Goal: Transaction & Acquisition: Purchase product/service

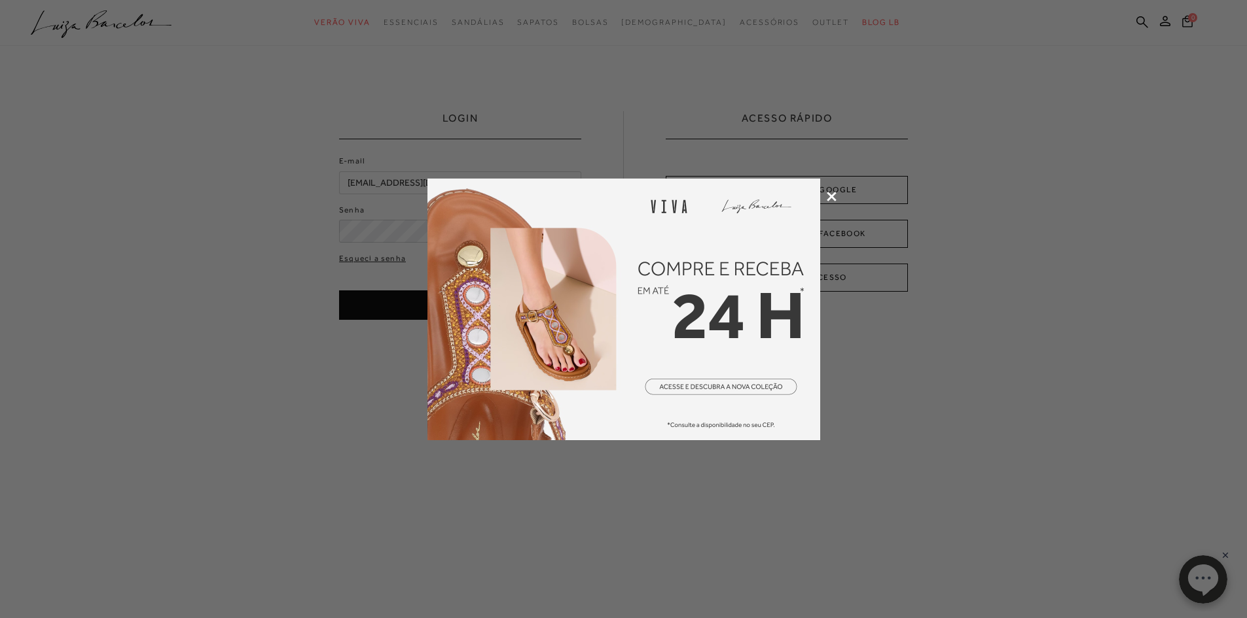
click at [832, 193] on icon at bounding box center [832, 197] width 10 height 10
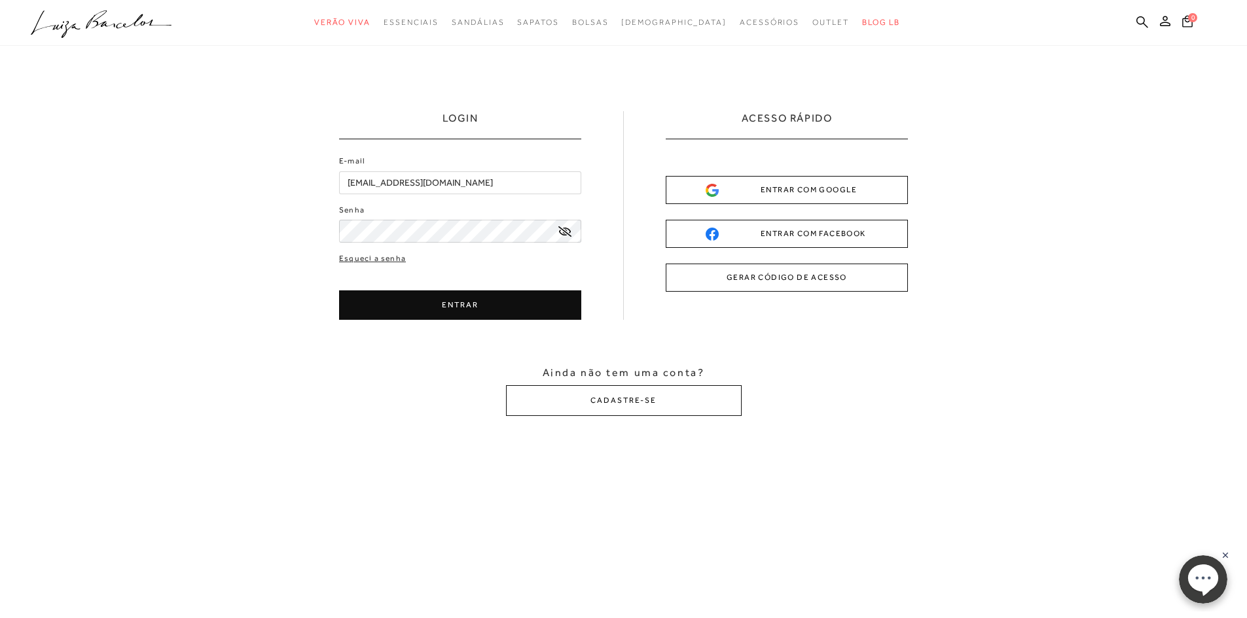
click at [488, 310] on button "ENTRAR" at bounding box center [460, 305] width 242 height 29
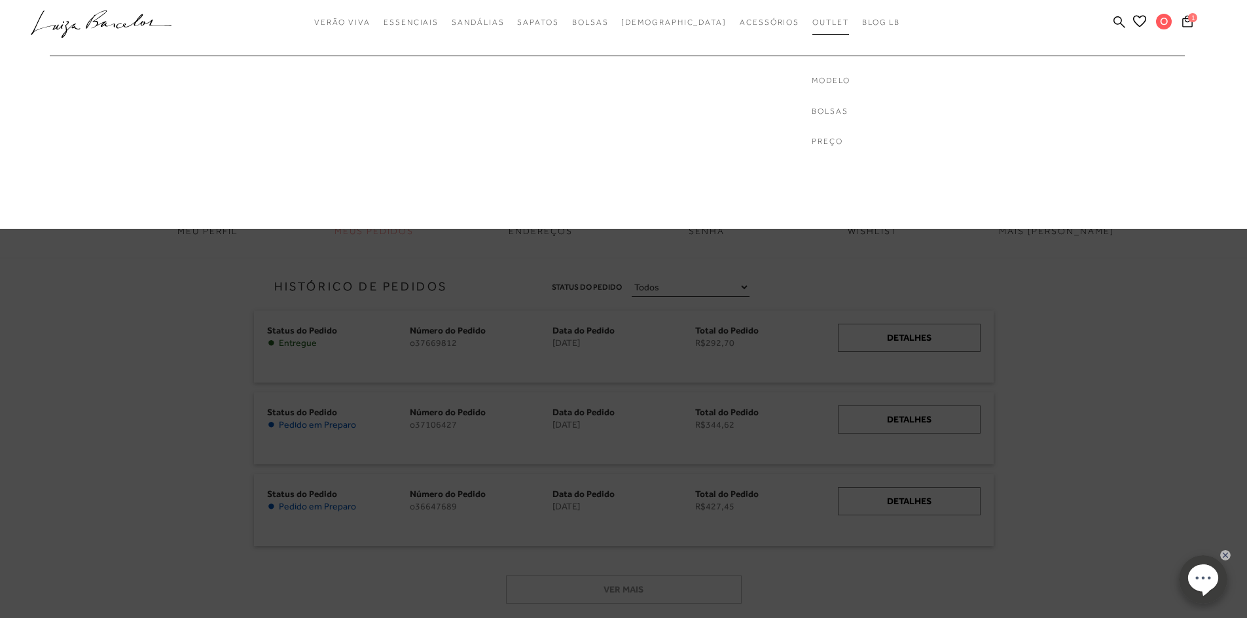
click at [812, 24] on span "Outlet" at bounding box center [830, 22] width 37 height 9
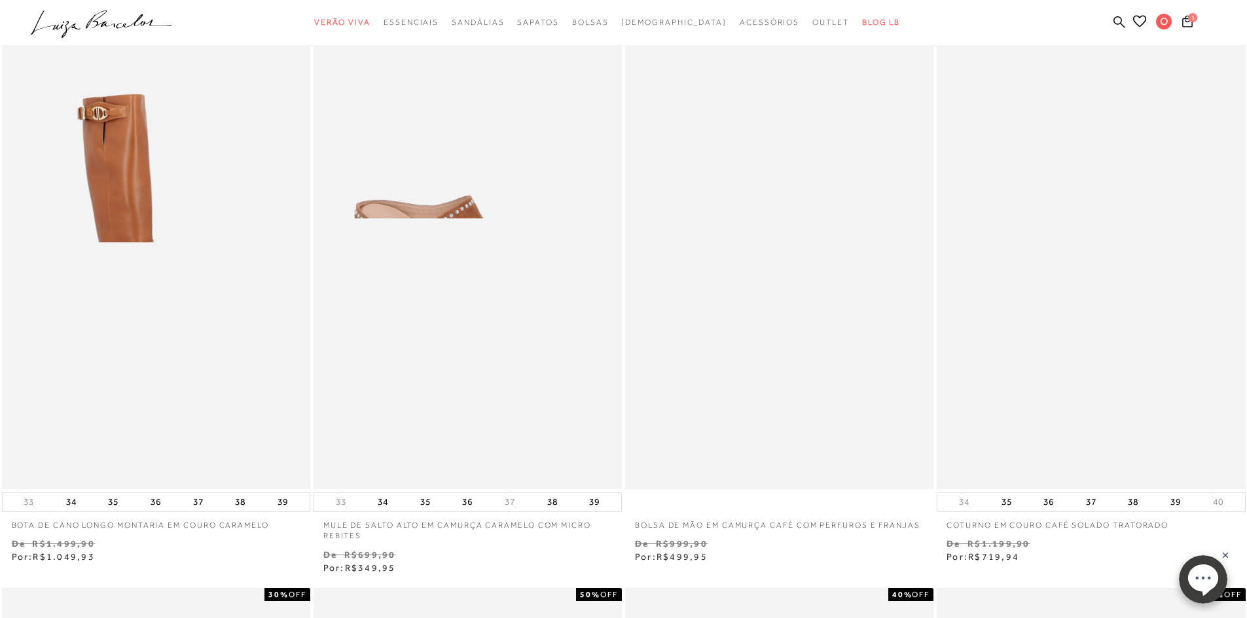
scroll to position [720, 0]
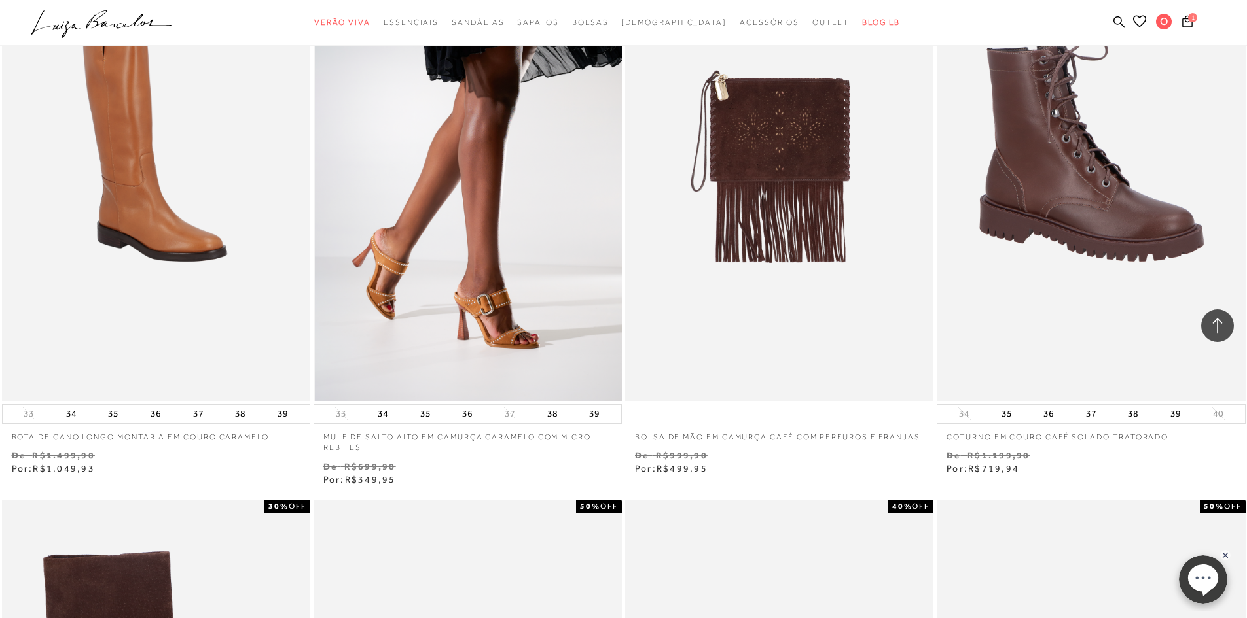
click at [461, 270] on img at bounding box center [468, 169] width 307 height 463
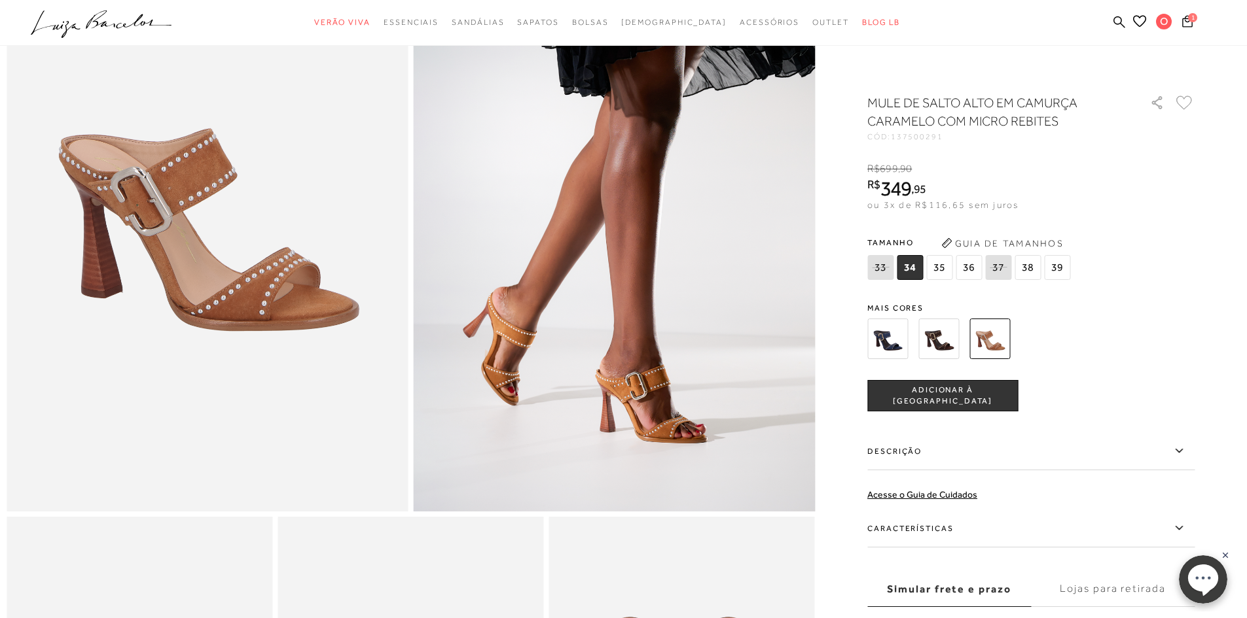
scroll to position [196, 0]
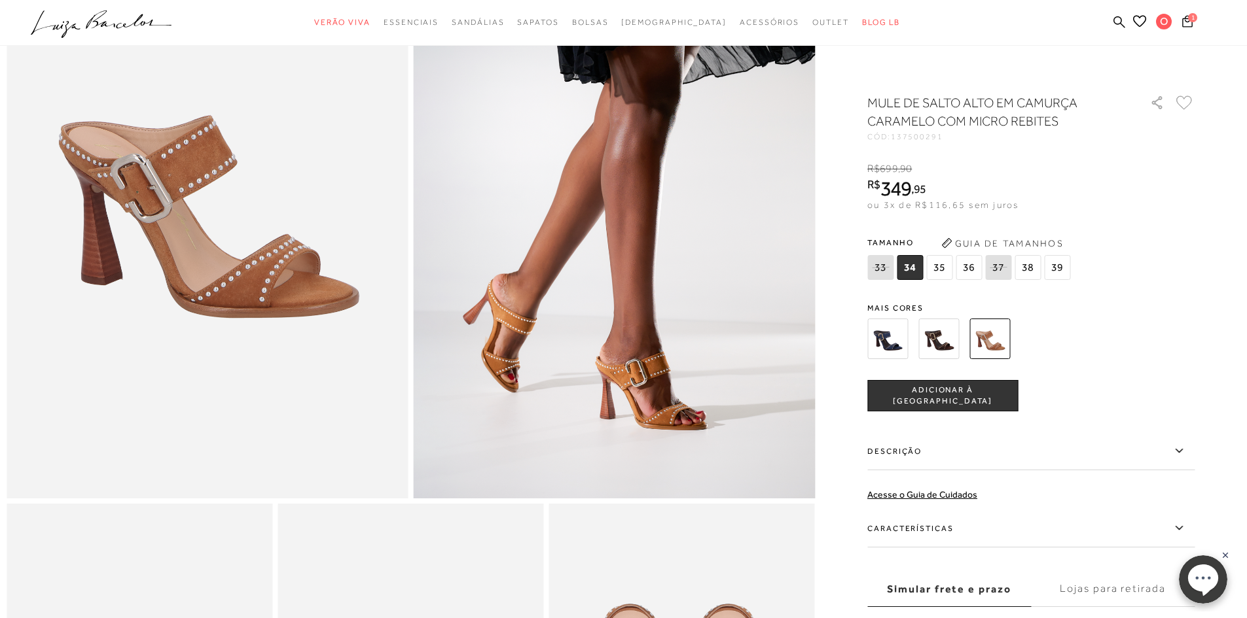
click at [892, 345] on img at bounding box center [887, 339] width 41 height 41
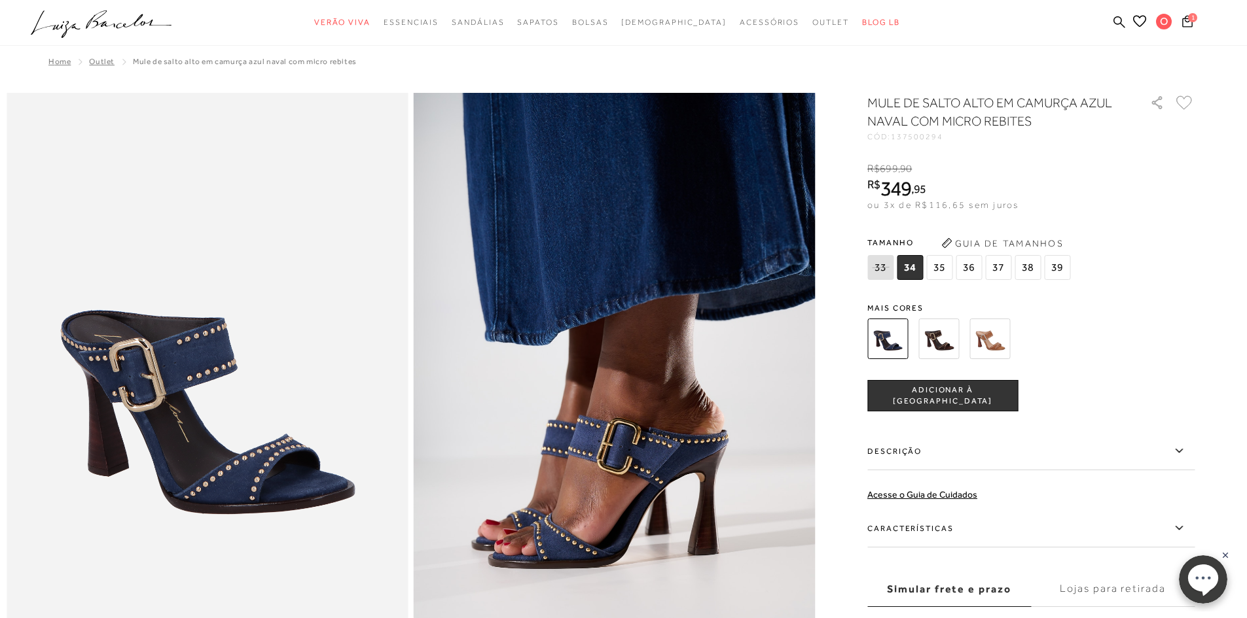
click at [950, 339] on img at bounding box center [938, 339] width 41 height 41
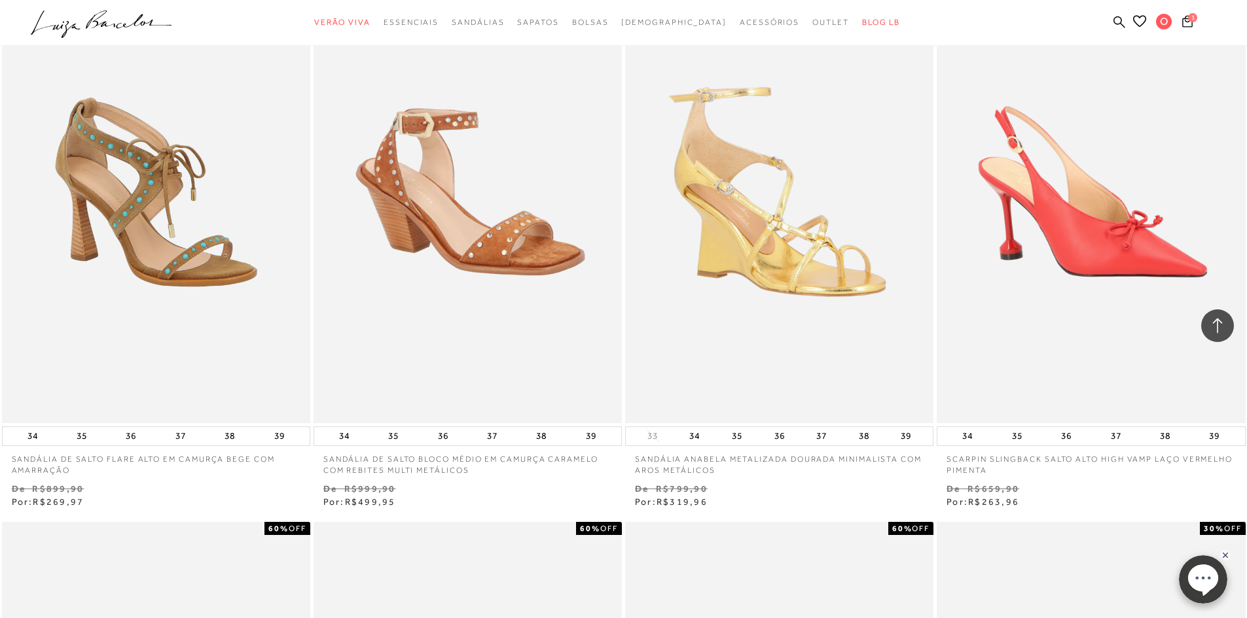
scroll to position [1832, 0]
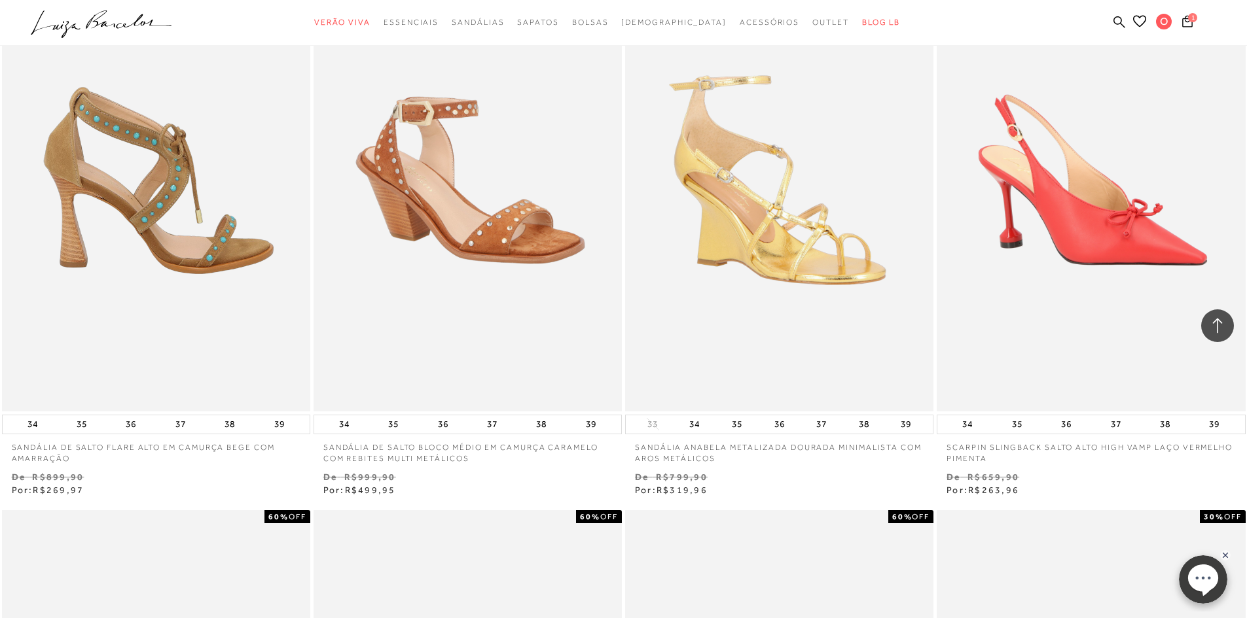
click at [155, 289] on img at bounding box center [156, 180] width 307 height 463
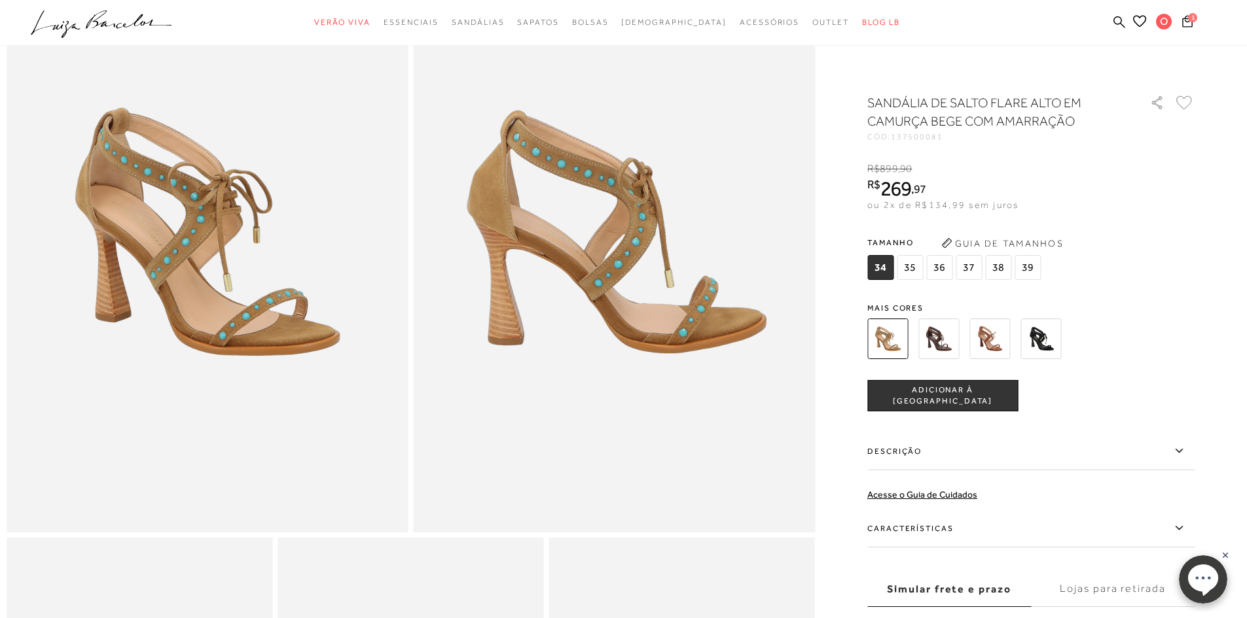
scroll to position [131, 0]
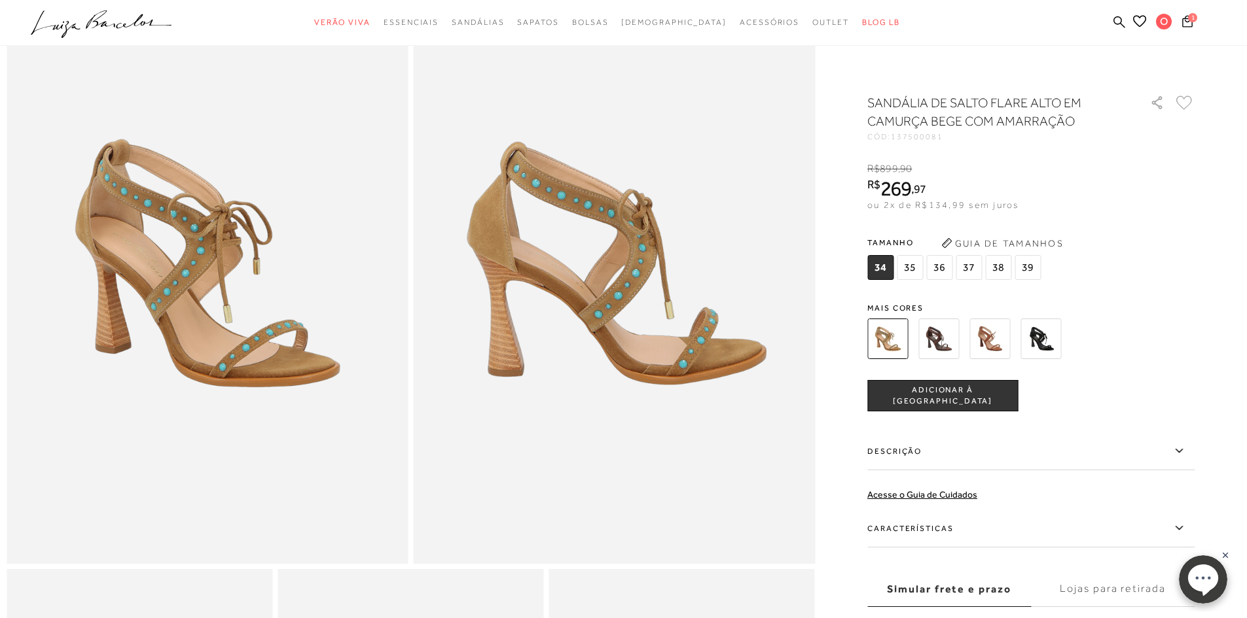
click at [899, 346] on img at bounding box center [887, 339] width 41 height 41
click at [936, 342] on img at bounding box center [938, 339] width 41 height 41
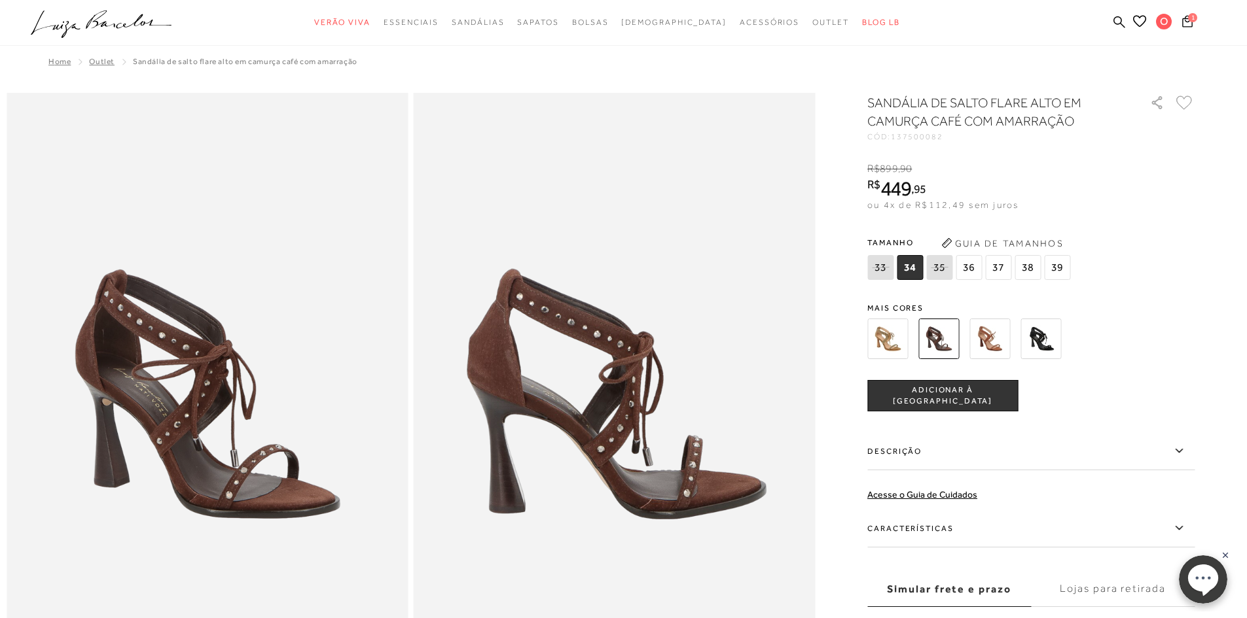
click at [1001, 341] on img at bounding box center [989, 339] width 41 height 41
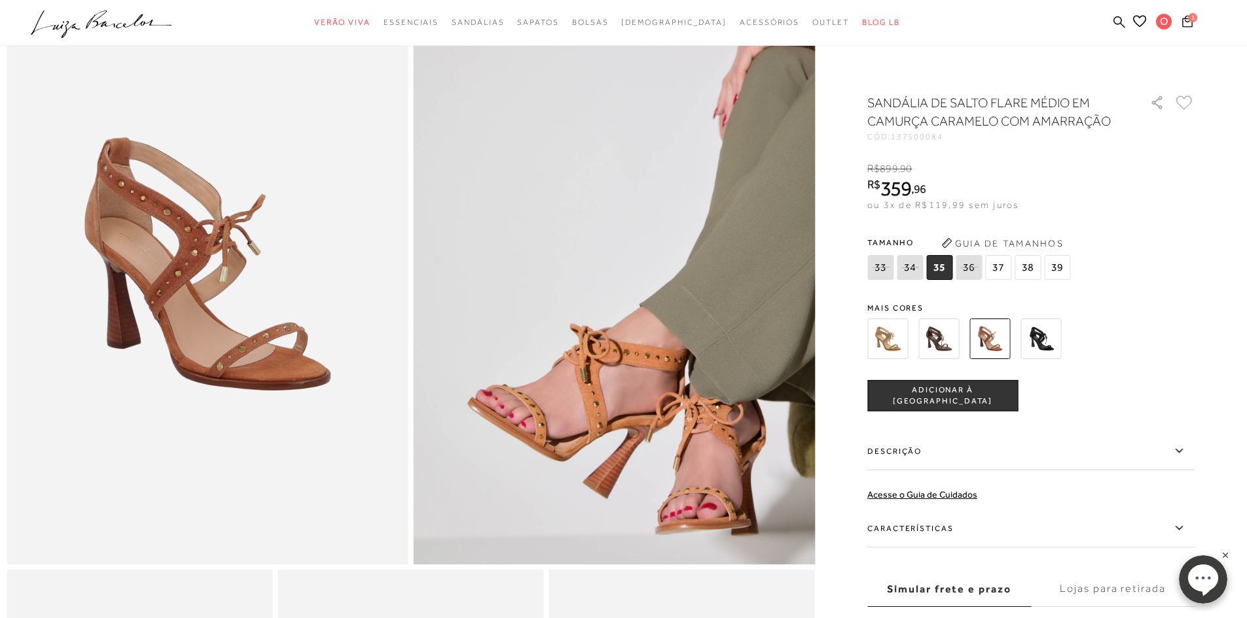
scroll to position [131, 0]
click at [1050, 349] on img at bounding box center [1040, 339] width 41 height 41
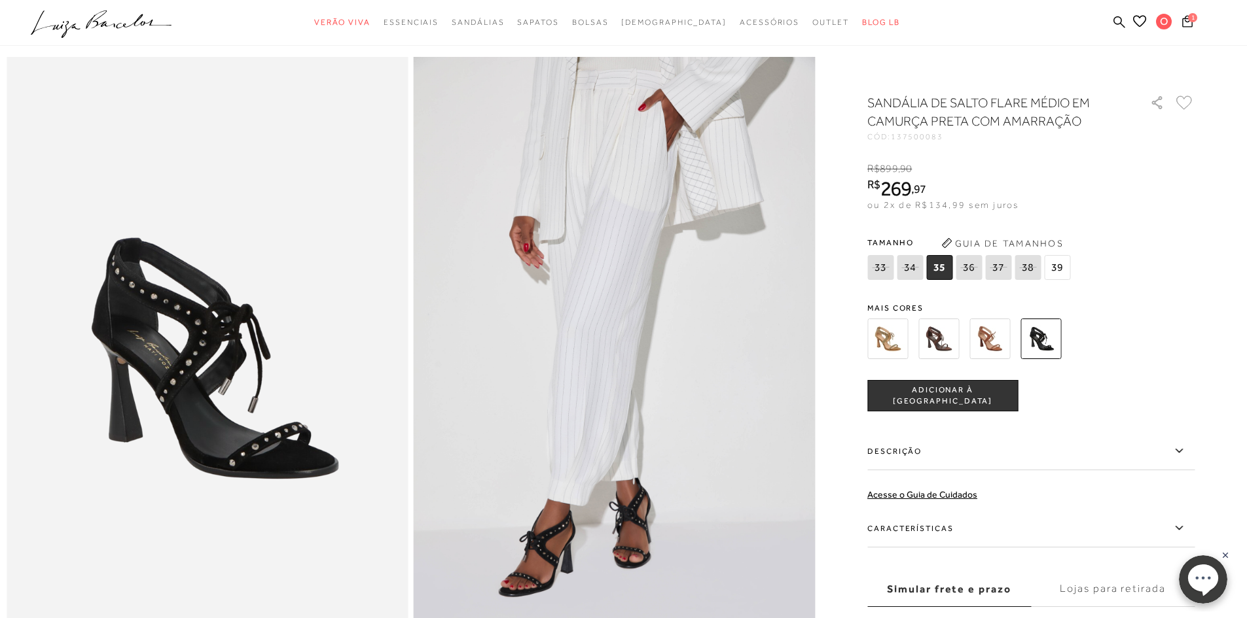
scroll to position [65, 0]
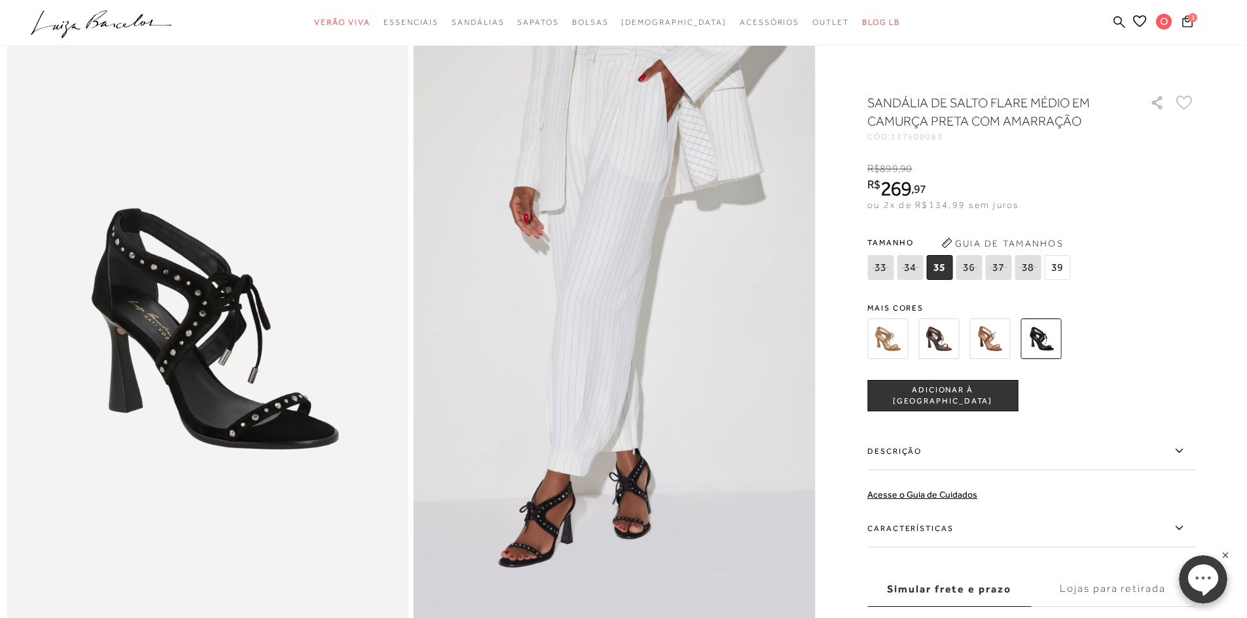
click at [882, 344] on img at bounding box center [887, 339] width 41 height 41
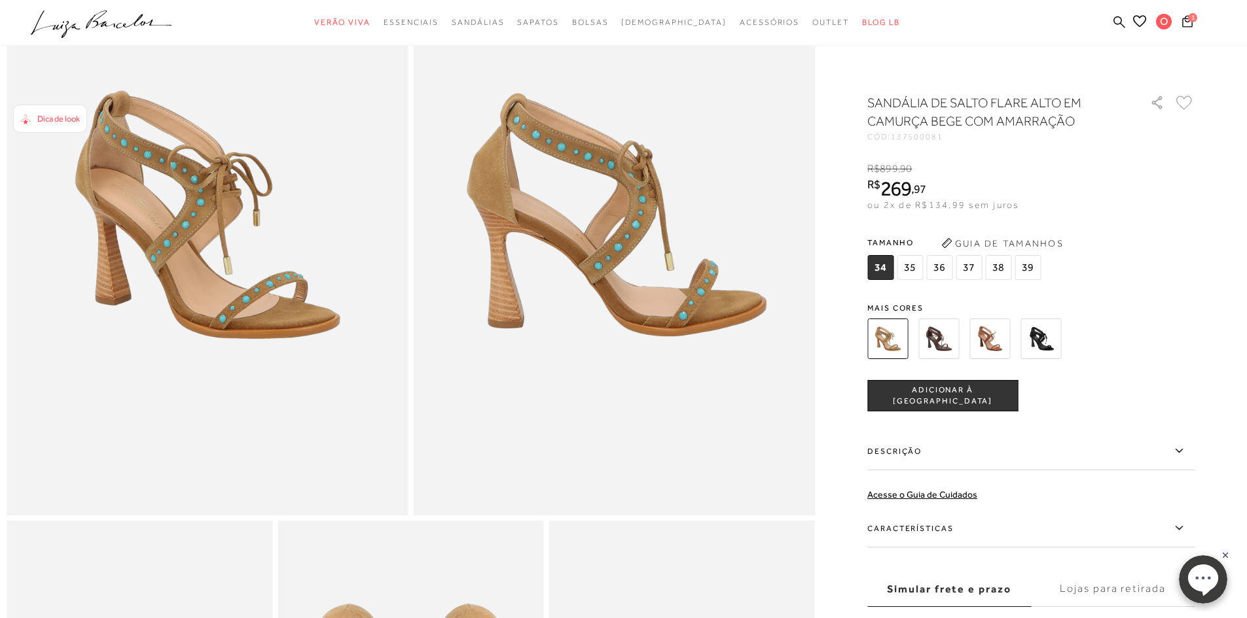
scroll to position [196, 0]
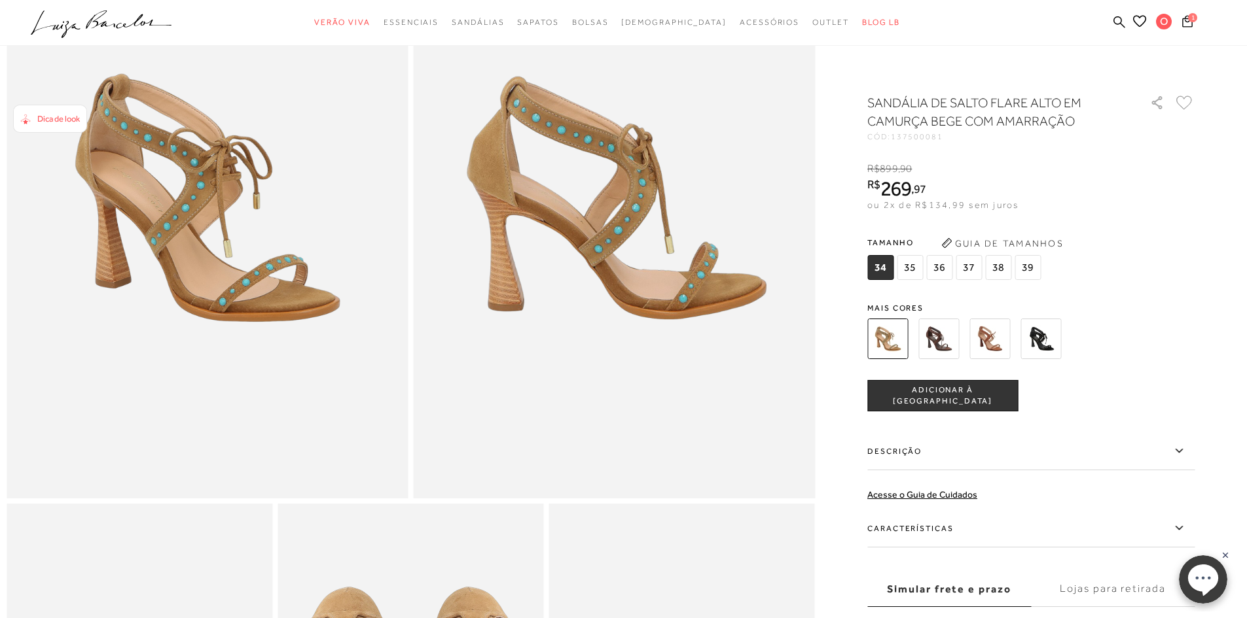
click at [991, 349] on img at bounding box center [989, 339] width 41 height 41
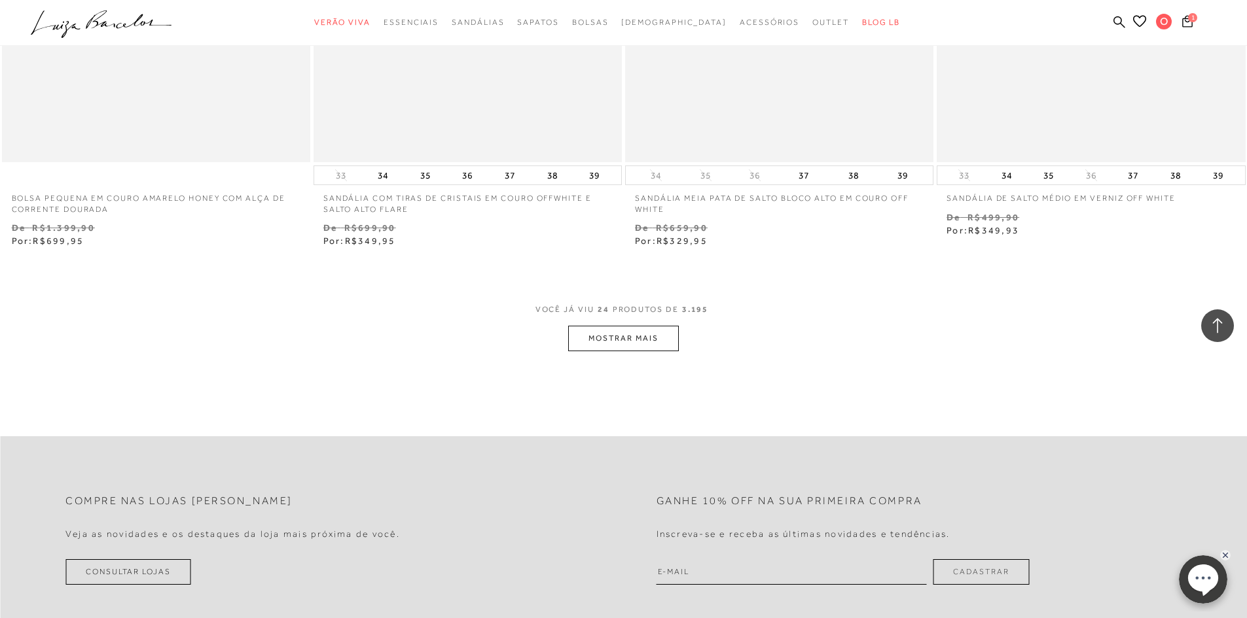
scroll to position [3337, 0]
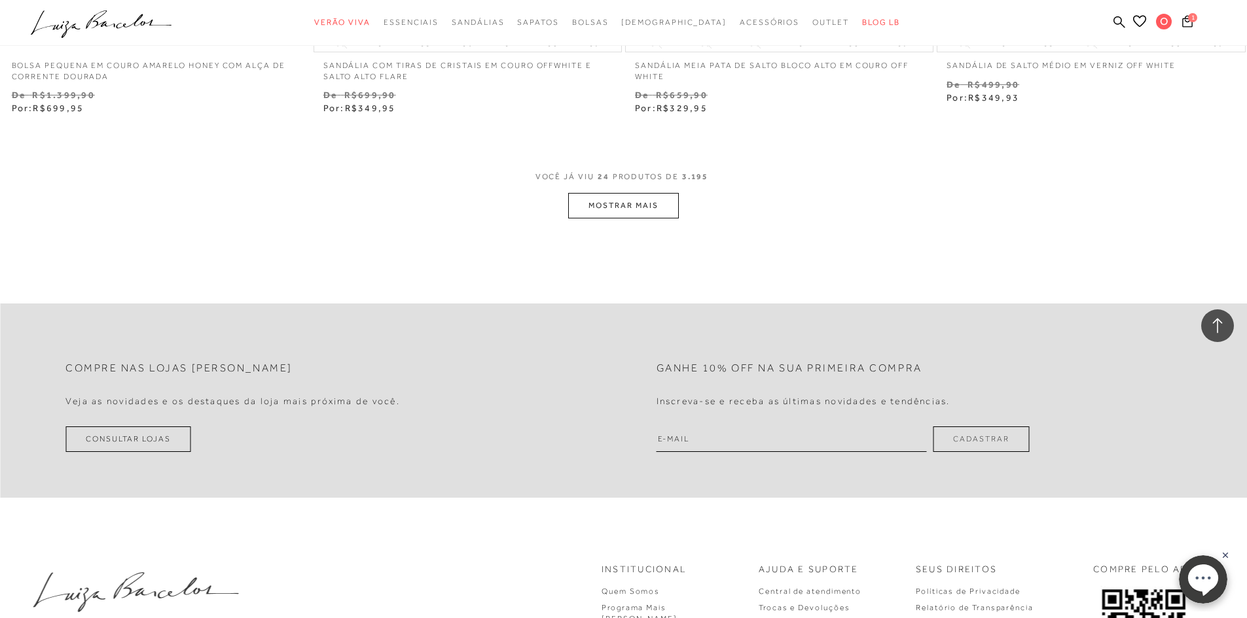
click at [624, 210] on button "MOSTRAR MAIS" at bounding box center [623, 206] width 110 height 26
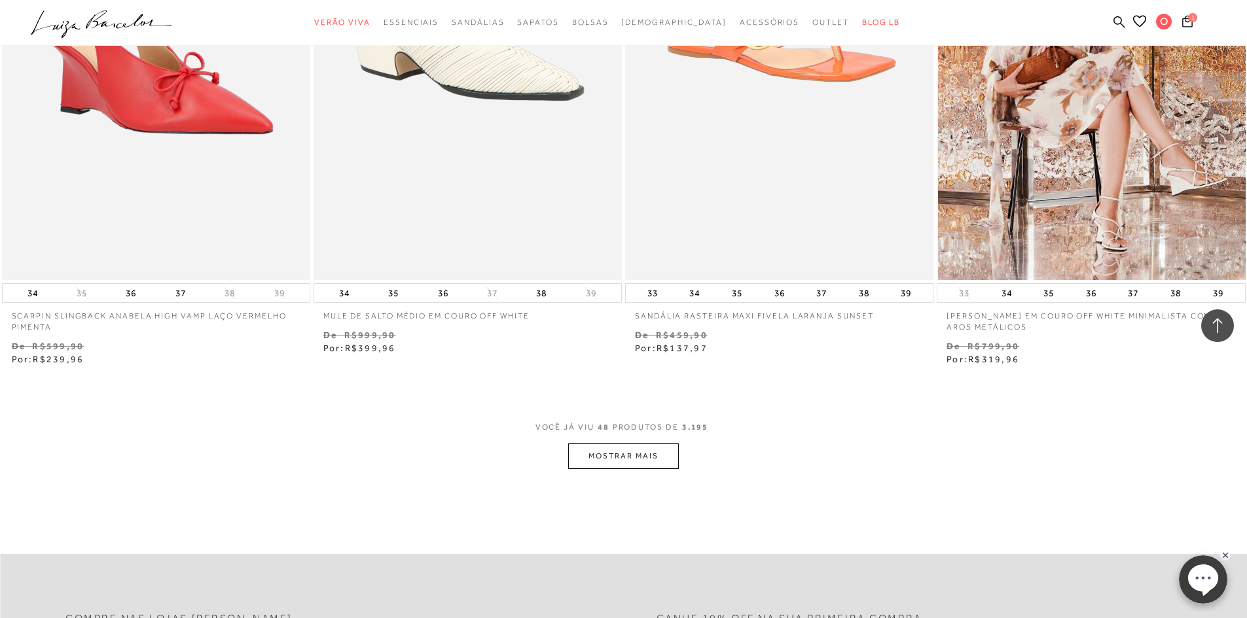
scroll to position [6610, 0]
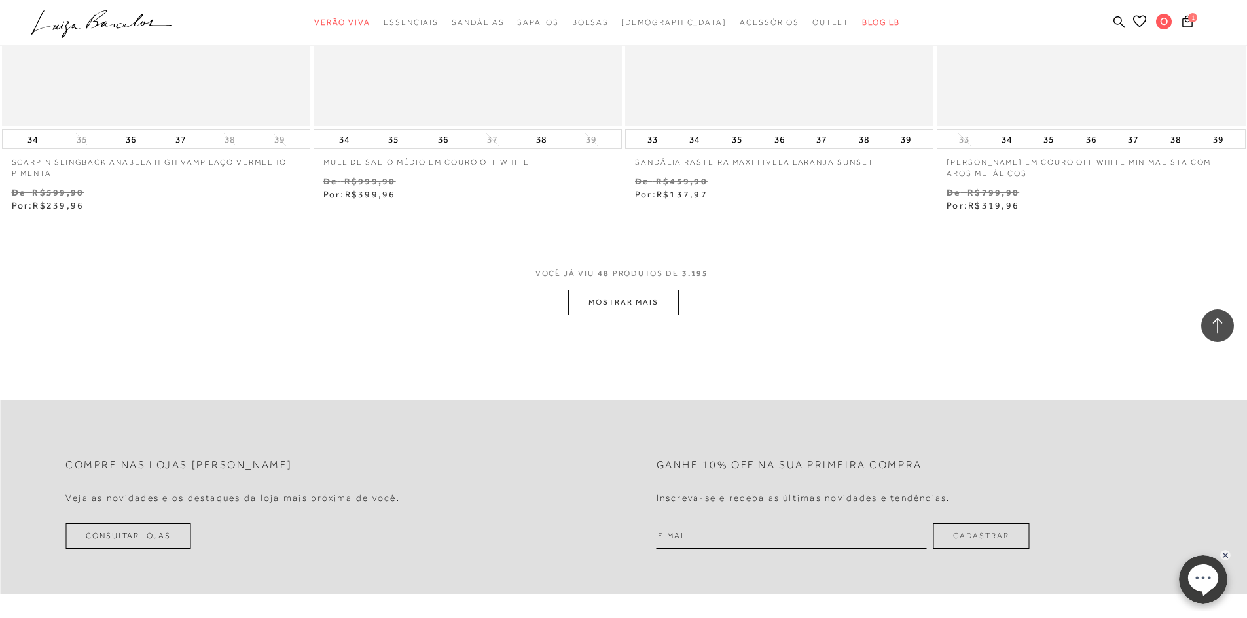
click at [596, 307] on button "MOSTRAR MAIS" at bounding box center [623, 303] width 110 height 26
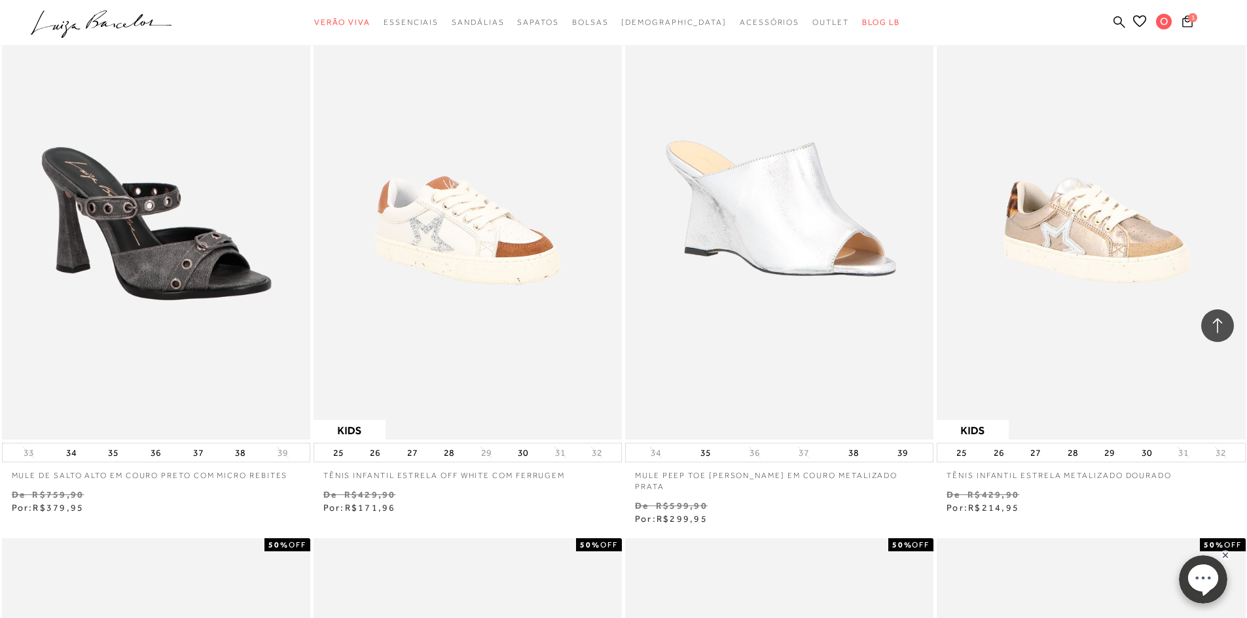
scroll to position [9096, 0]
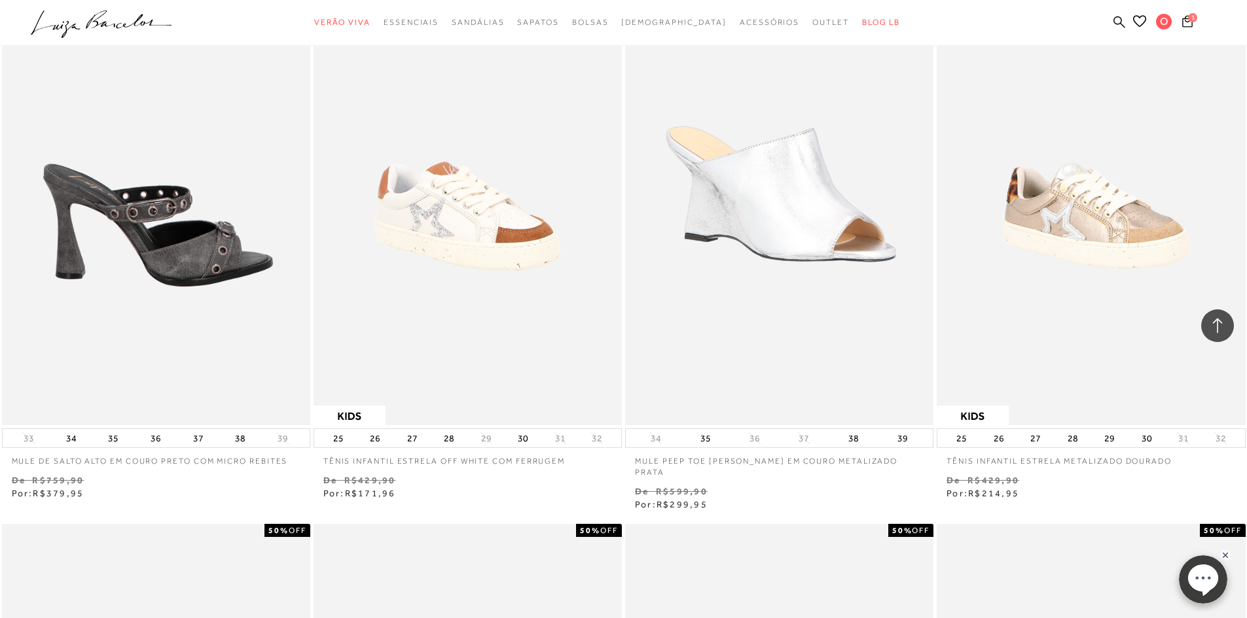
click at [150, 313] on img at bounding box center [156, 194] width 307 height 463
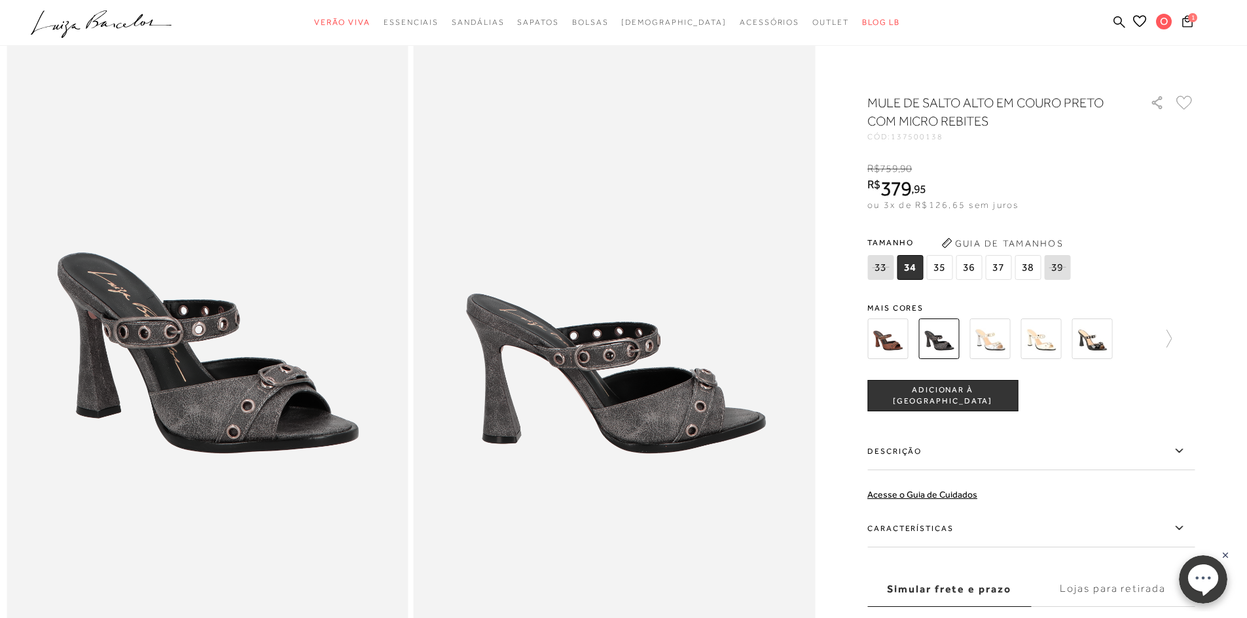
scroll to position [131, 0]
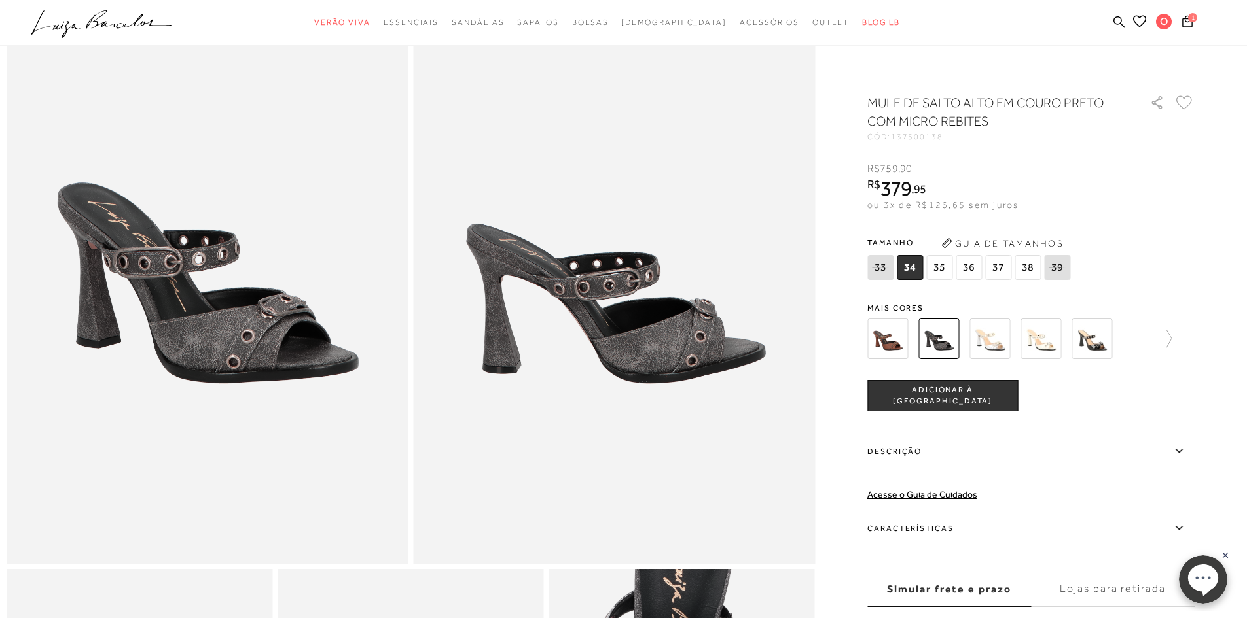
click at [896, 348] on img at bounding box center [887, 339] width 41 height 41
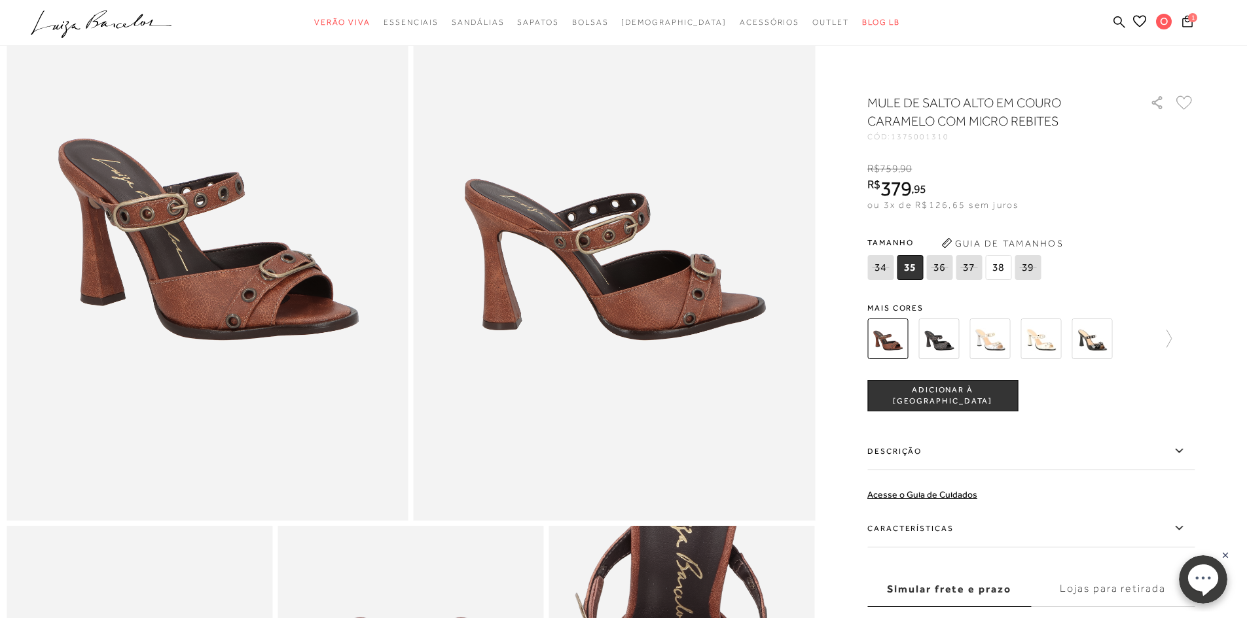
scroll to position [196, 0]
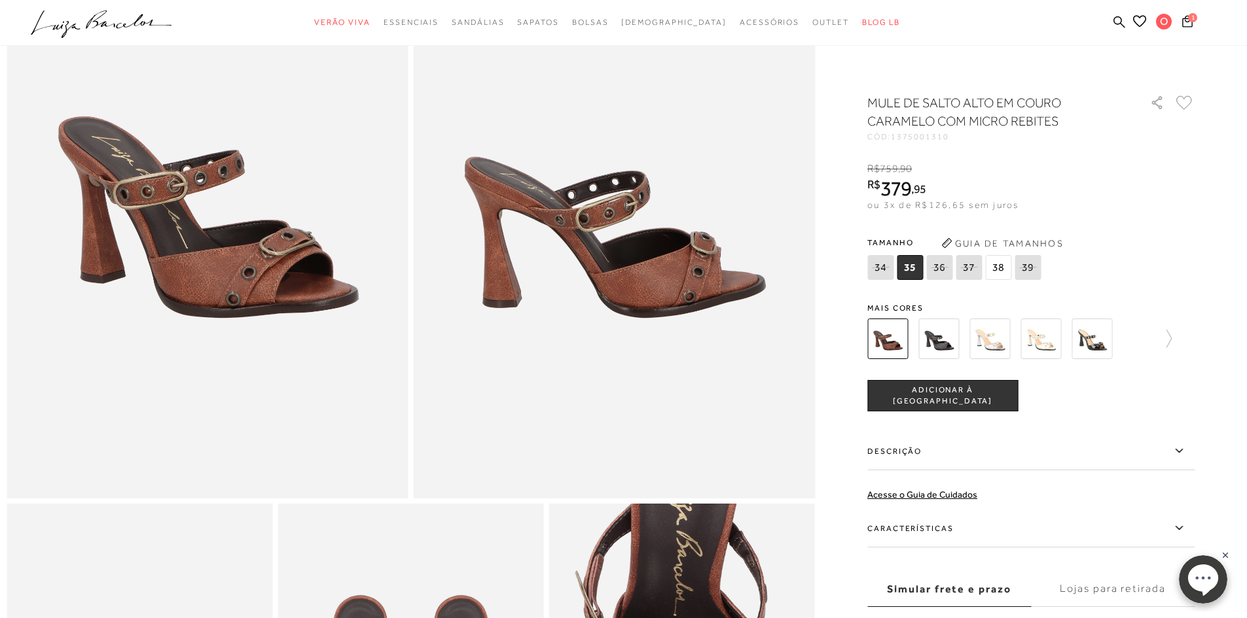
click at [942, 338] on img at bounding box center [938, 339] width 41 height 41
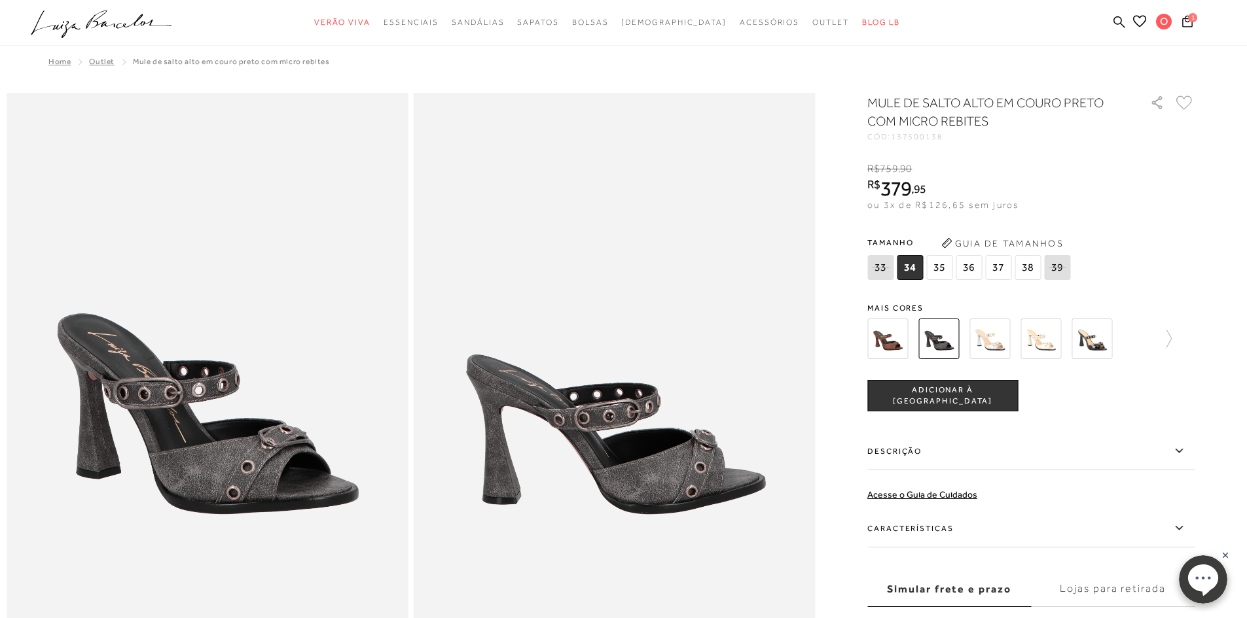
click at [1001, 346] on img at bounding box center [989, 339] width 41 height 41
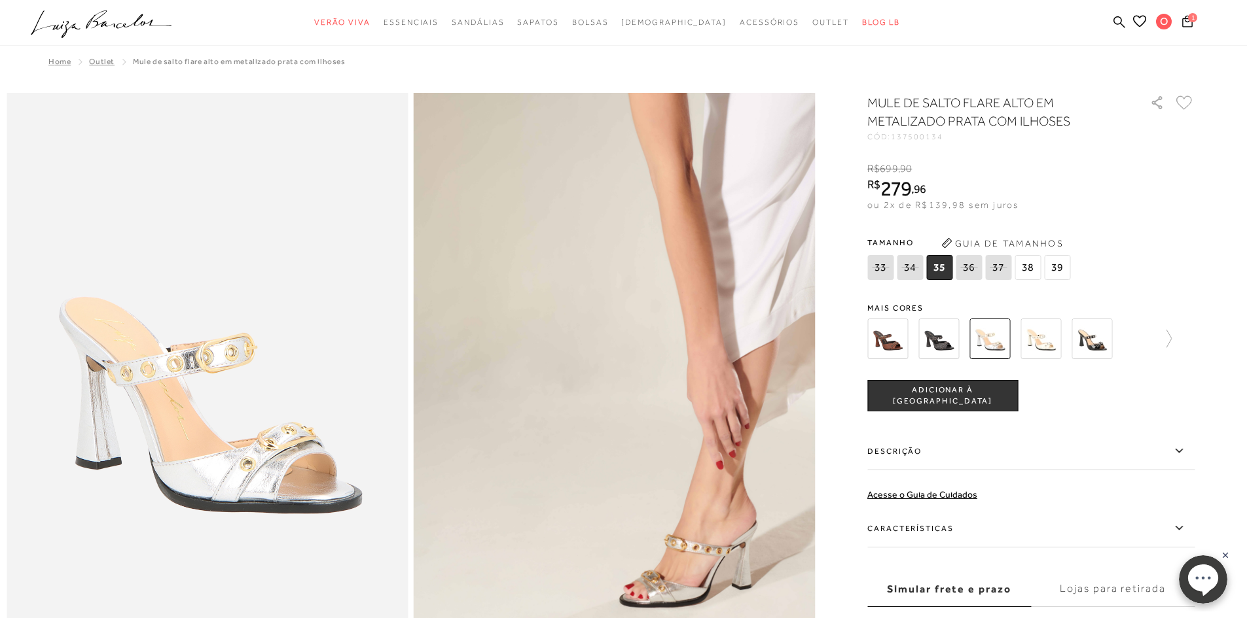
click at [900, 349] on img at bounding box center [887, 339] width 41 height 41
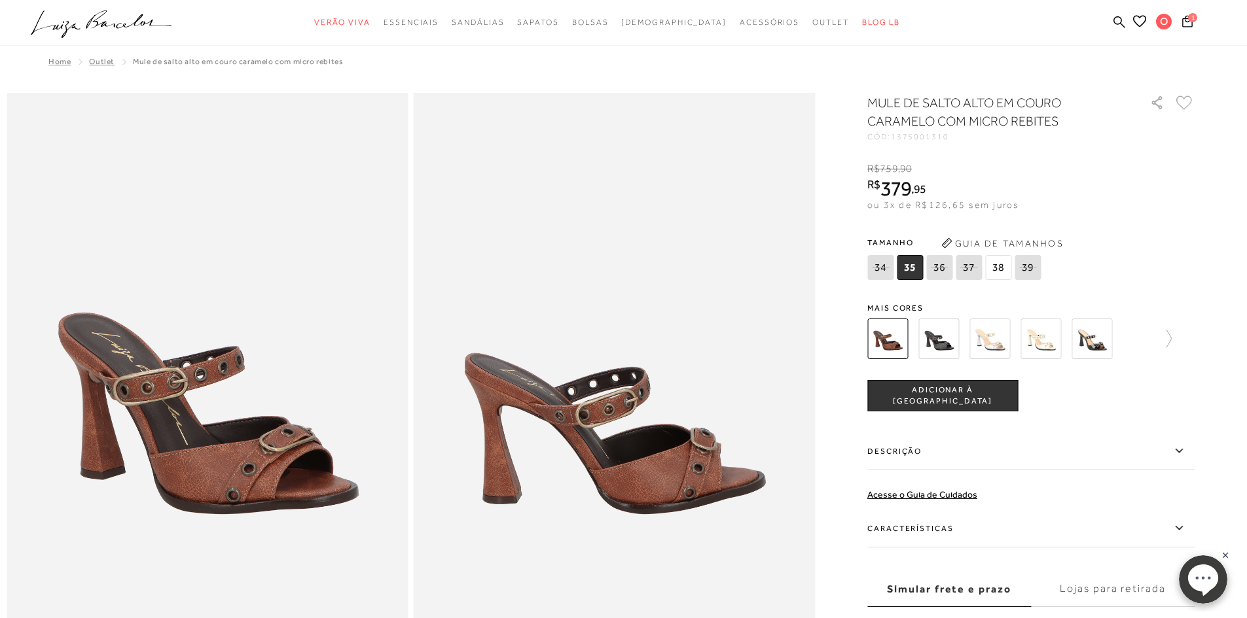
click at [1044, 340] on img at bounding box center [1040, 339] width 41 height 41
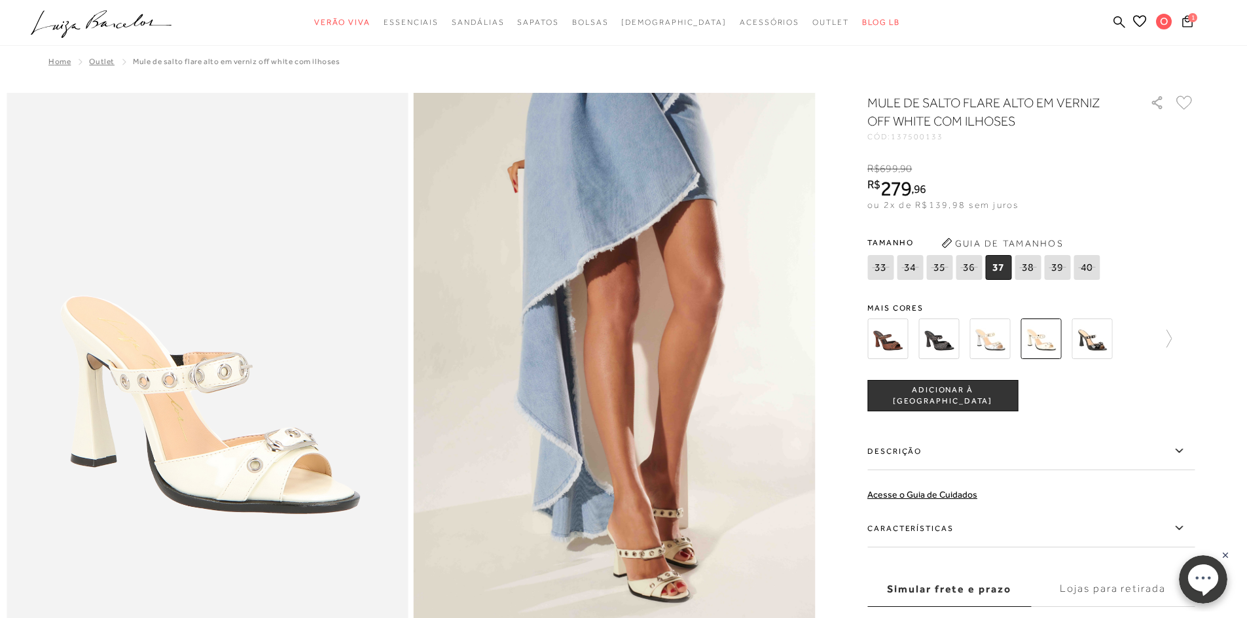
click at [1098, 341] on img at bounding box center [1091, 339] width 41 height 41
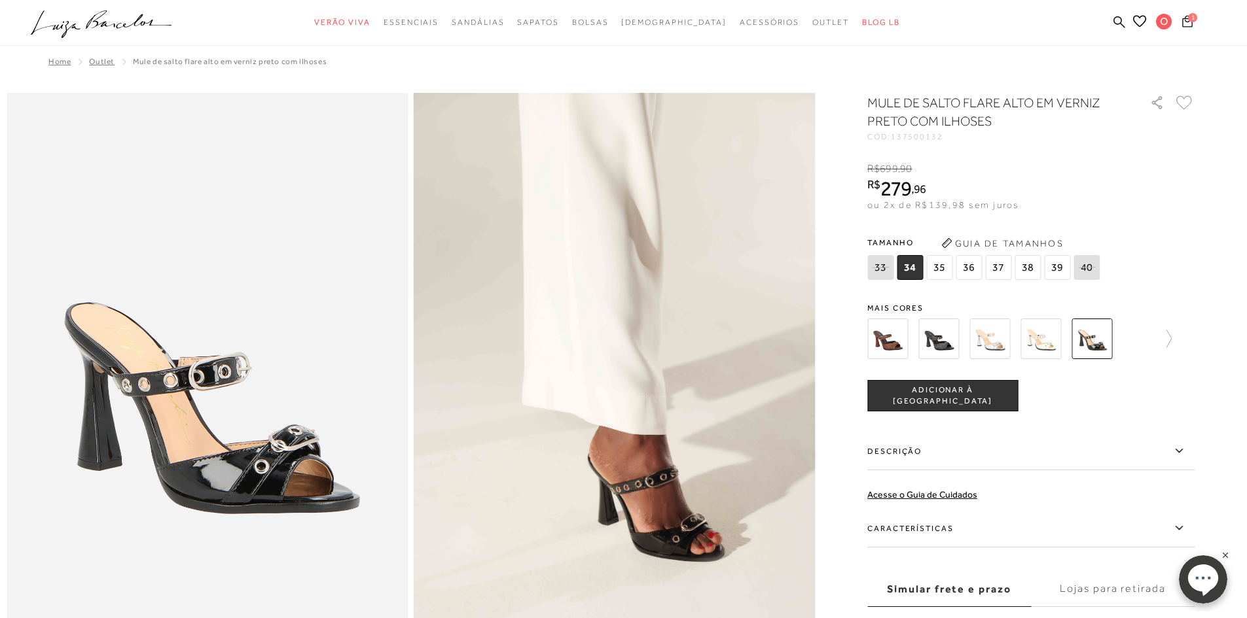
click at [1184, 27] on icon at bounding box center [1187, 21] width 10 height 12
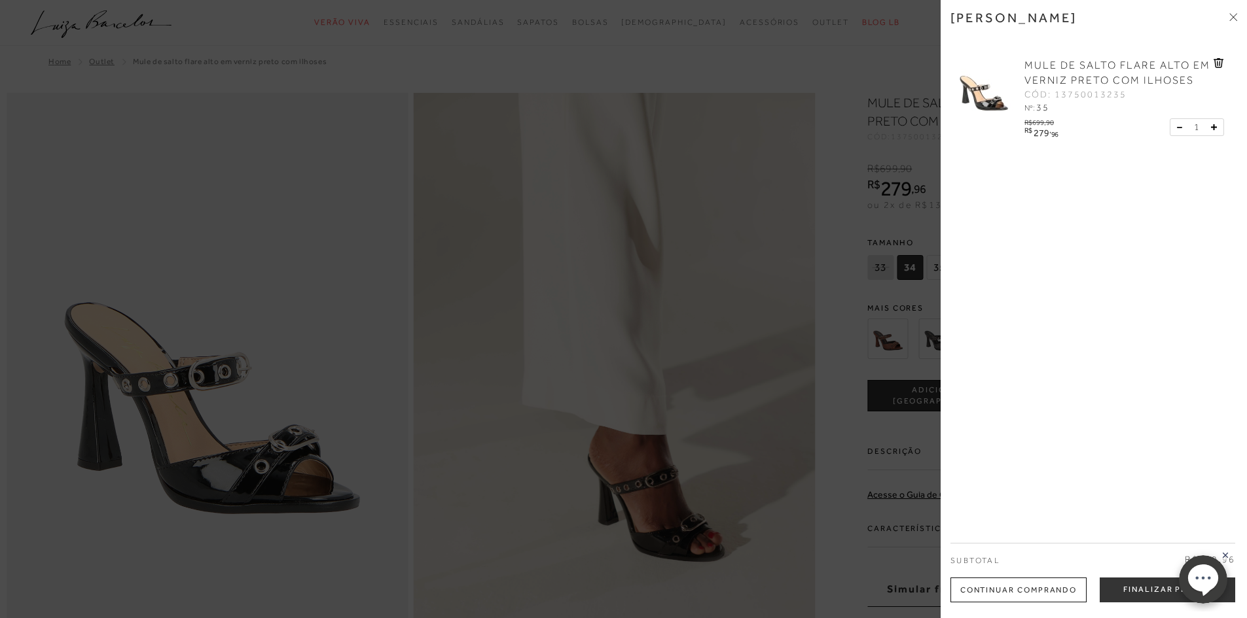
click at [1219, 65] on icon at bounding box center [1218, 63] width 10 height 10
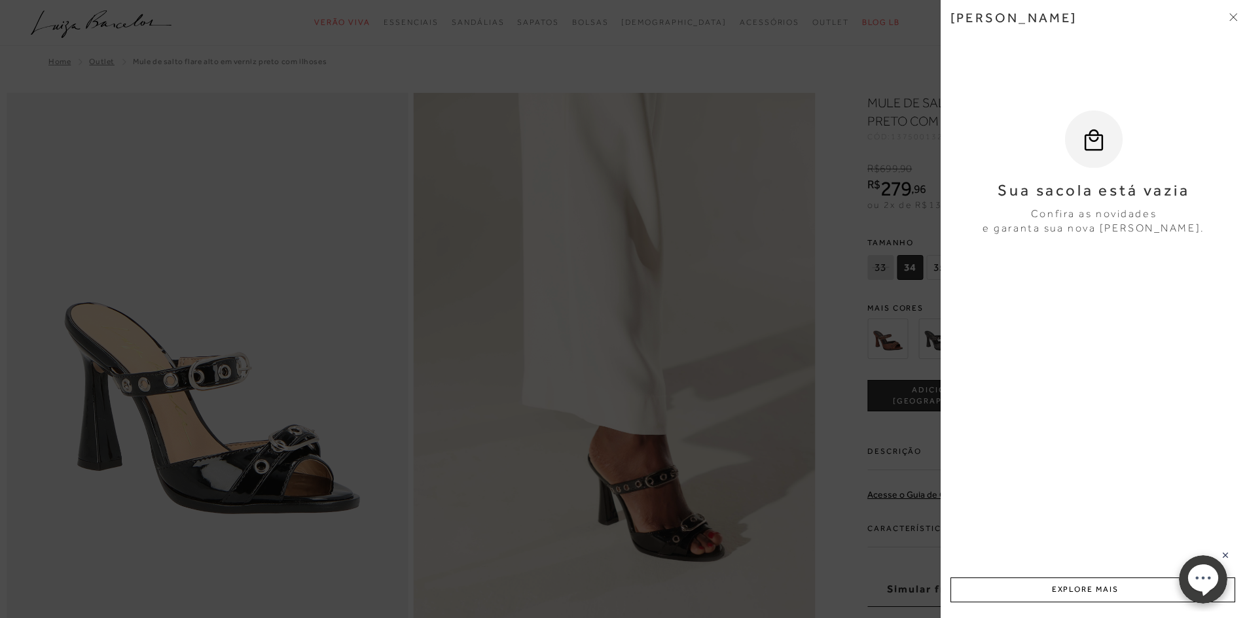
click at [1231, 17] on icon at bounding box center [1233, 17] width 8 height 8
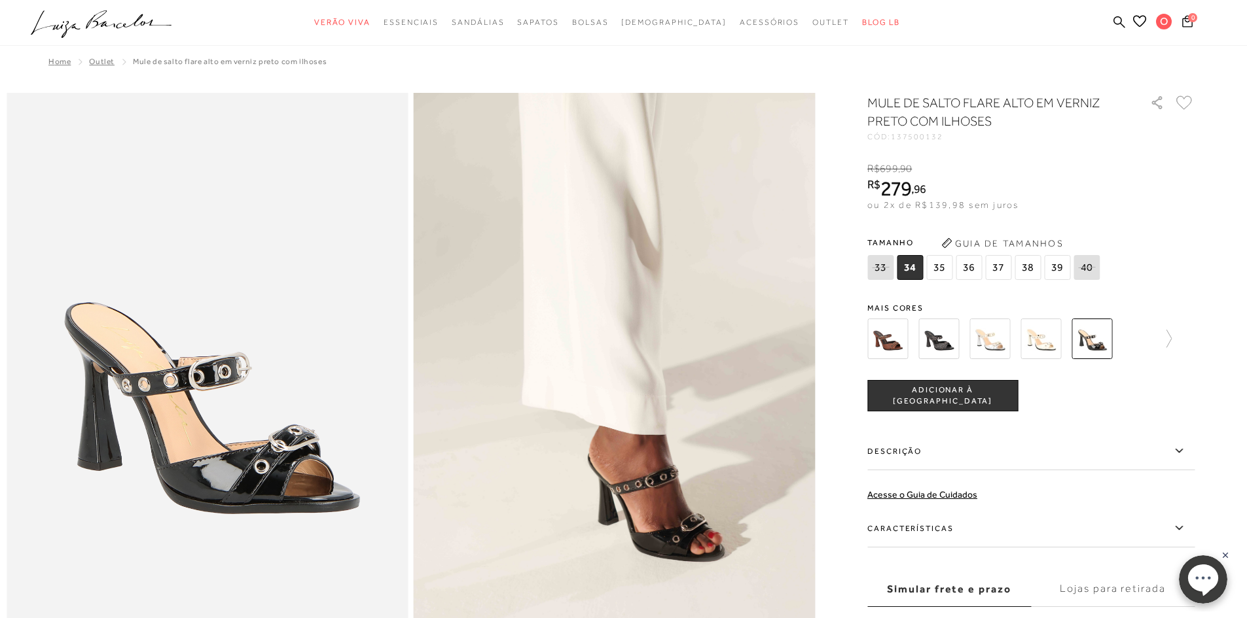
click at [938, 267] on span "35" at bounding box center [939, 267] width 26 height 25
click at [1107, 339] on img at bounding box center [1091, 339] width 41 height 41
click at [991, 400] on span "ADICIONAR À [GEOGRAPHIC_DATA]" at bounding box center [942, 396] width 149 height 23
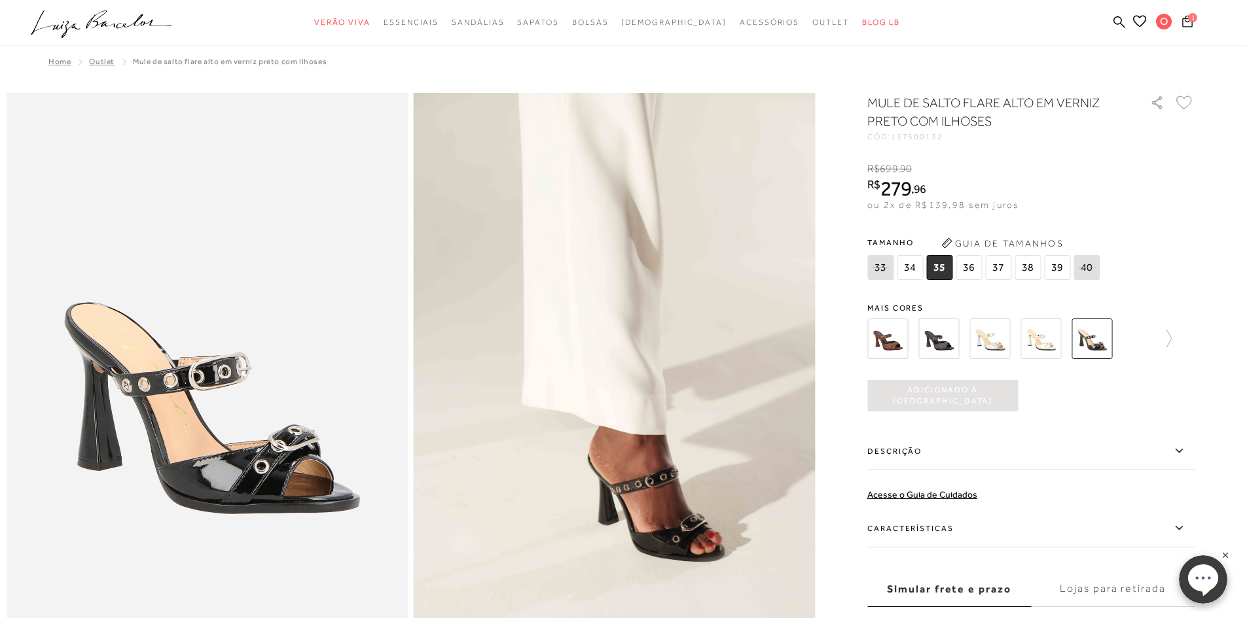
click at [1184, 17] on icon at bounding box center [1187, 21] width 10 height 12
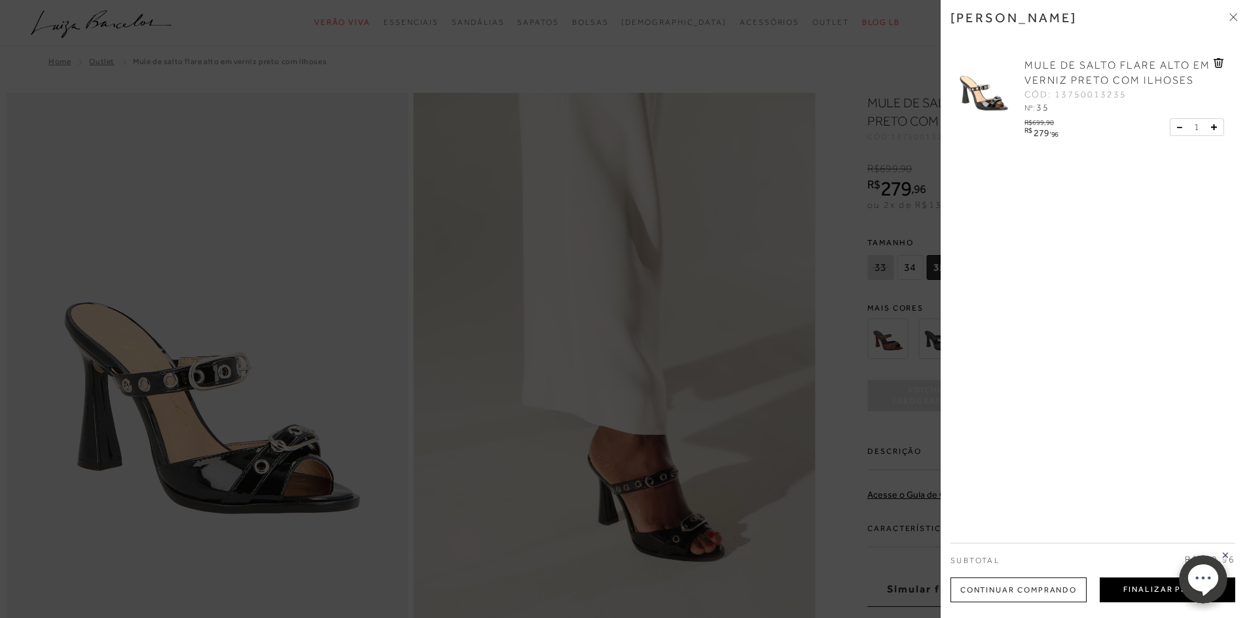
click at [1140, 594] on button "Finalizar Pedido" at bounding box center [1166, 590] width 135 height 25
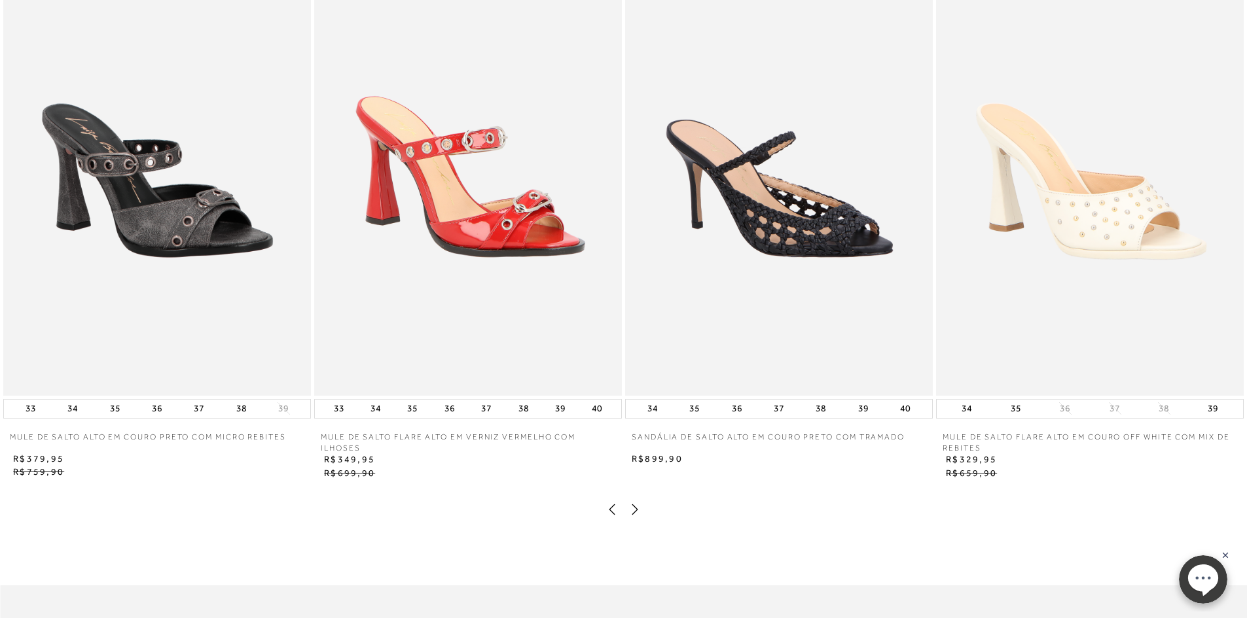
scroll to position [654, 0]
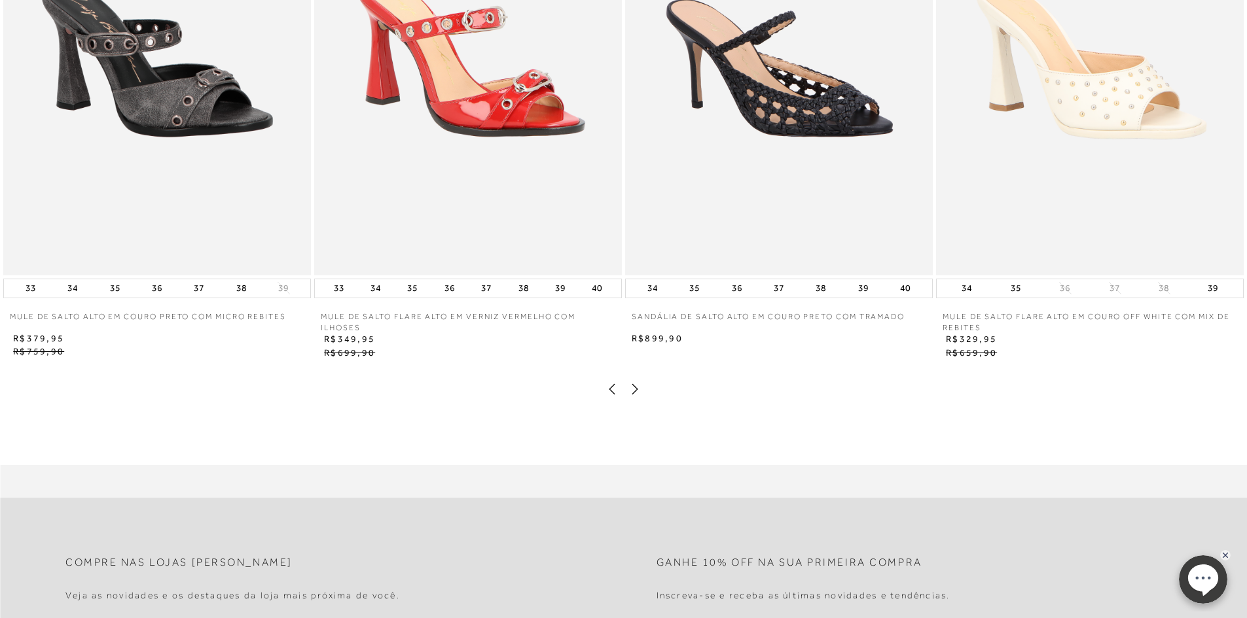
click at [632, 385] on icon at bounding box center [634, 389] width 13 height 13
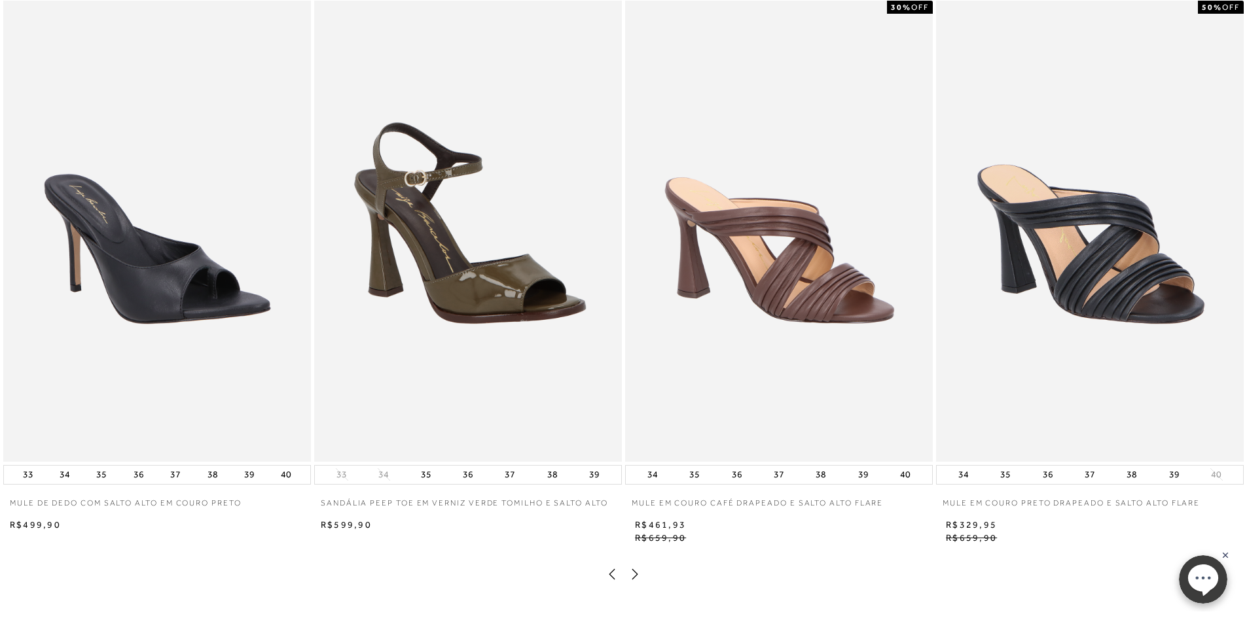
scroll to position [524, 0]
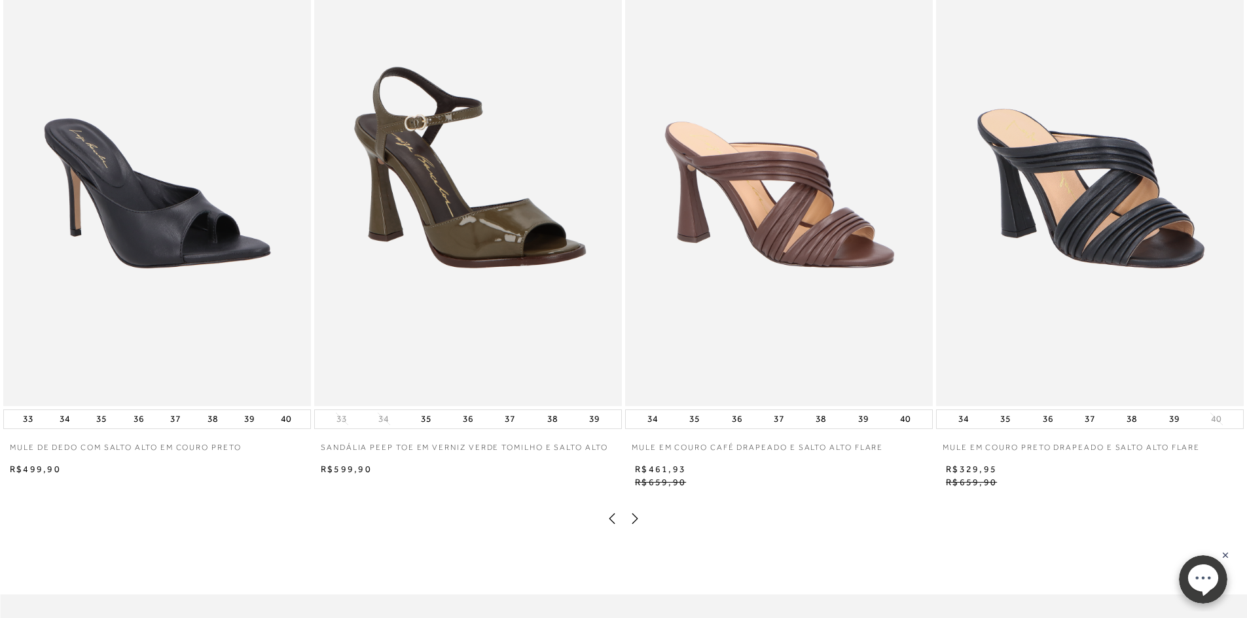
click at [633, 518] on icon at bounding box center [634, 518] width 13 height 13
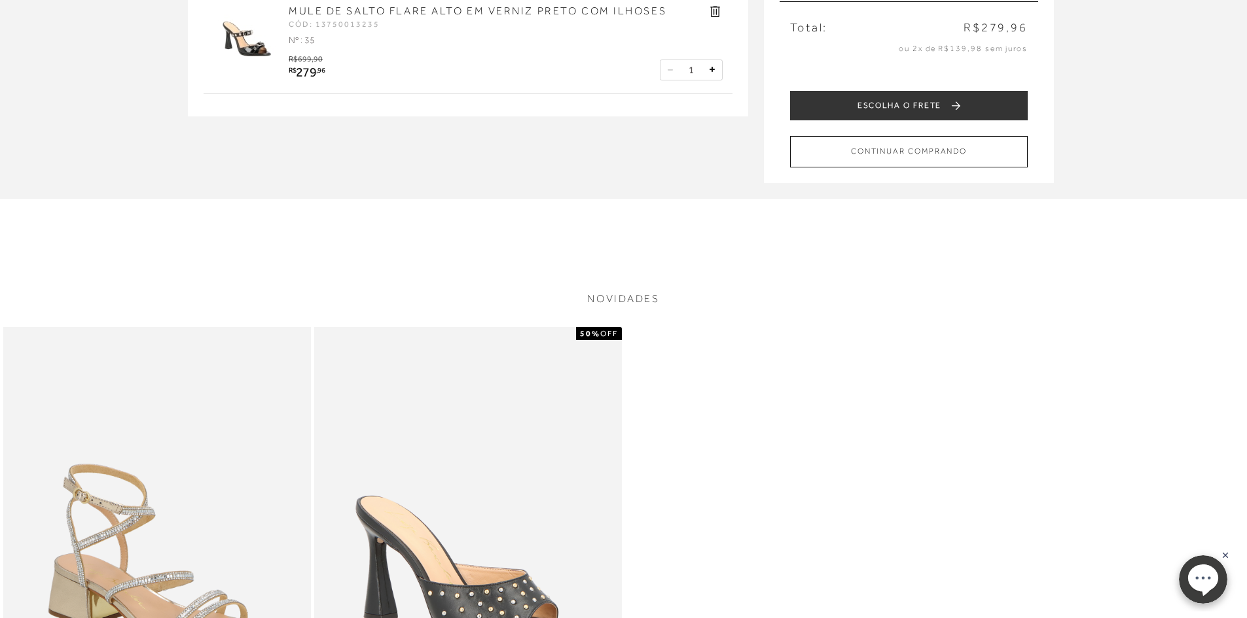
scroll to position [0, 0]
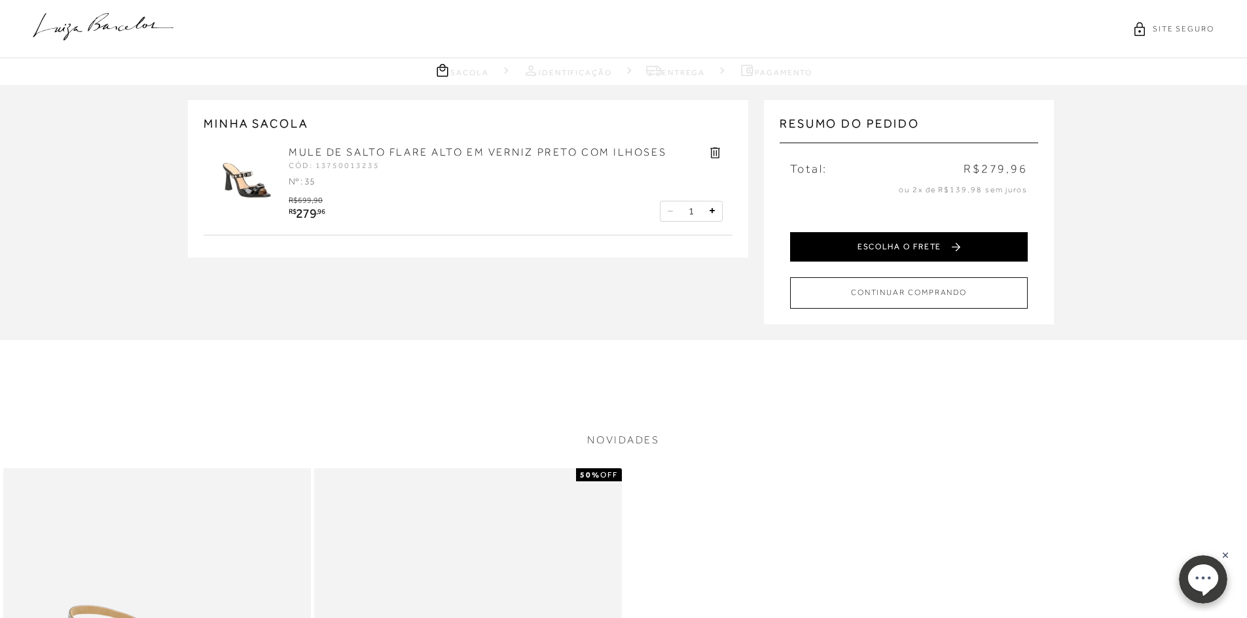
click at [910, 247] on button "ESCOLHA O FRETE" at bounding box center [909, 246] width 238 height 29
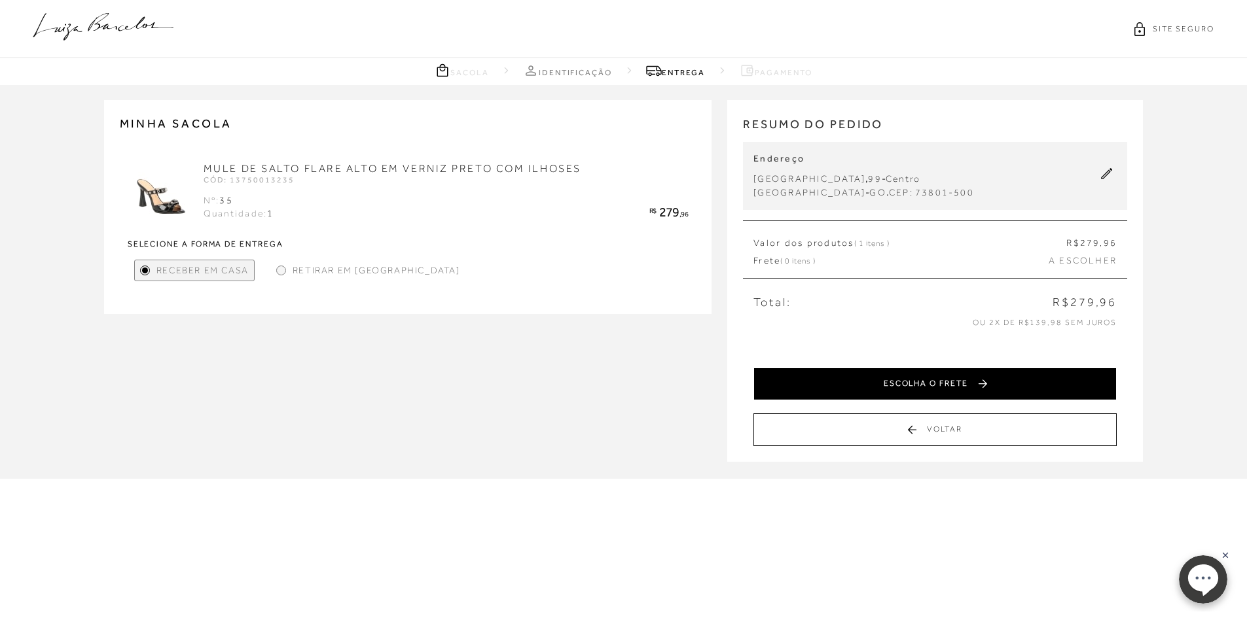
click at [933, 389] on button "ESCOLHA O FRETE" at bounding box center [934, 384] width 363 height 33
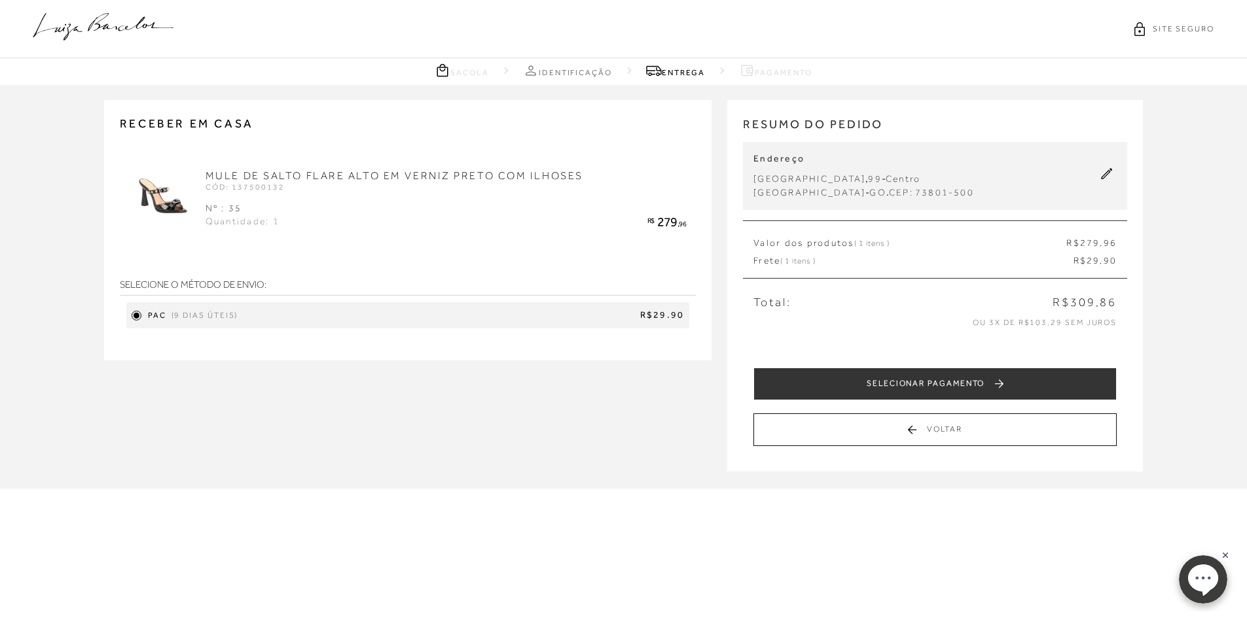
click at [345, 319] on span "R$29.90" at bounding box center [463, 315] width 441 height 13
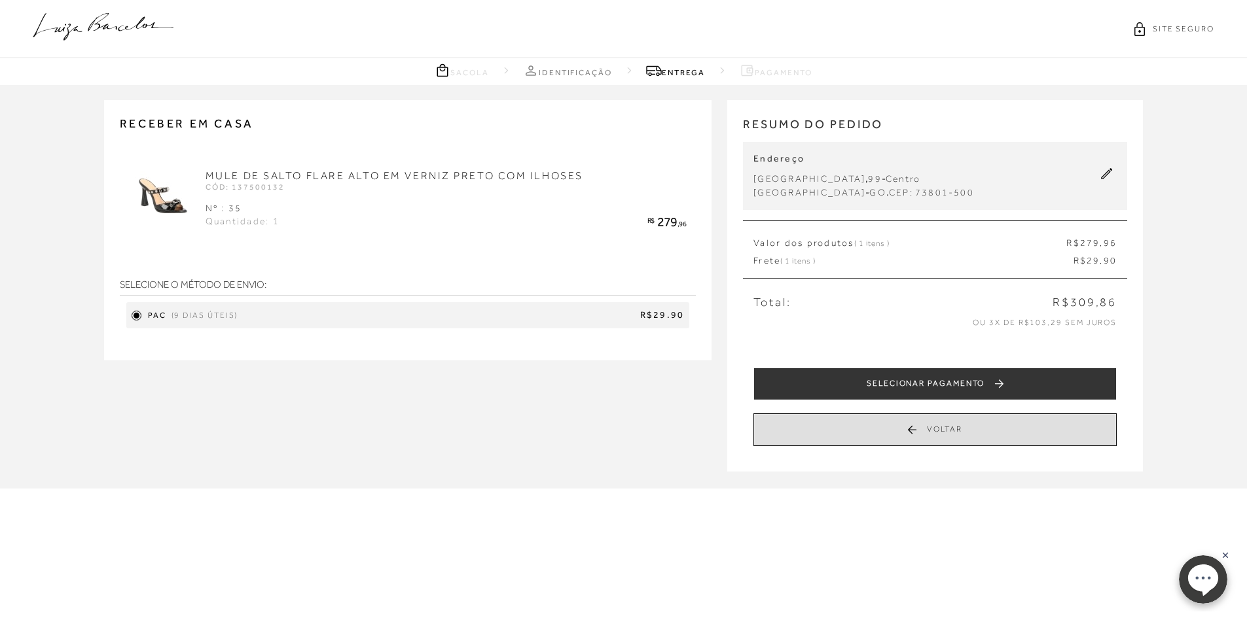
click at [986, 429] on button "Voltar" at bounding box center [934, 430] width 363 height 33
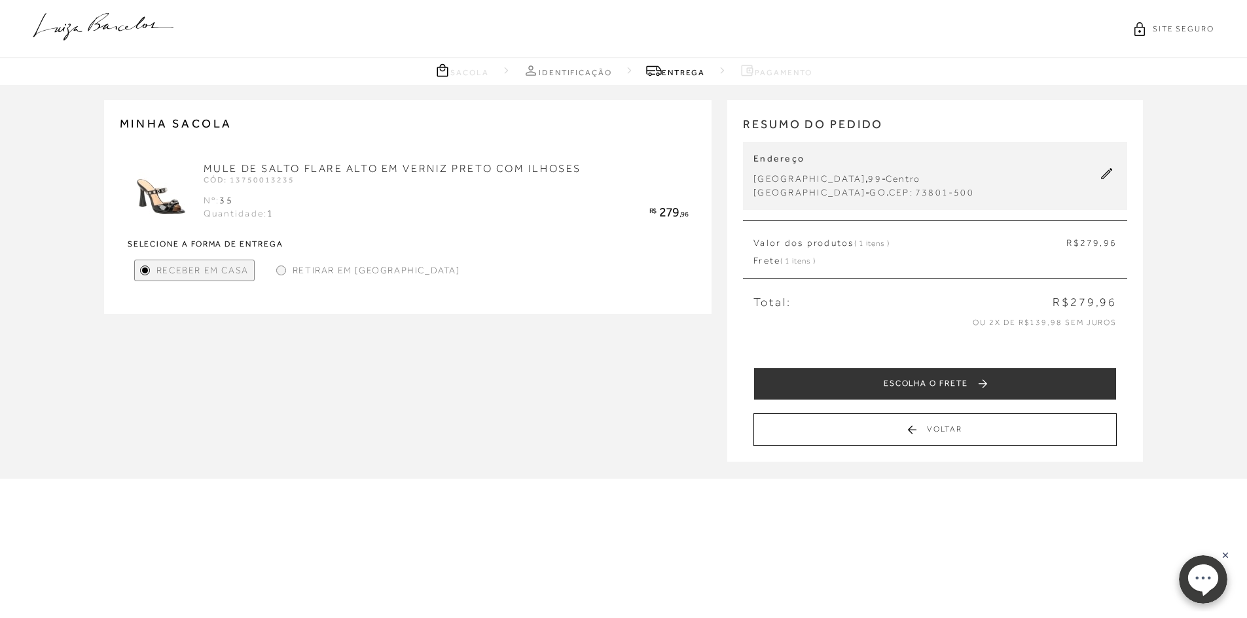
click at [281, 268] on div at bounding box center [281, 271] width 6 height 6
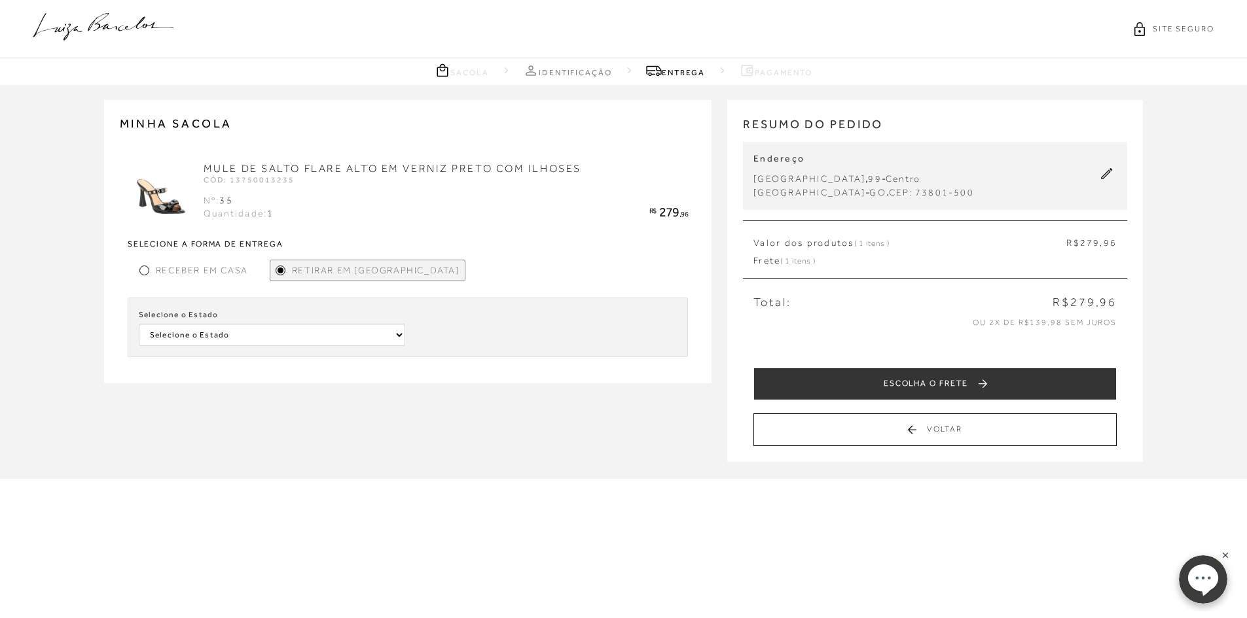
click at [141, 268] on div at bounding box center [144, 271] width 6 height 6
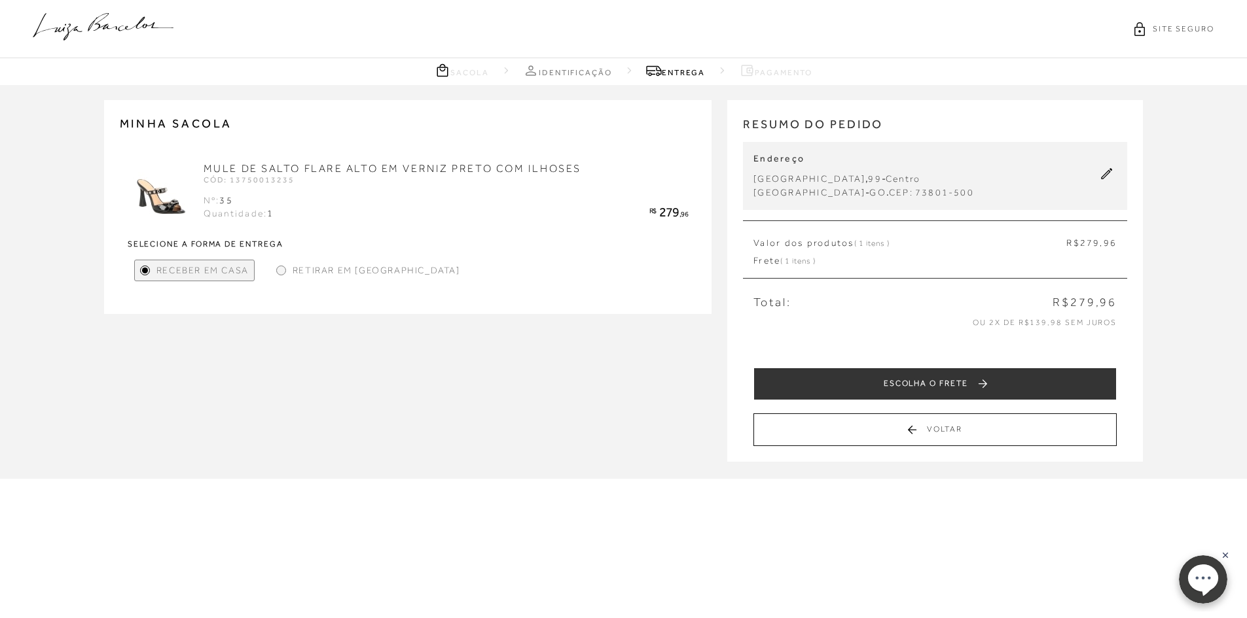
click at [172, 272] on span "Receber em Casa" at bounding box center [202, 271] width 92 height 14
click at [686, 71] on link "Entrega" at bounding box center [675, 70] width 59 height 16
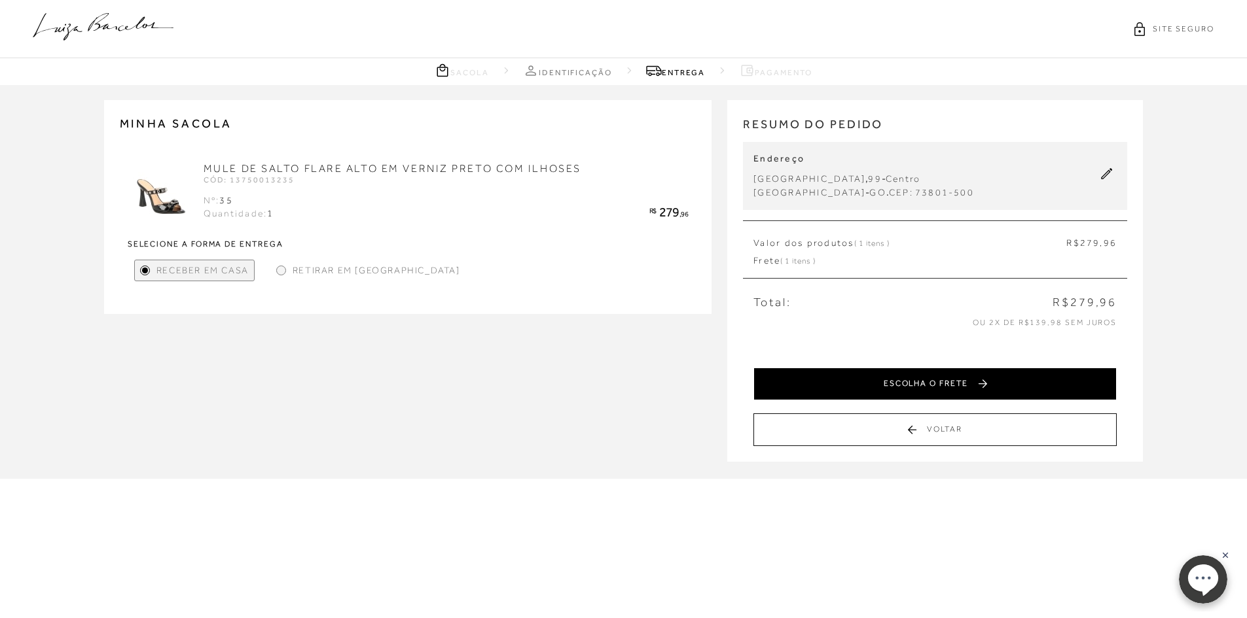
click at [985, 383] on button "ESCOLHA O FRETE" at bounding box center [934, 384] width 363 height 33
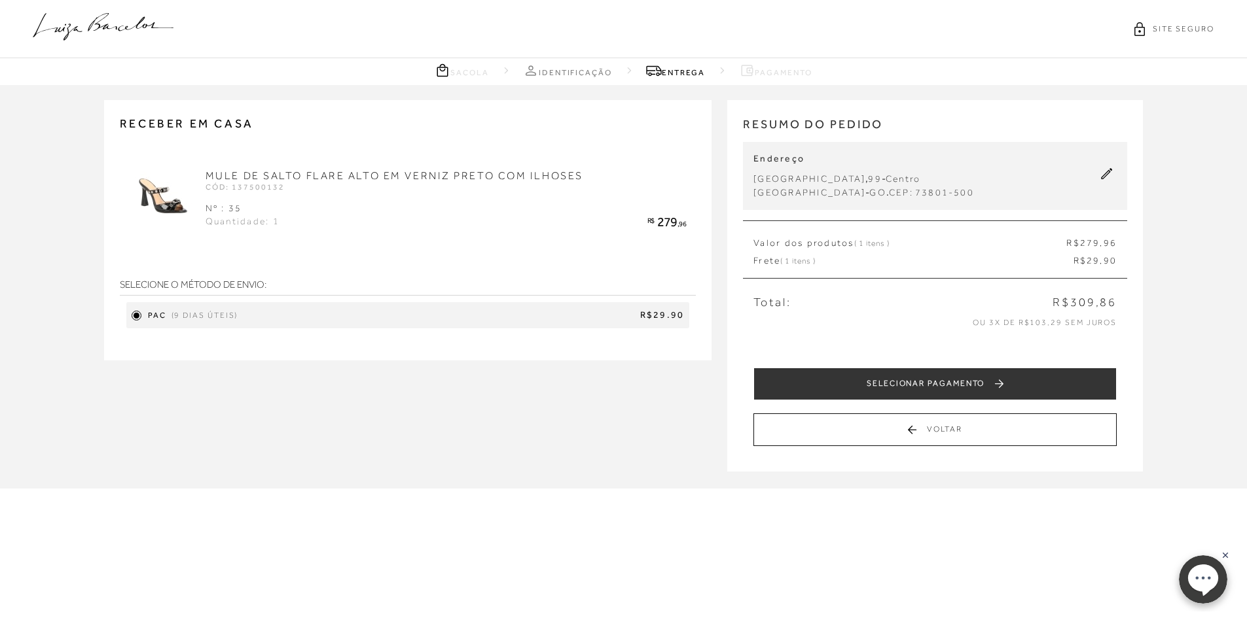
click at [328, 313] on span "R$29.90" at bounding box center [463, 315] width 441 height 13
click at [552, 321] on span "R$29.90" at bounding box center [463, 315] width 441 height 13
click at [214, 287] on strong "SELECIONE O MÉTODO DE ENVIO:" at bounding box center [408, 285] width 577 height 22
click at [245, 286] on strong "SELECIONE O MÉTODO DE ENVIO:" at bounding box center [408, 285] width 577 height 22
click at [293, 294] on strong "SELECIONE O MÉTODO DE ENVIO:" at bounding box center [408, 285] width 577 height 22
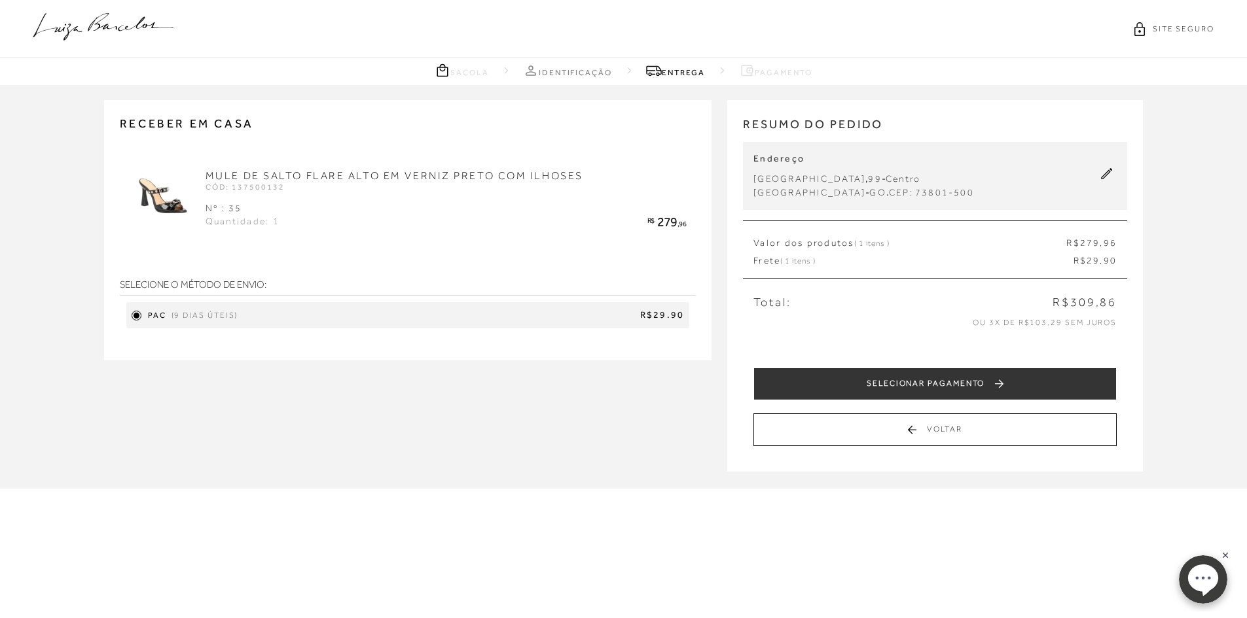
click at [535, 338] on div "Receber em casa MULE DE SALTO FLARE ALTO EM VERNIZ PRETO COM ILHOSES CÓD: 13750…" at bounding box center [408, 230] width 577 height 229
click at [432, 320] on span "R$29.90" at bounding box center [463, 315] width 441 height 13
click at [481, 324] on div "PAC (9 dias úteis) R$29.90" at bounding box center [407, 315] width 563 height 26
click at [134, 315] on div at bounding box center [136, 316] width 6 height 6
click at [136, 317] on div at bounding box center [136, 316] width 6 height 6
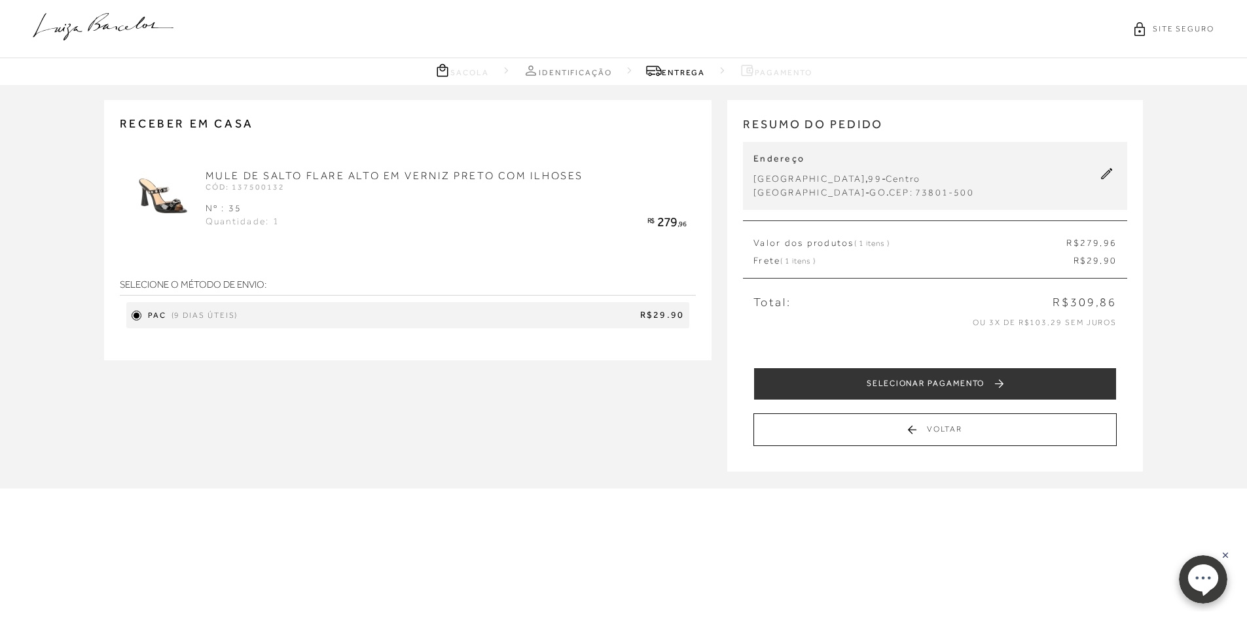
click at [144, 313] on div "PAC (9 dias úteis) R$29.90" at bounding box center [407, 315] width 563 height 26
click at [133, 317] on div at bounding box center [136, 316] width 6 height 6
click at [620, 310] on span "R$29.90" at bounding box center [463, 315] width 441 height 13
click at [136, 319] on div at bounding box center [136, 316] width 6 height 6
click at [137, 326] on div "PAC (9 dias úteis) R$29.90" at bounding box center [407, 315] width 563 height 26
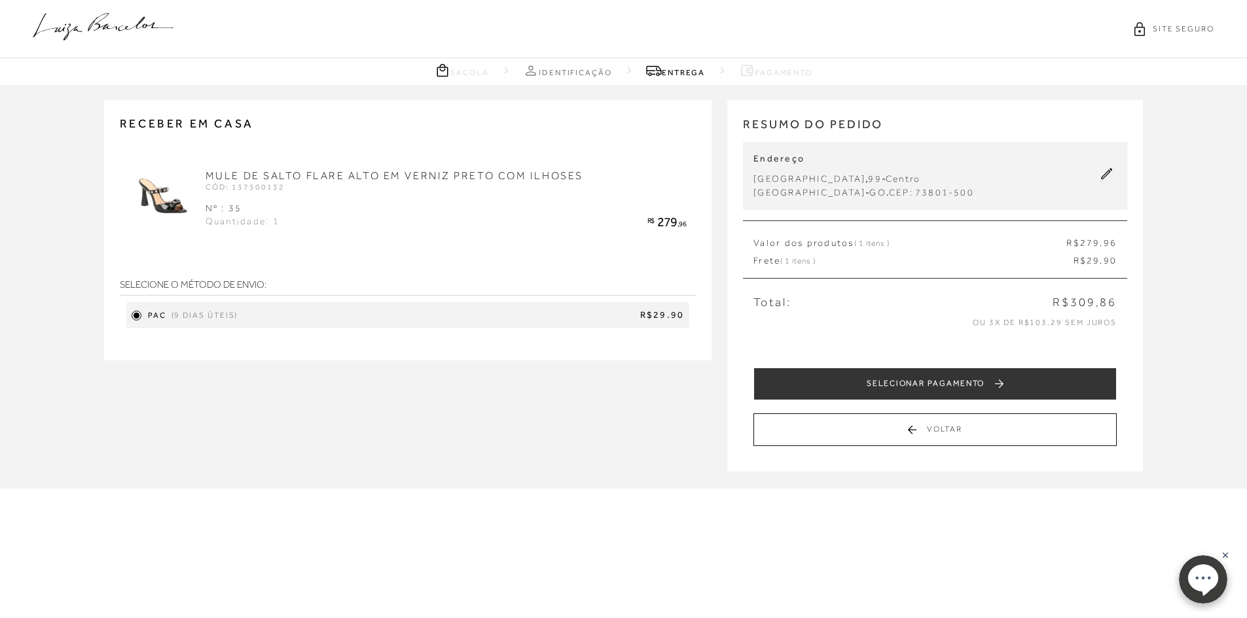
click at [141, 330] on div "SELECIONE O MÉTODO DE ENVIO: PAC (9 dias úteis) R$29.90" at bounding box center [408, 296] width 577 height 77
click at [133, 317] on div at bounding box center [136, 316] width 6 height 6
click at [323, 329] on div "PAC (9 dias úteis) R$29.90" at bounding box center [407, 315] width 563 height 26
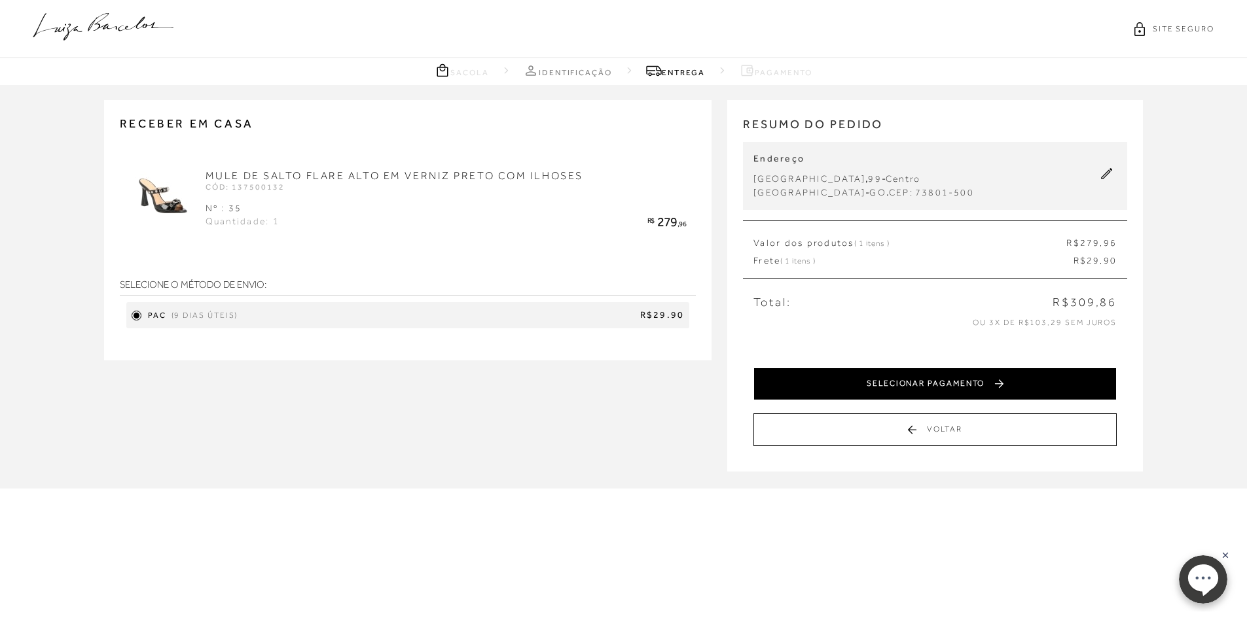
click at [950, 390] on button "SELECIONAR PAGAMENTO" at bounding box center [934, 384] width 363 height 33
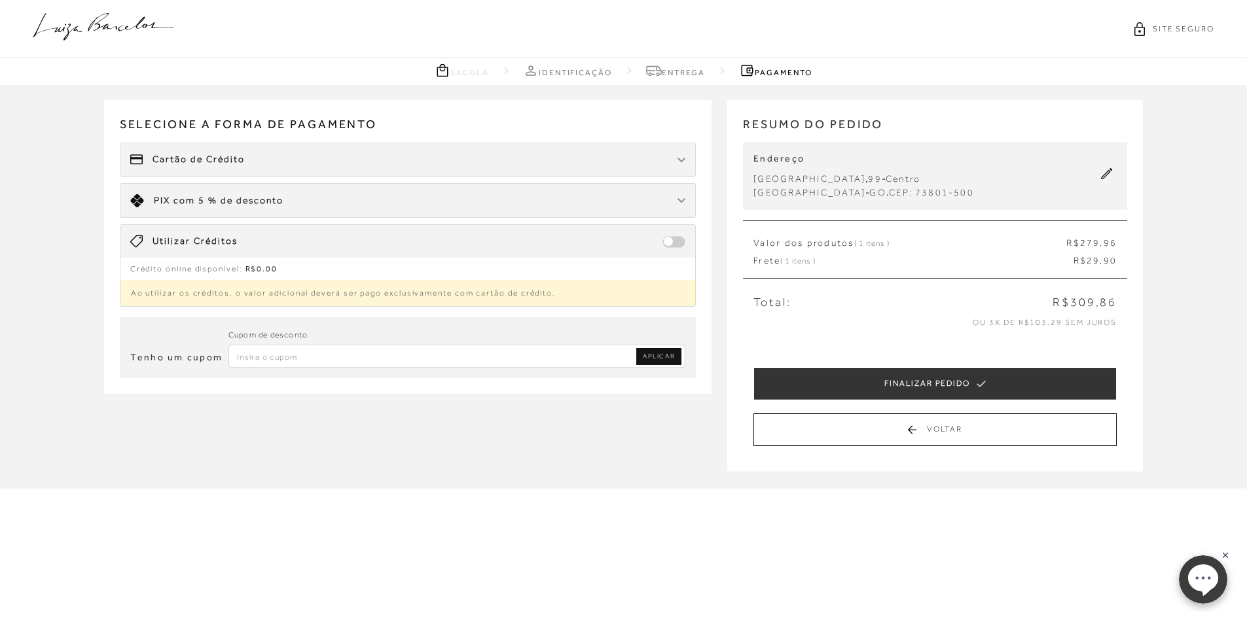
click at [444, 200] on div "Limite: R$ 5.000,00 PIX com 5 % de desconto" at bounding box center [407, 200] width 575 height 33
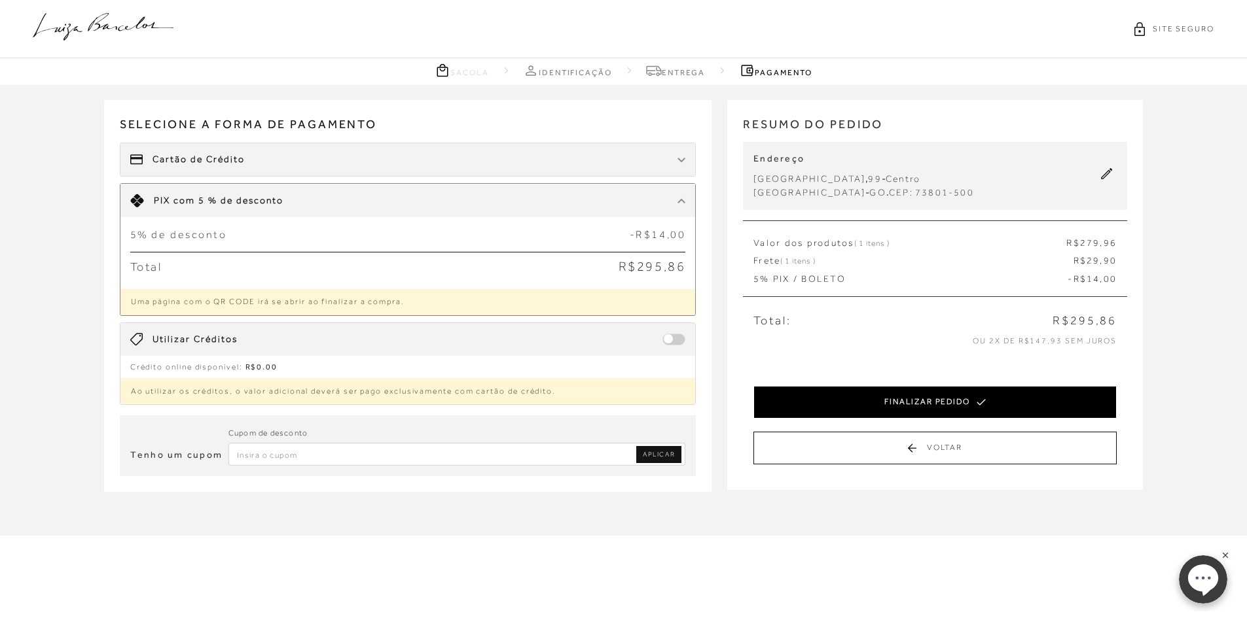
click at [937, 405] on button "FINALIZAR PEDIDO" at bounding box center [934, 402] width 363 height 33
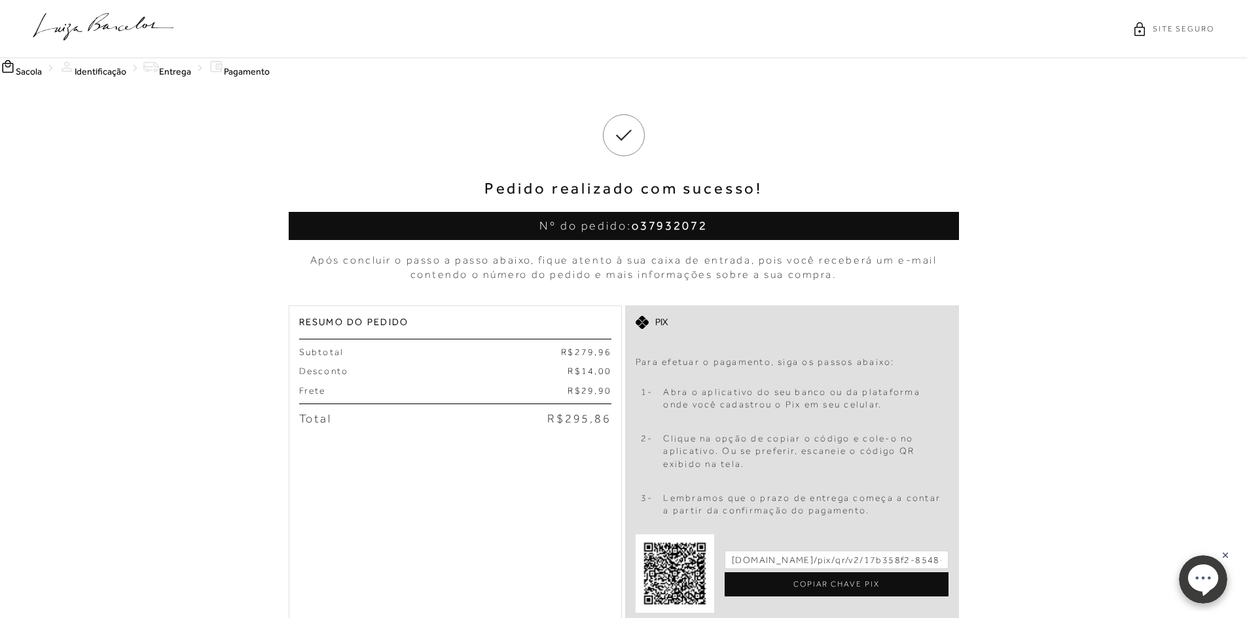
click at [1177, 29] on span "SITE SEGURO" at bounding box center [1183, 29] width 62 height 11
click at [1137, 35] on icon at bounding box center [1139, 29] width 10 height 14
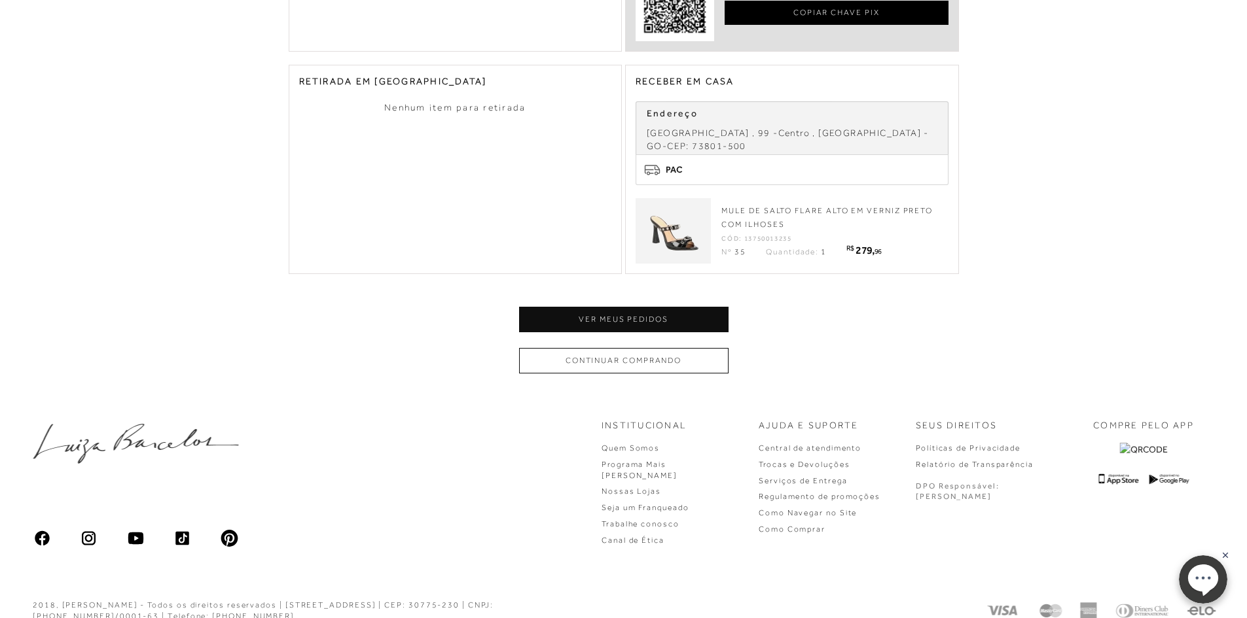
scroll to position [578, 0]
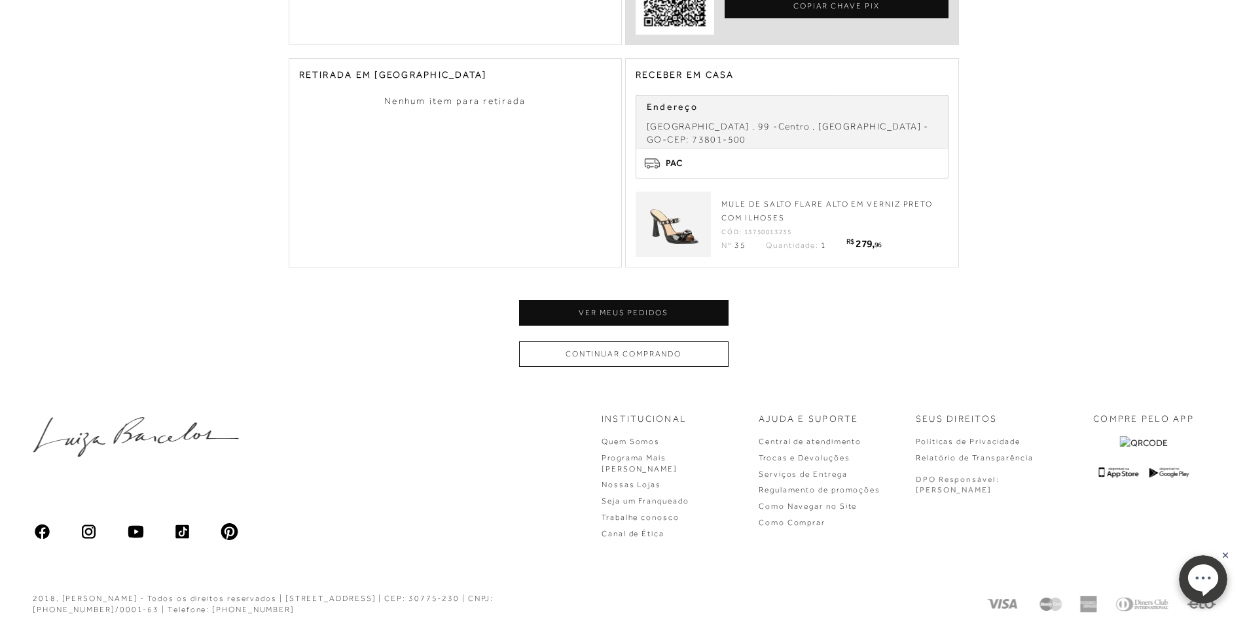
click at [641, 346] on button "Continuar comprando" at bounding box center [623, 355] width 209 height 26
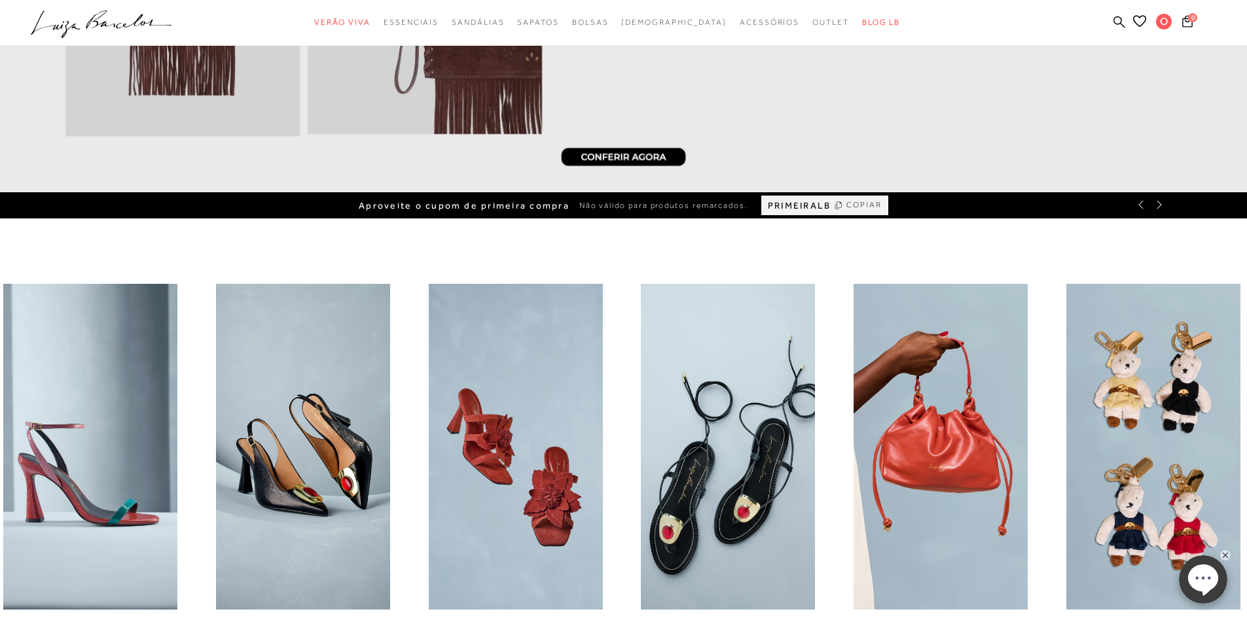
scroll to position [720, 0]
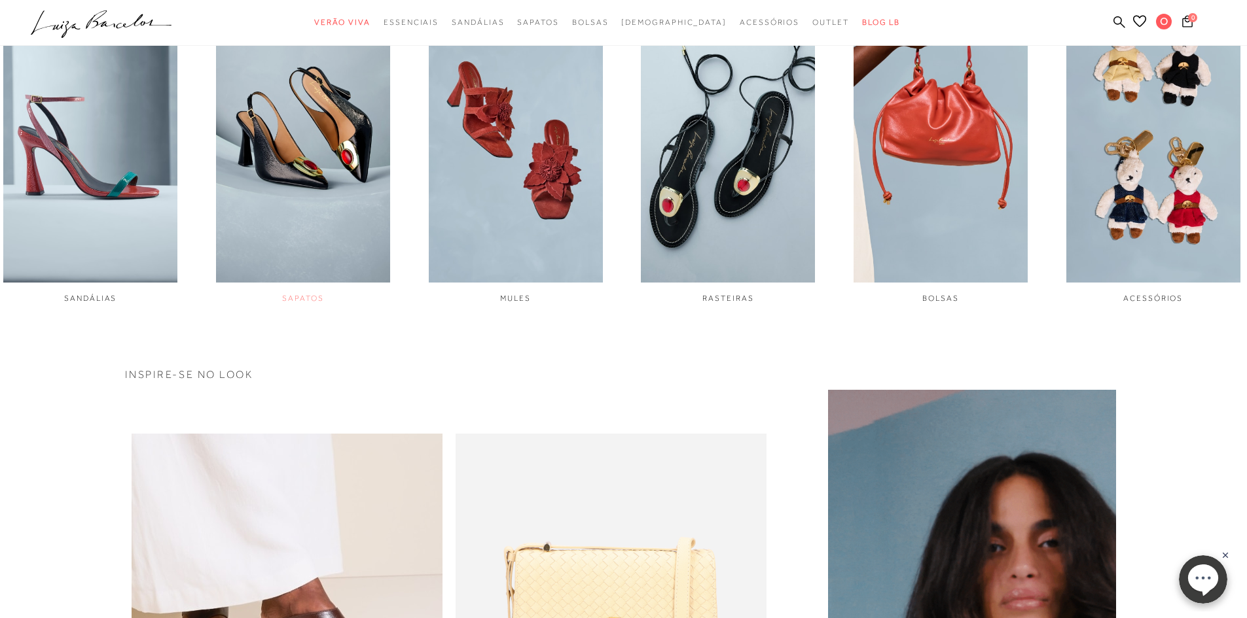
click at [358, 207] on img "2 / 6" at bounding box center [303, 120] width 174 height 326
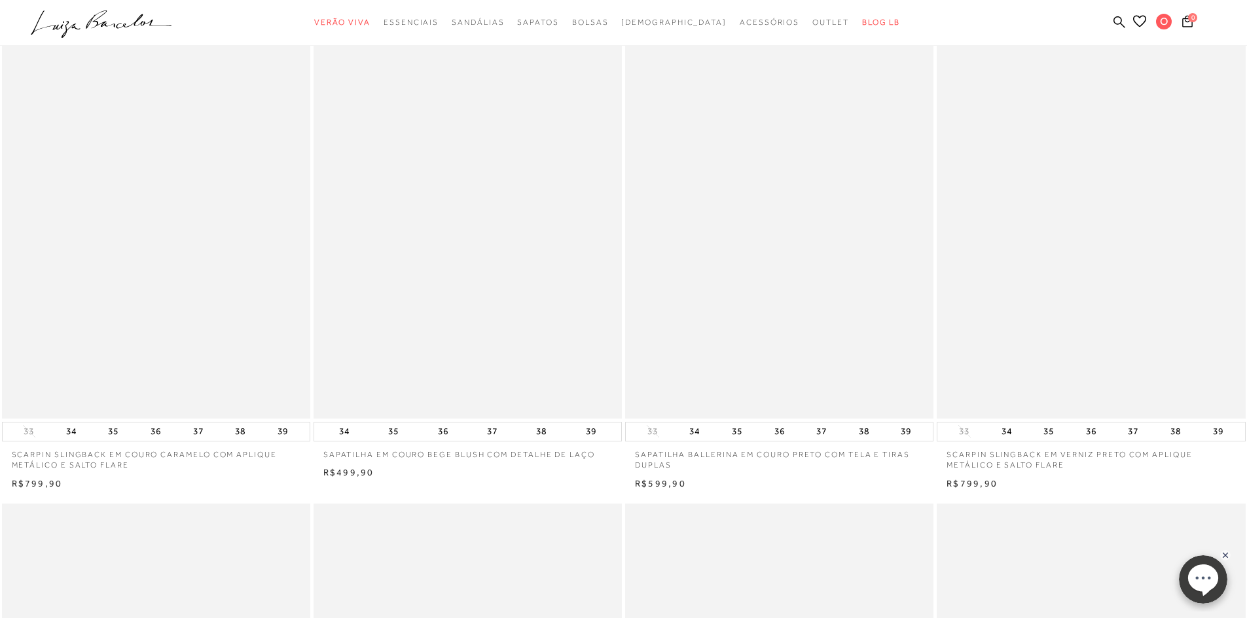
scroll to position [524, 0]
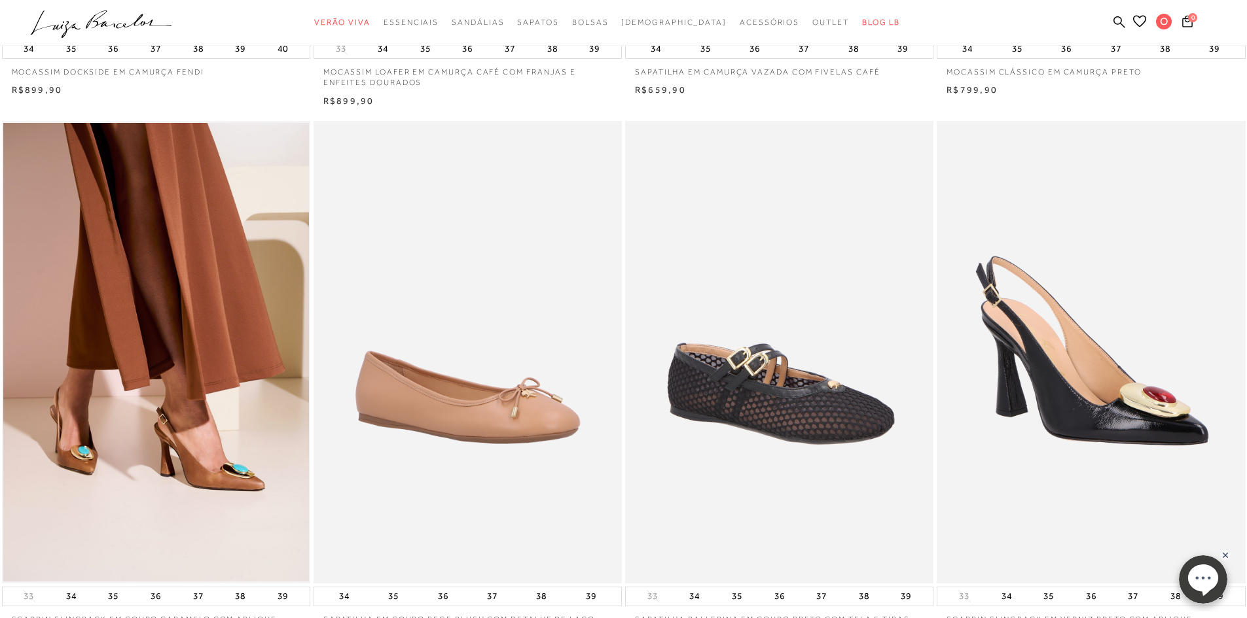
click at [1059, 398] on img at bounding box center [1091, 352] width 307 height 463
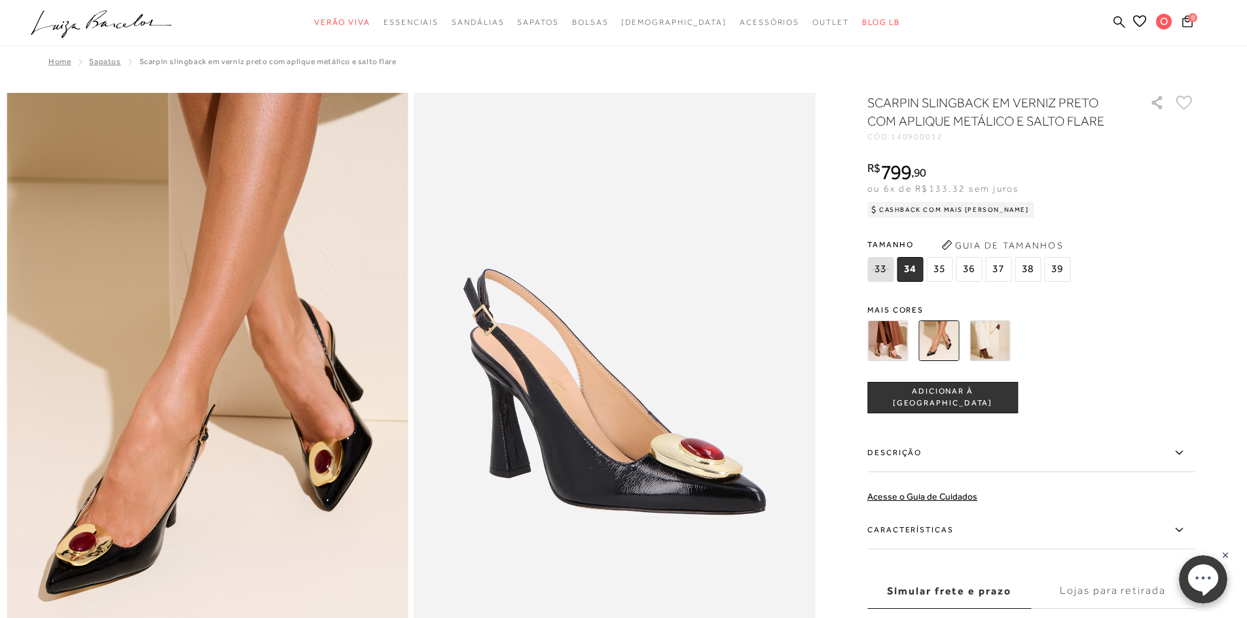
click at [944, 270] on span "35" at bounding box center [939, 269] width 26 height 25
click at [976, 402] on span "ADICIONAR À [GEOGRAPHIC_DATA]" at bounding box center [942, 397] width 149 height 23
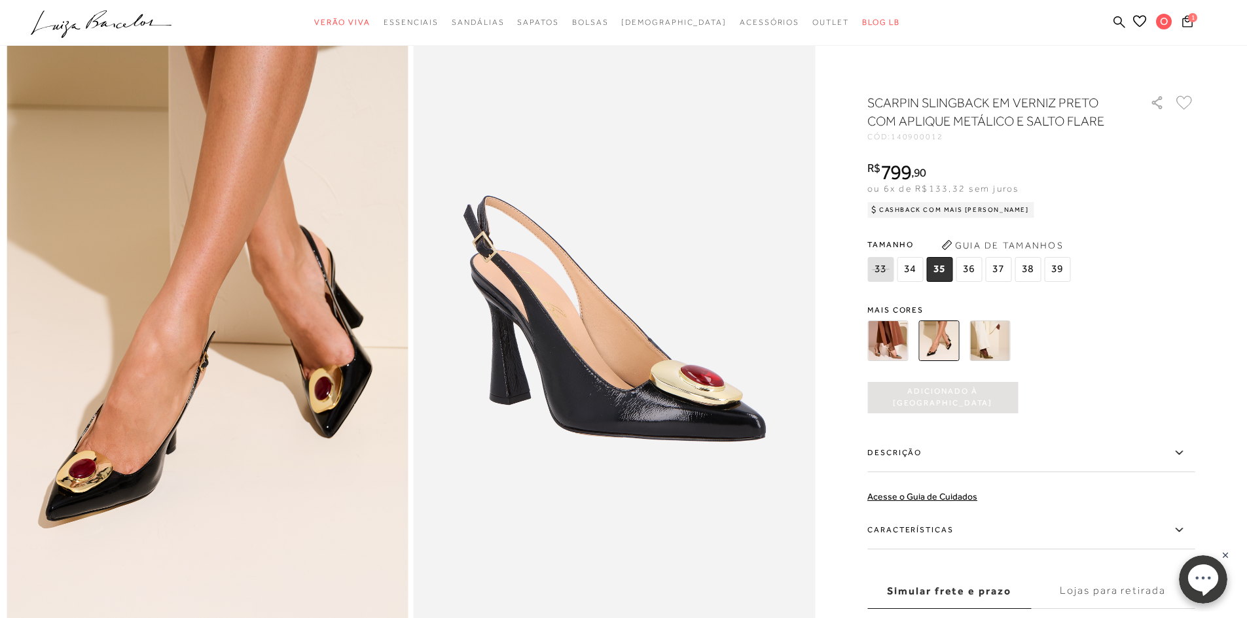
scroll to position [262, 0]
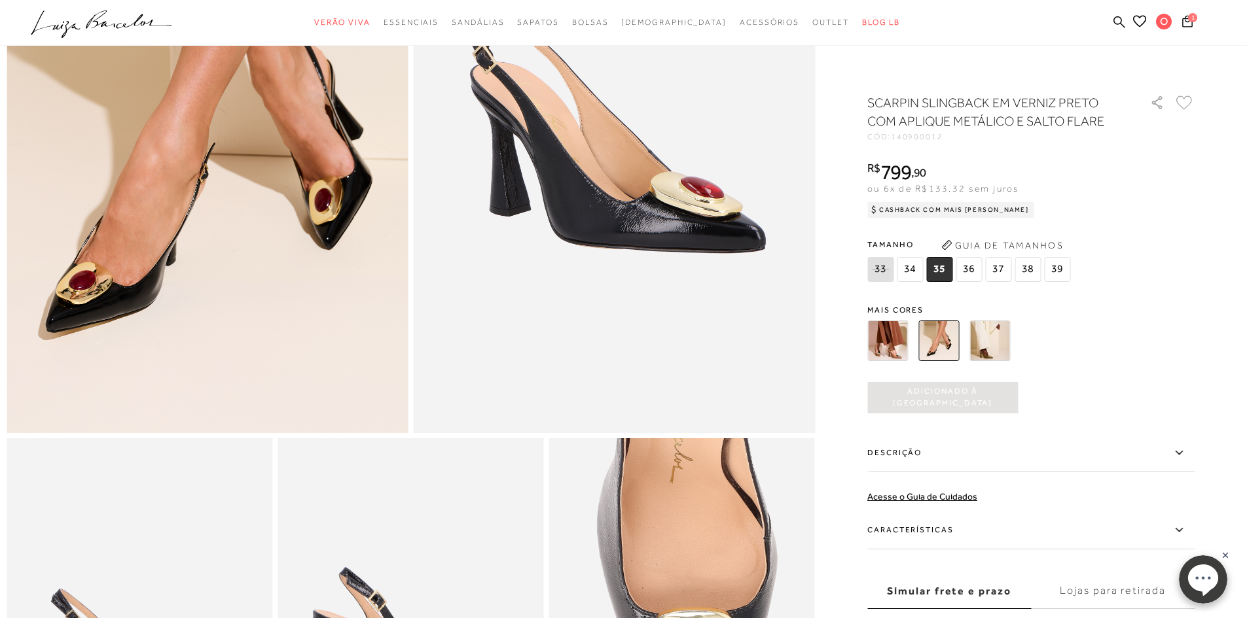
click at [960, 591] on label "Simular frete e prazo" at bounding box center [949, 591] width 164 height 35
click at [0, 0] on input "Simular frete e prazo" at bounding box center [0, 0] width 0 height 0
click at [968, 594] on label "Simular frete e prazo" at bounding box center [949, 591] width 164 height 35
click at [0, 0] on input "Simular frete e prazo" at bounding box center [0, 0] width 0 height 0
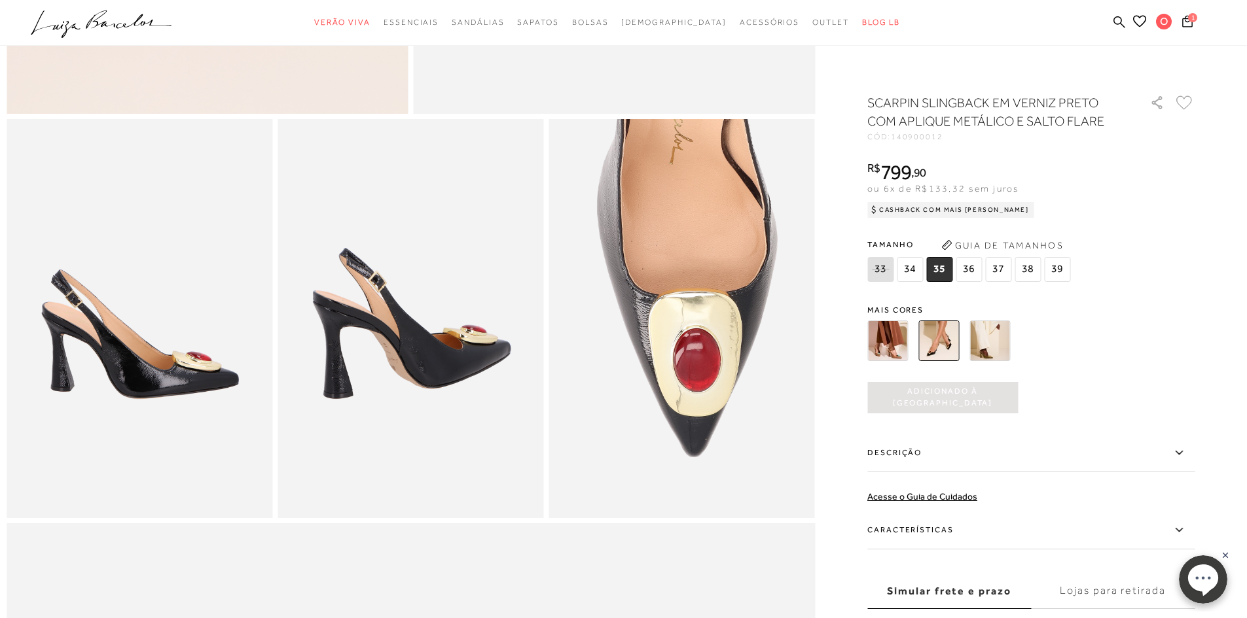
scroll to position [589, 0]
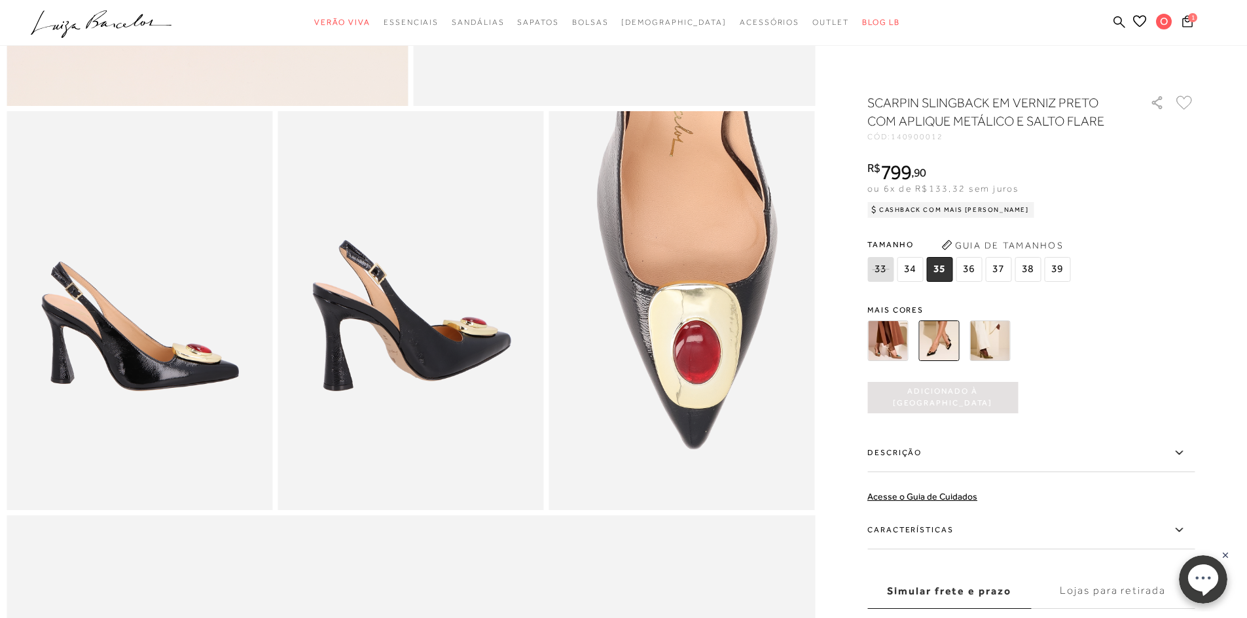
click at [1226, 557] on icon at bounding box center [1224, 555] width 5 height 5
click at [974, 594] on label "Simular frete e prazo" at bounding box center [949, 591] width 164 height 35
click at [0, 0] on input "Simular frete e prazo" at bounding box center [0, 0] width 0 height 0
click at [1124, 330] on div at bounding box center [1015, 341] width 304 height 48
click at [946, 593] on label "Simular frete e prazo" at bounding box center [949, 591] width 164 height 35
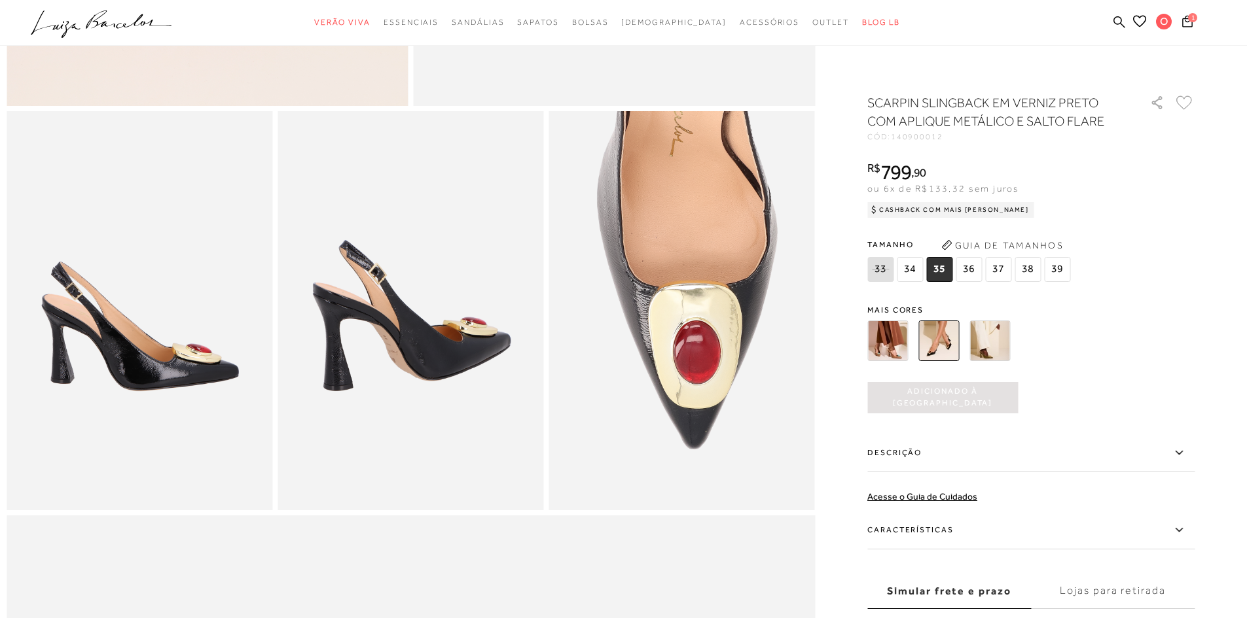
click at [0, 0] on input "Simular frete e prazo" at bounding box center [0, 0] width 0 height 0
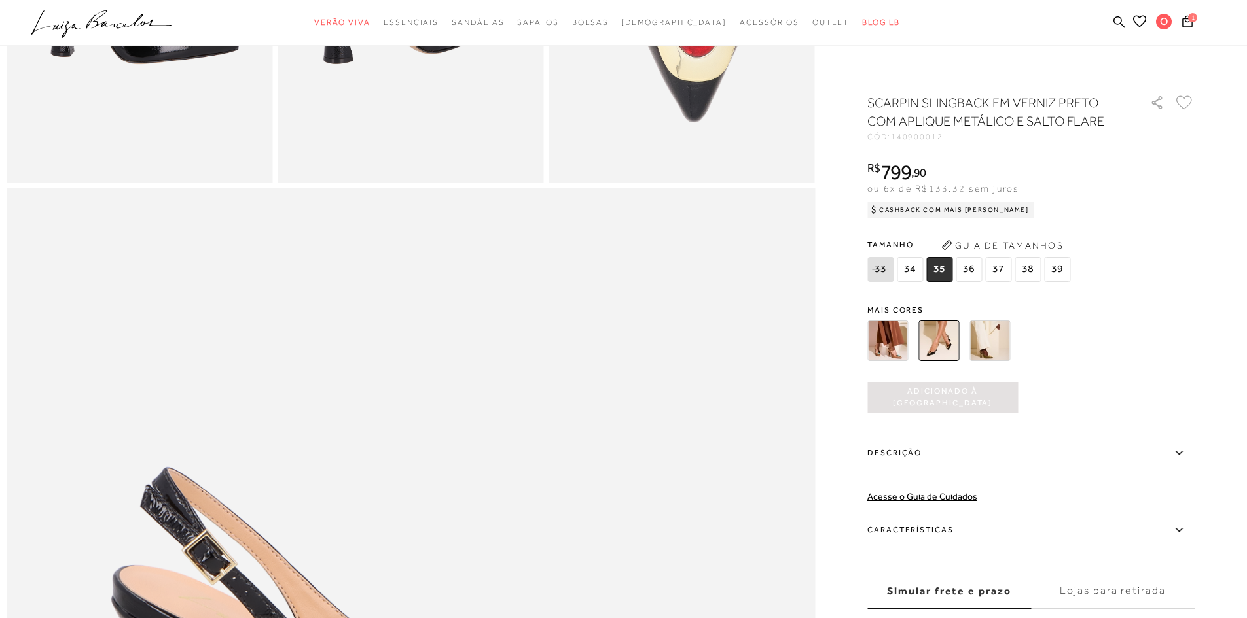
scroll to position [524, 0]
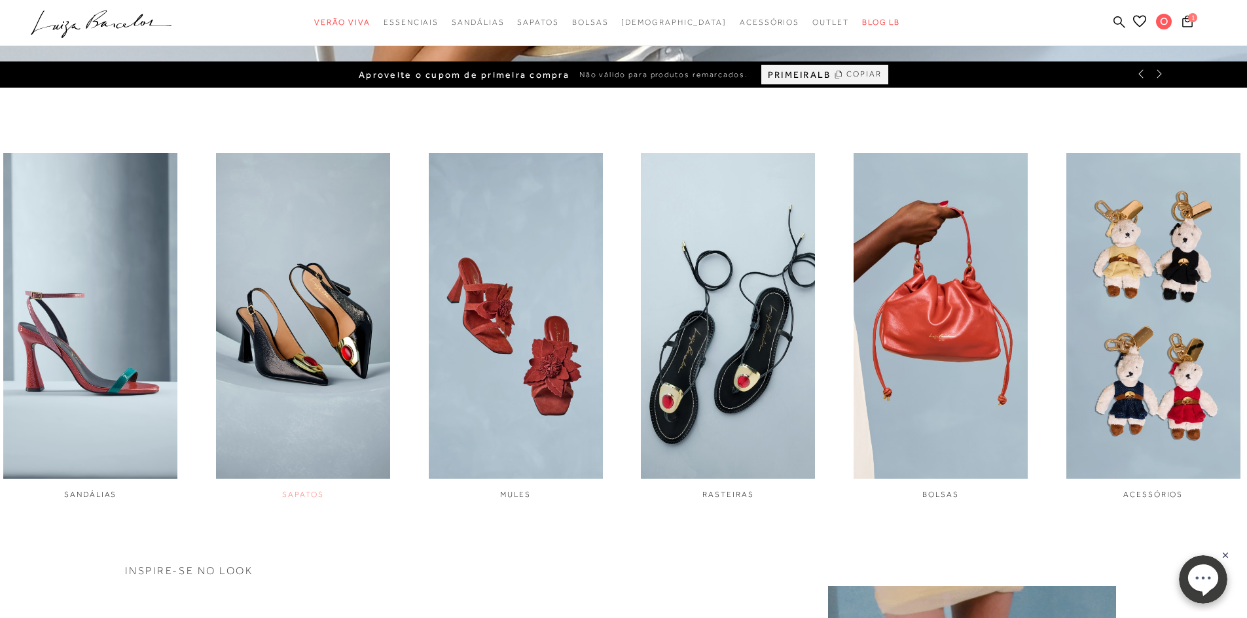
click at [319, 344] on img "2 / 6" at bounding box center [303, 316] width 174 height 326
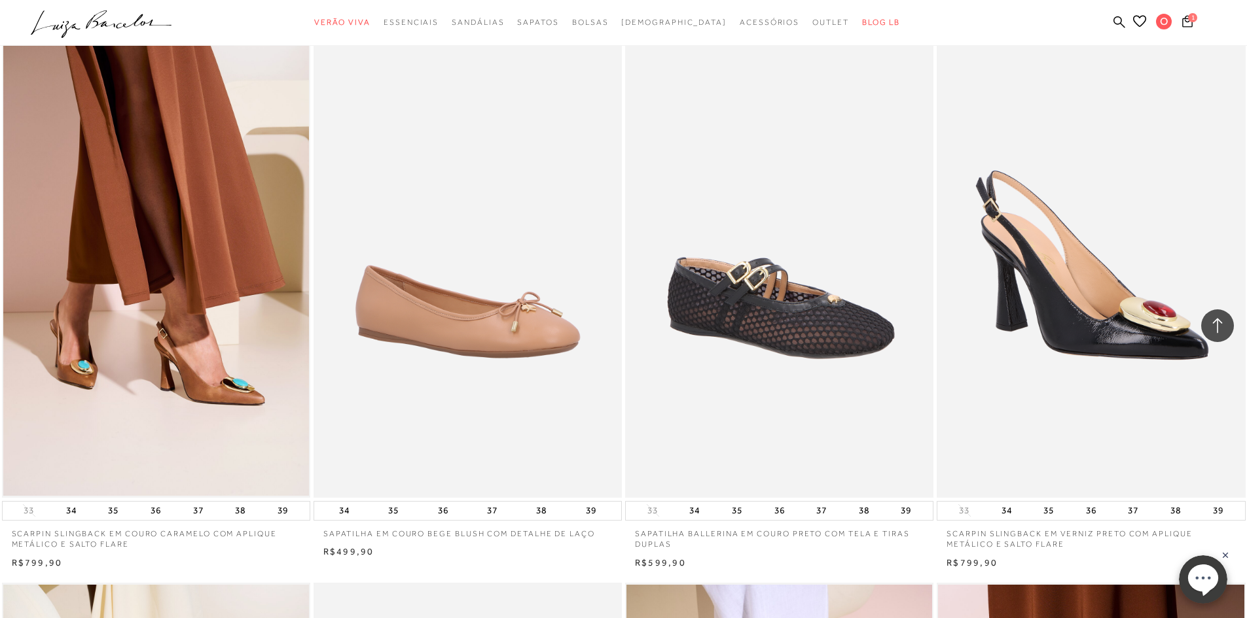
scroll to position [589, 0]
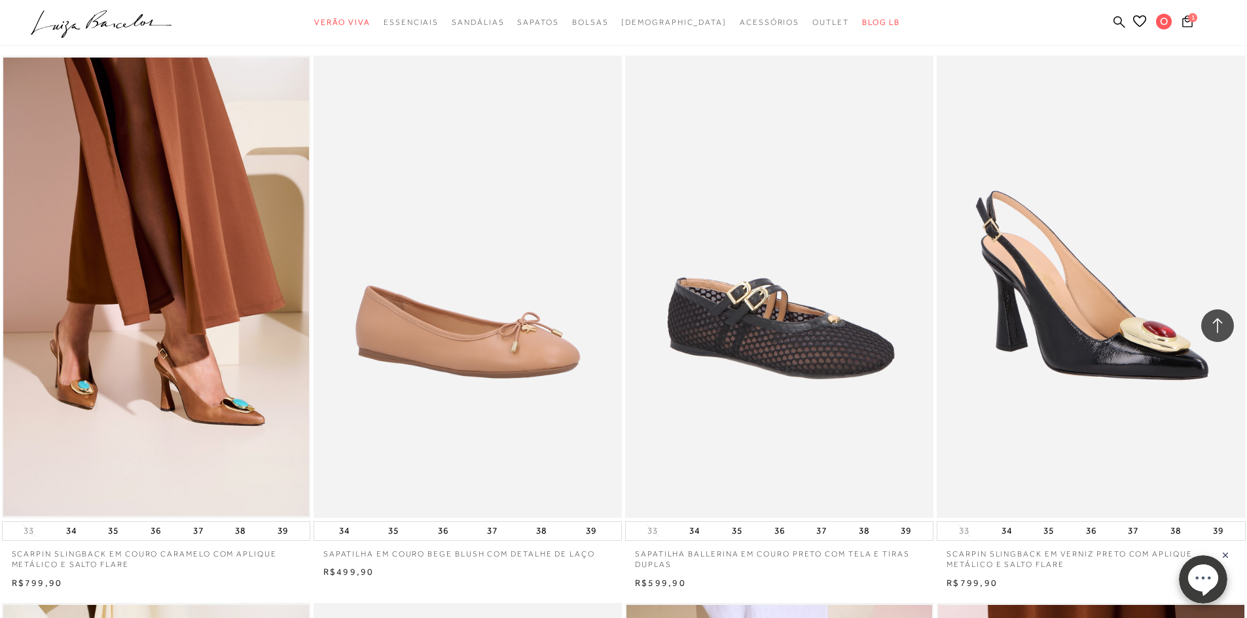
click at [1046, 423] on img at bounding box center [1091, 287] width 307 height 463
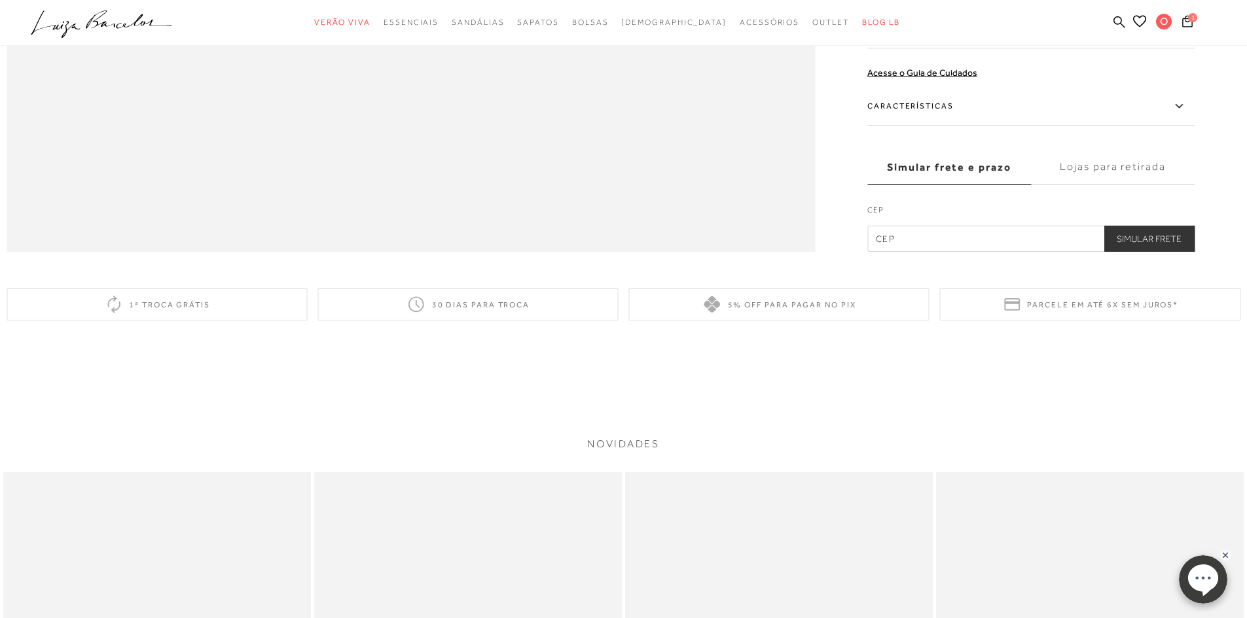
scroll to position [1921, 0]
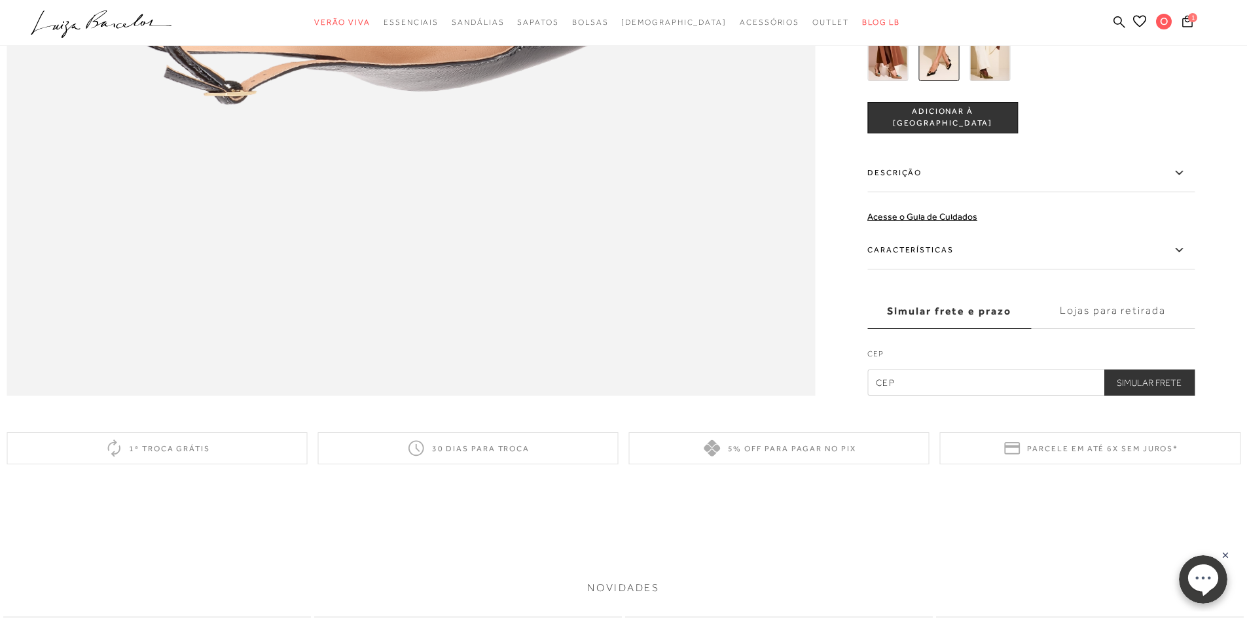
click at [896, 396] on input "text" at bounding box center [1030, 383] width 327 height 26
type input "73801-500"
click at [1145, 396] on button "Simular Frete" at bounding box center [1148, 383] width 91 height 26
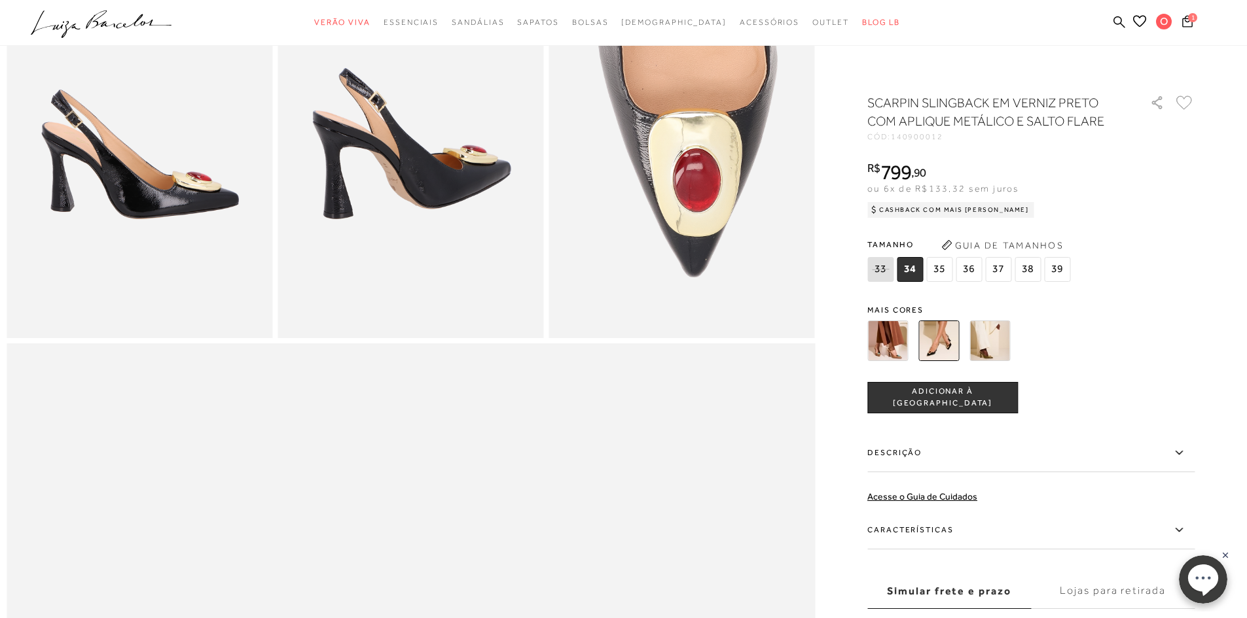
scroll to position [677, 0]
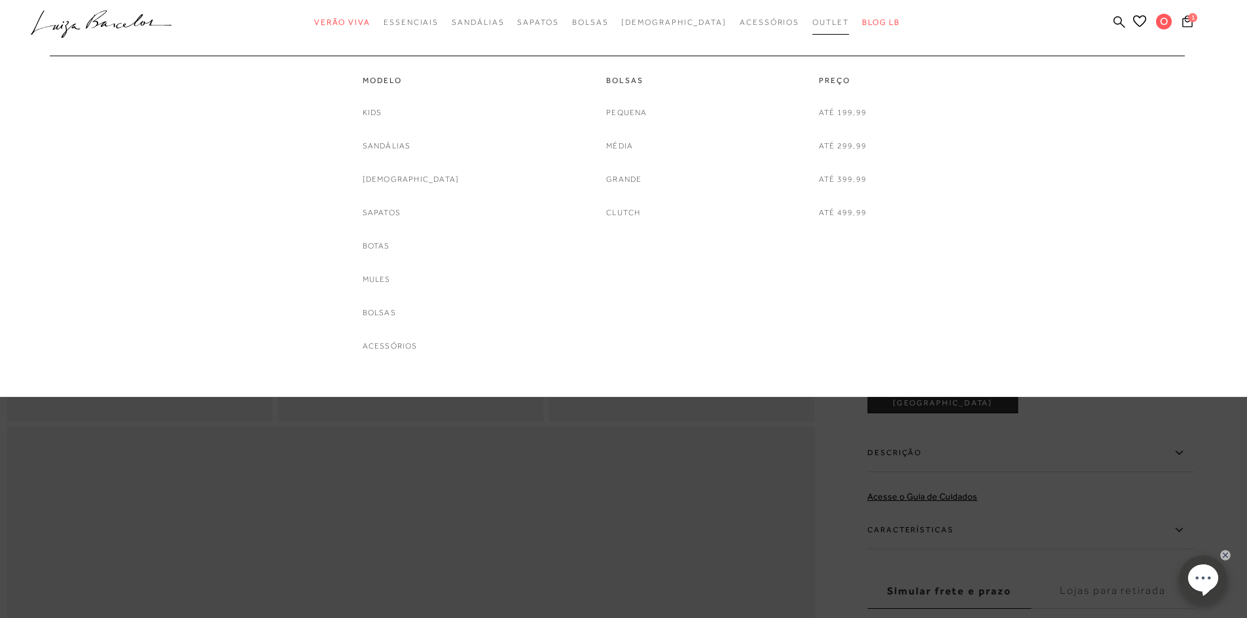
click at [812, 22] on span "Outlet" at bounding box center [830, 22] width 37 height 9
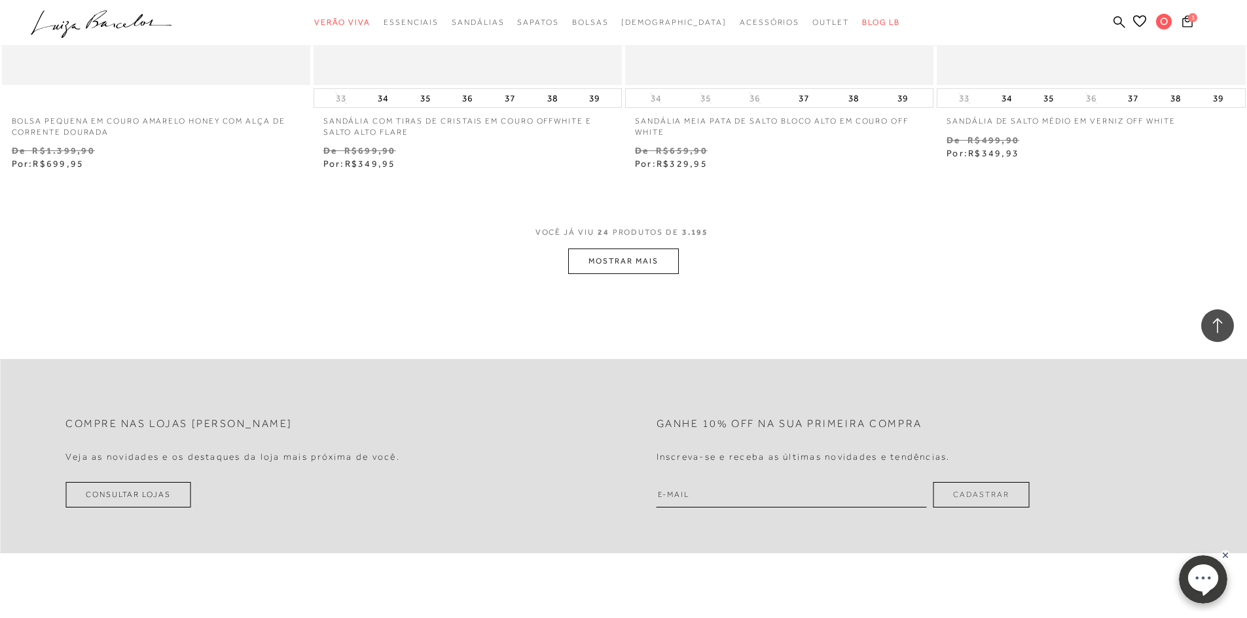
scroll to position [3207, 0]
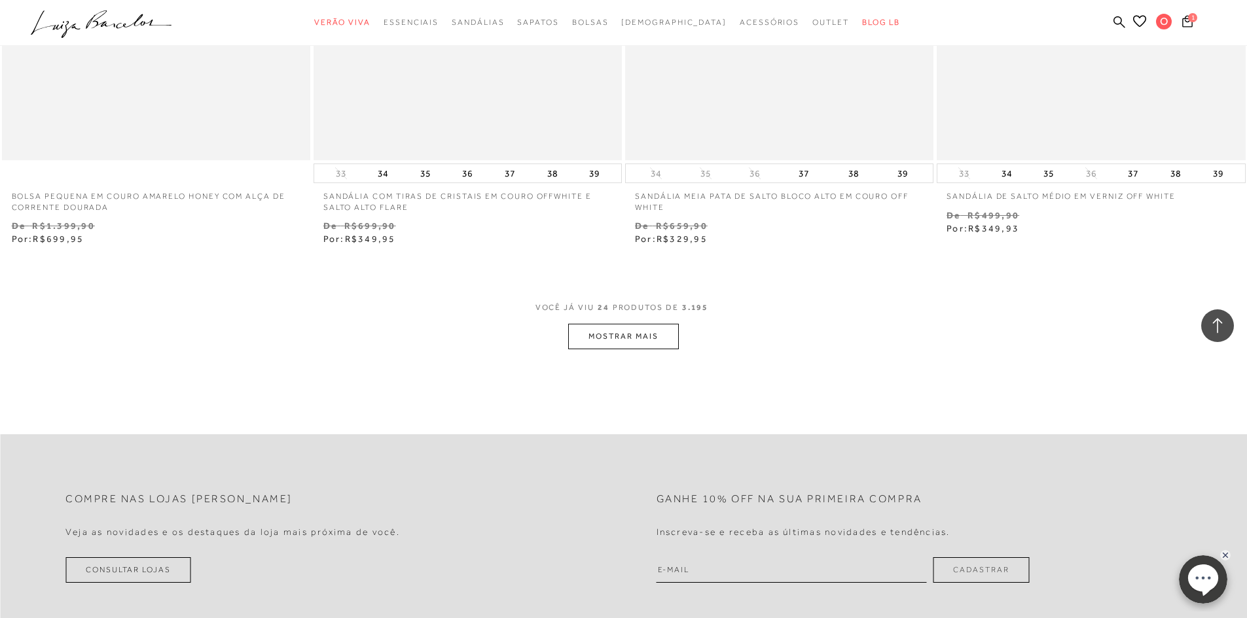
click at [630, 342] on button "MOSTRAR MAIS" at bounding box center [623, 337] width 110 height 26
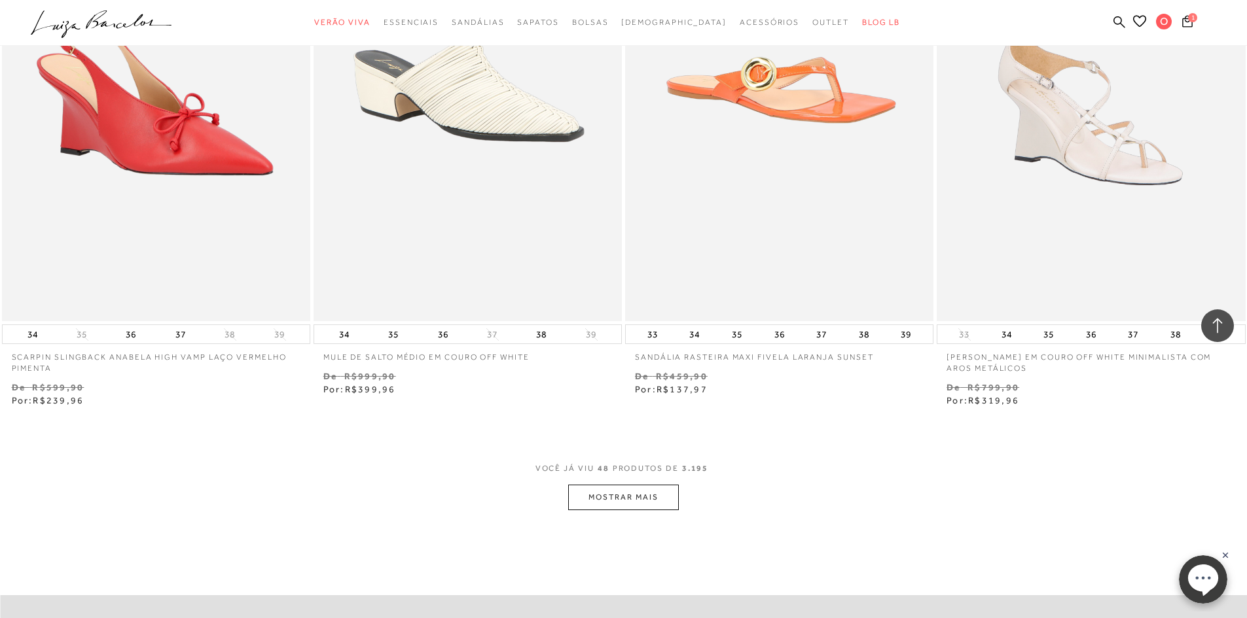
scroll to position [6610, 0]
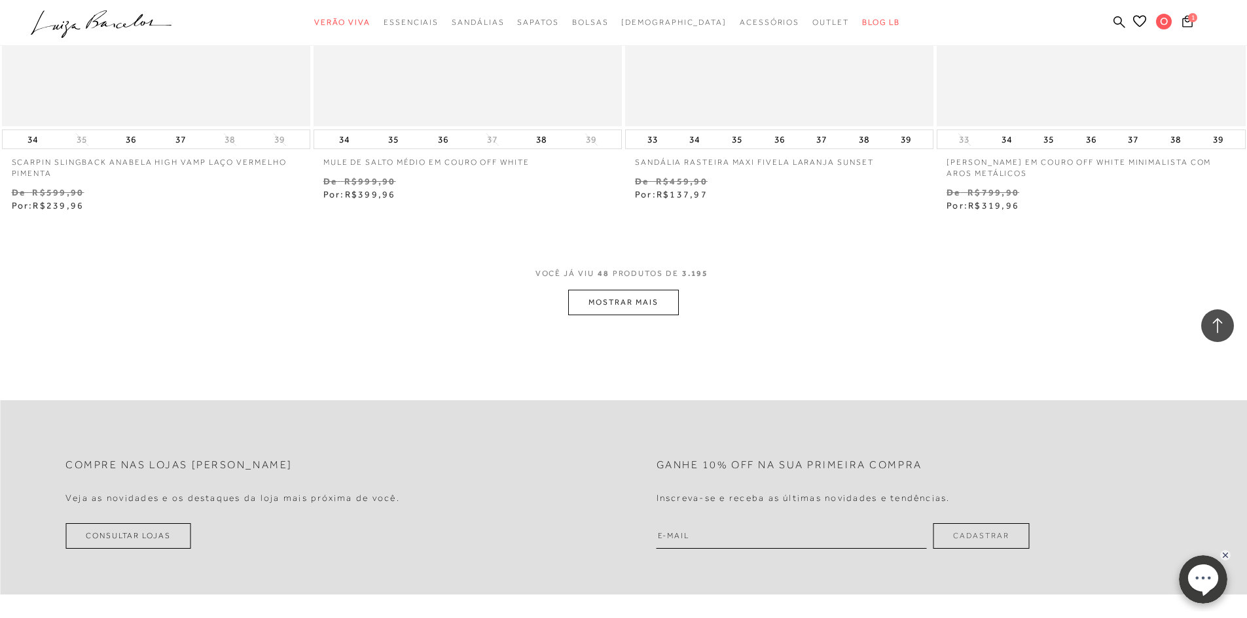
click at [632, 302] on button "MOSTRAR MAIS" at bounding box center [623, 303] width 110 height 26
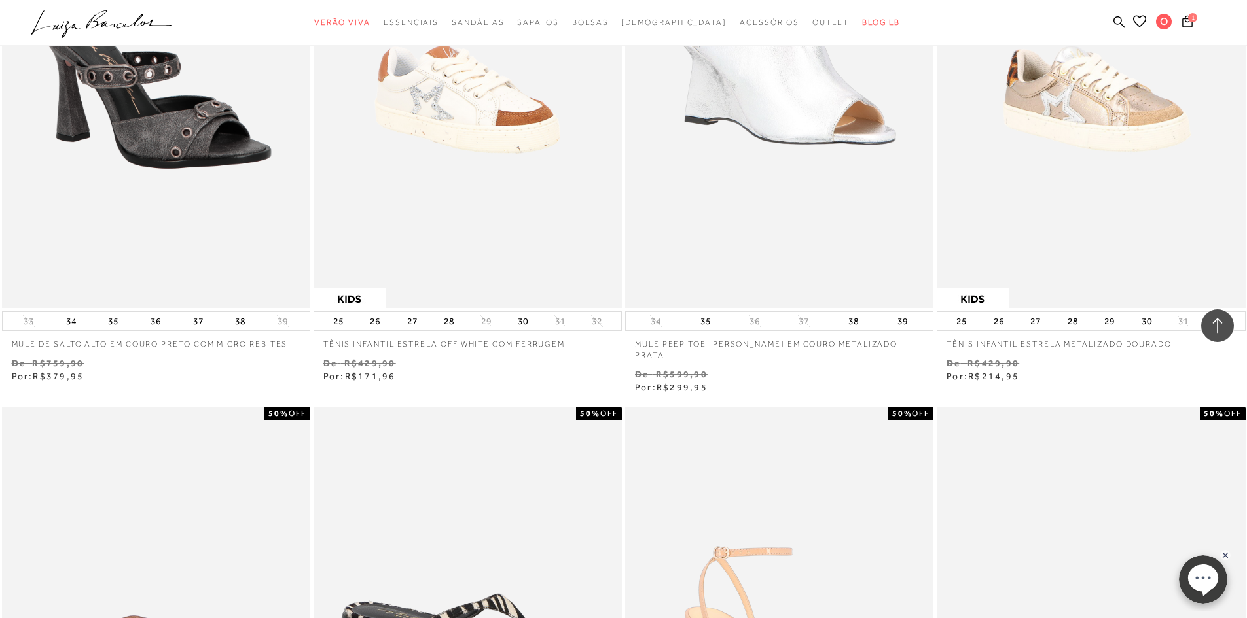
scroll to position [9227, 0]
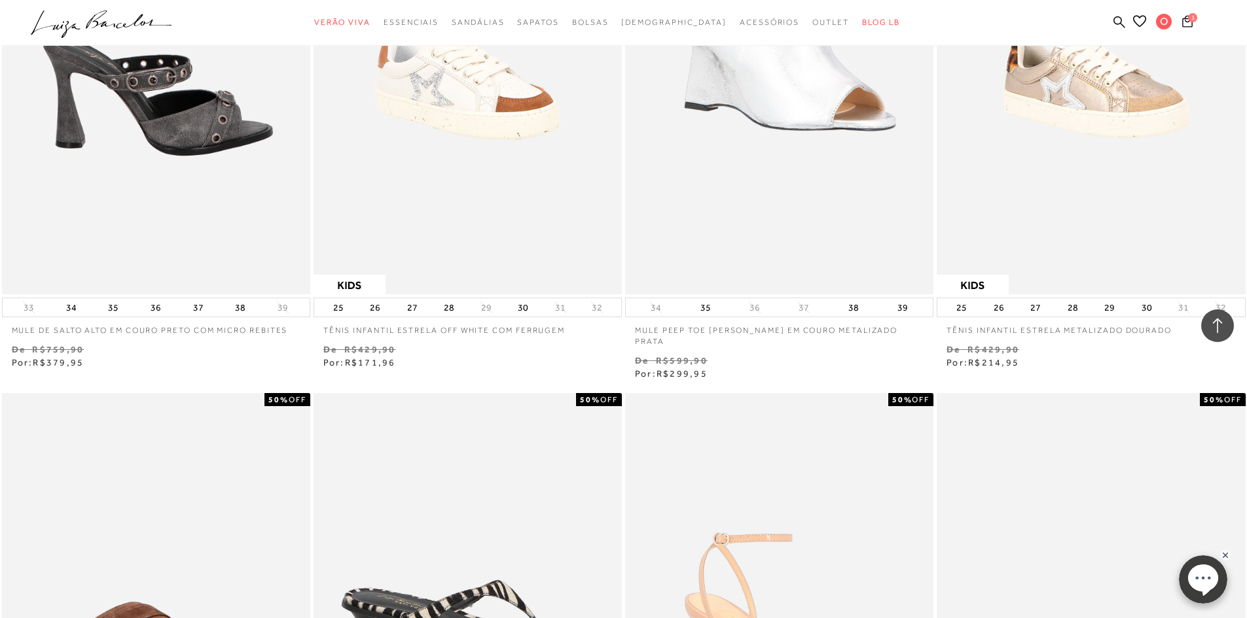
click at [175, 241] on img at bounding box center [156, 63] width 307 height 463
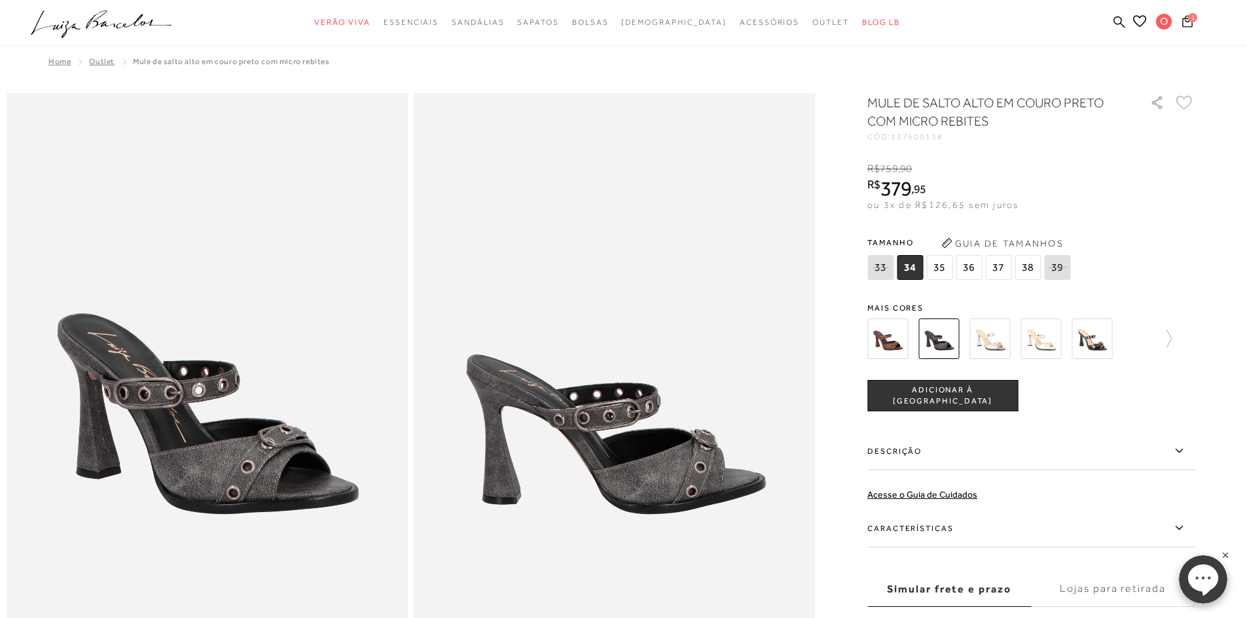
click at [1086, 340] on img at bounding box center [1091, 339] width 41 height 41
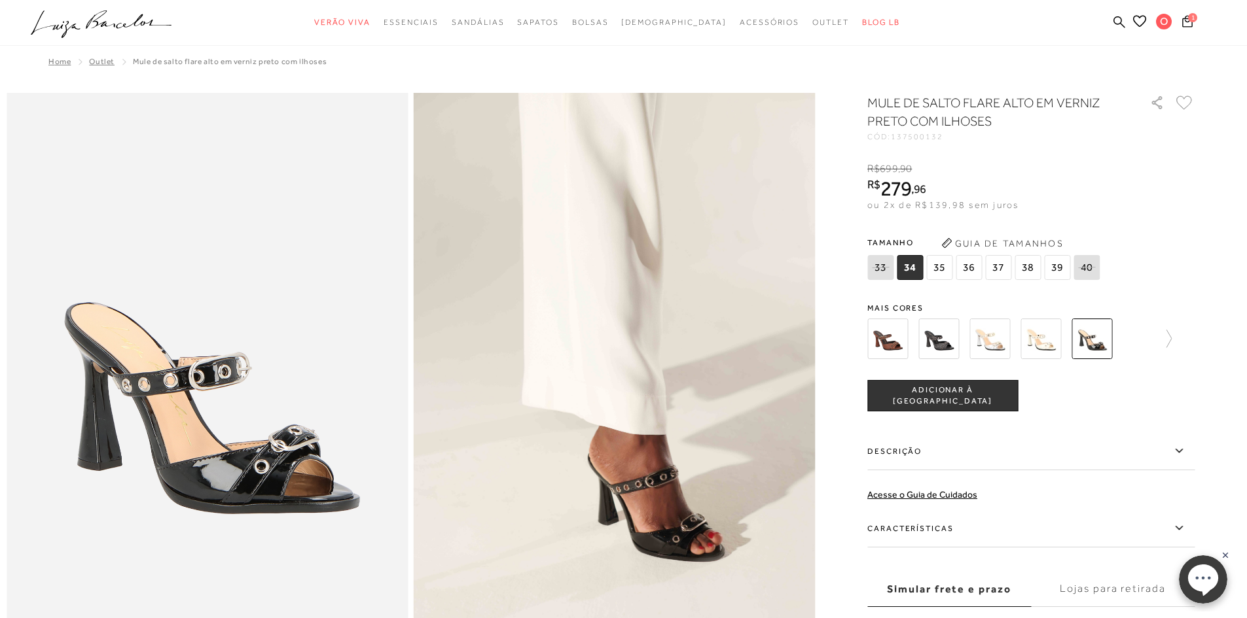
click at [937, 270] on span "35" at bounding box center [939, 267] width 26 height 25
click at [920, 334] on img at bounding box center [910, 339] width 41 height 41
click at [878, 340] on icon at bounding box center [876, 339] width 18 height 18
click at [1099, 343] on img at bounding box center [1091, 339] width 41 height 41
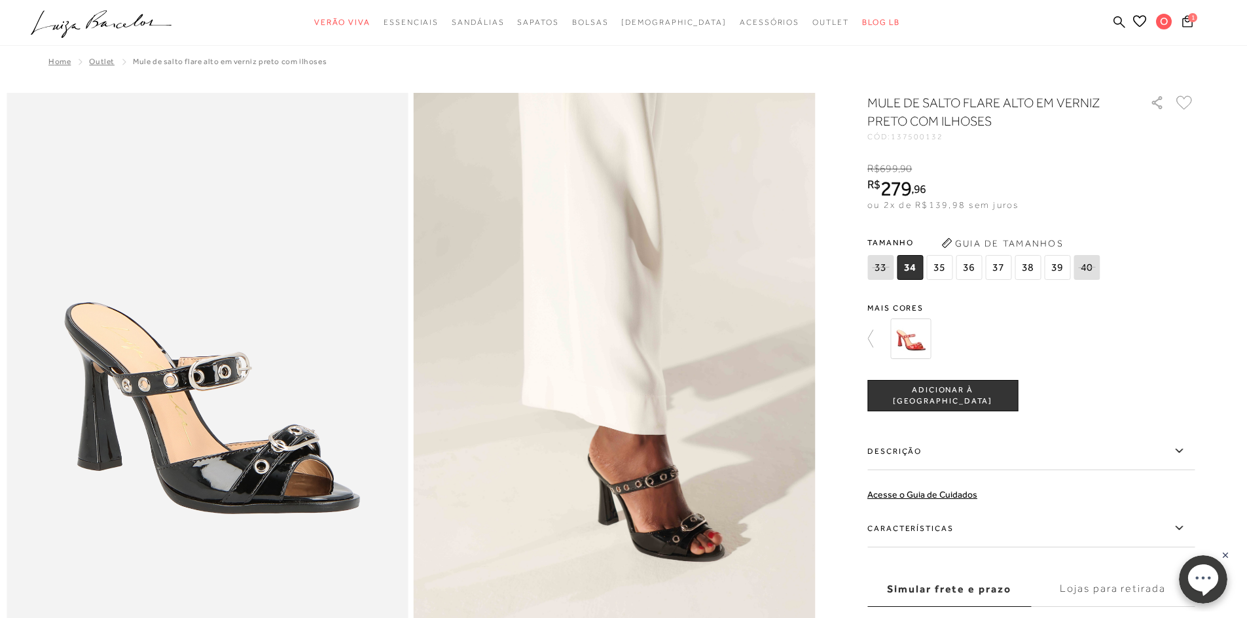
click at [940, 267] on span "35" at bounding box center [939, 267] width 26 height 25
click at [872, 344] on icon at bounding box center [876, 339] width 18 height 18
click at [892, 338] on img at bounding box center [887, 339] width 41 height 41
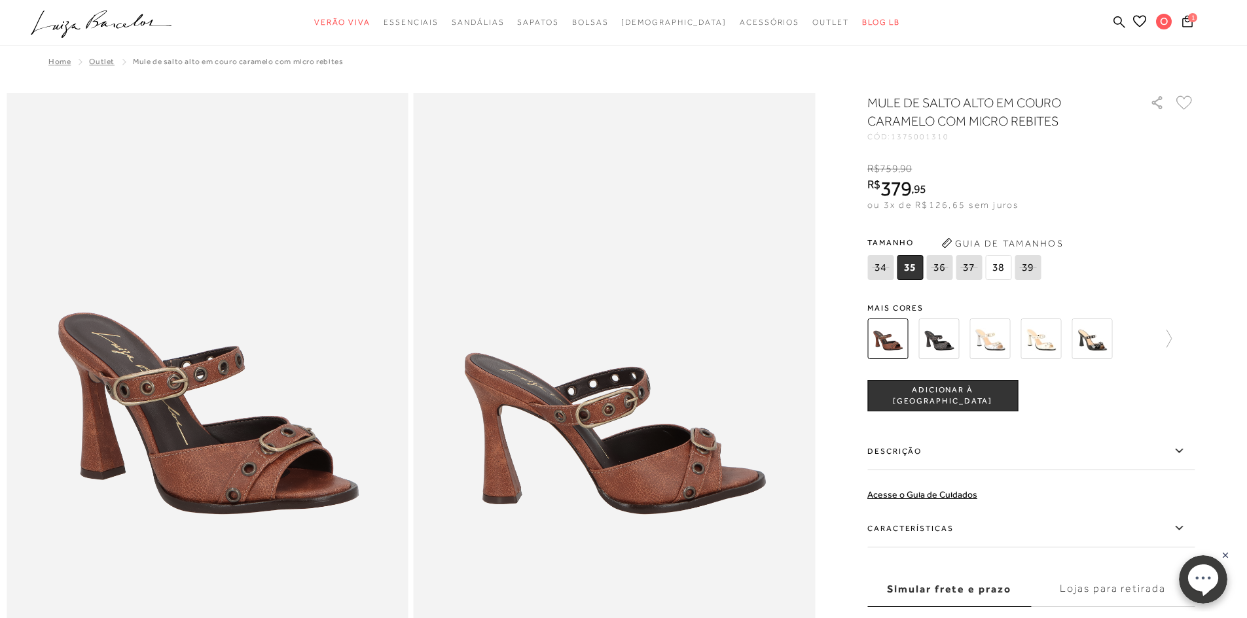
click at [944, 336] on div at bounding box center [1003, 339] width 281 height 48
click at [872, 338] on icon at bounding box center [876, 339] width 18 height 18
click at [1111, 347] on img at bounding box center [1091, 339] width 41 height 41
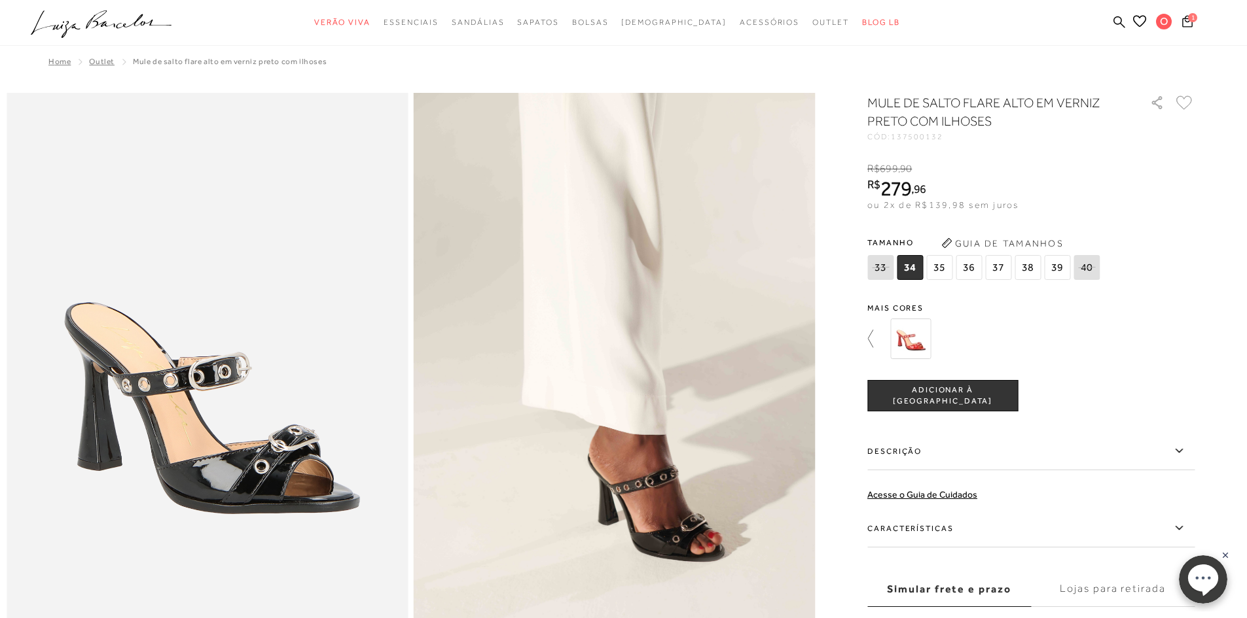
click at [878, 339] on icon at bounding box center [876, 339] width 18 height 18
click at [1096, 340] on img at bounding box center [1091, 339] width 41 height 41
click at [948, 267] on span "35" at bounding box center [939, 267] width 26 height 25
click at [875, 339] on icon at bounding box center [876, 339] width 18 height 18
click at [1101, 344] on img at bounding box center [1091, 339] width 41 height 41
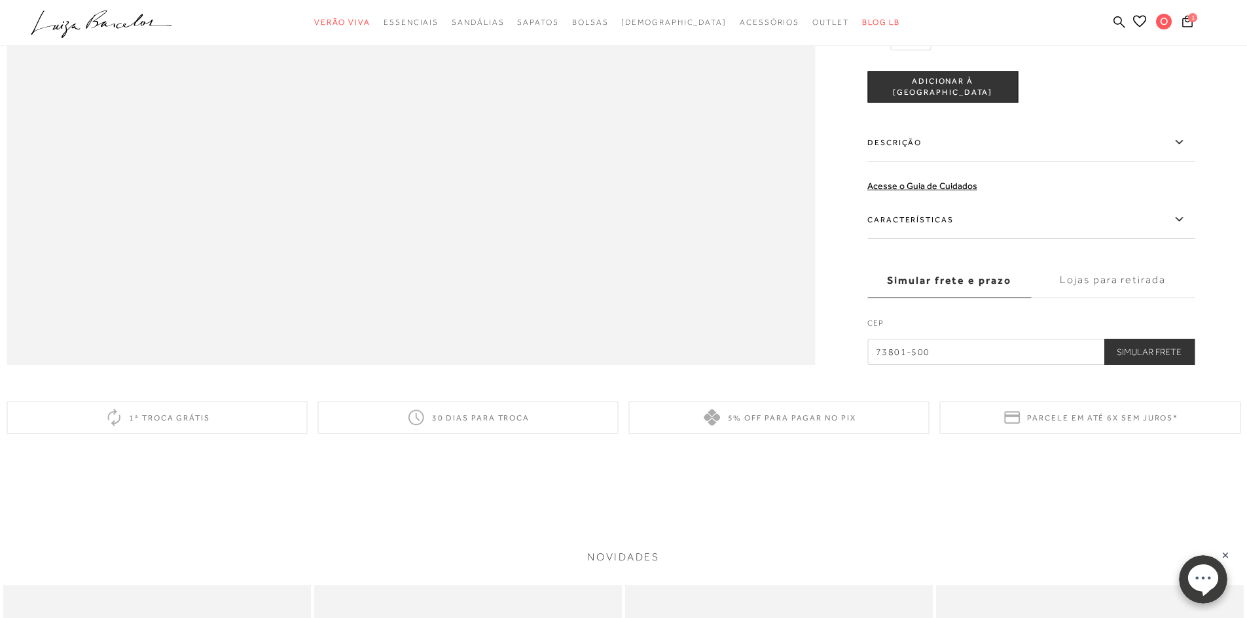
scroll to position [1898, 0]
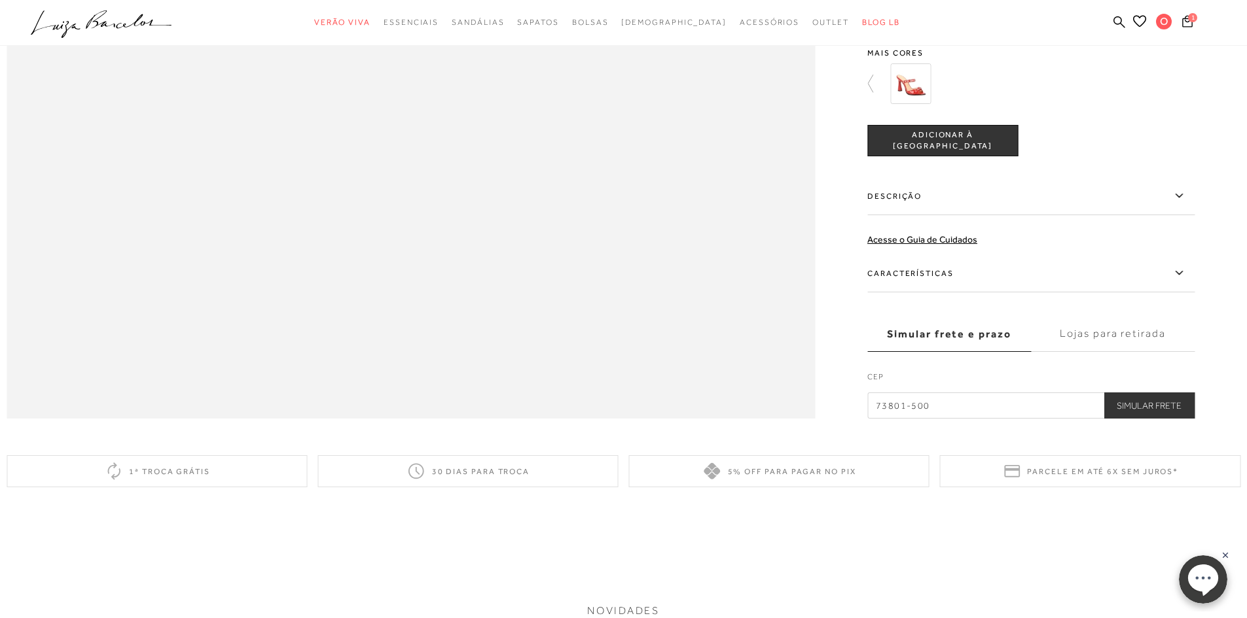
click at [1151, 419] on button "Simular Frete" at bounding box center [1148, 406] width 91 height 26
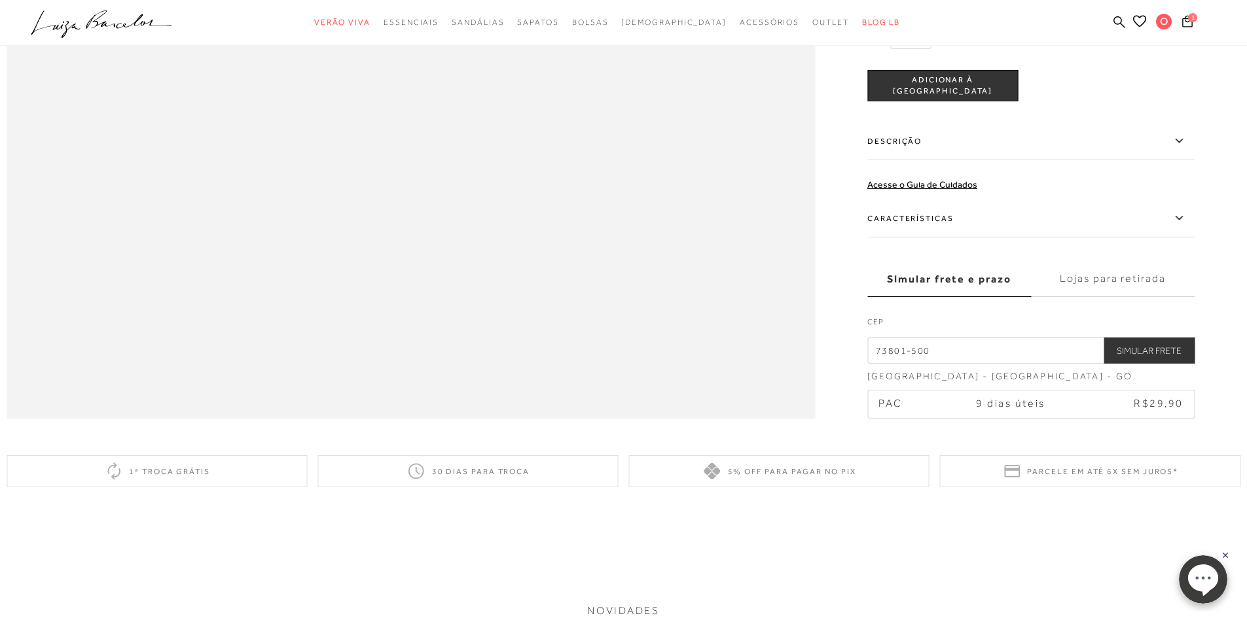
click at [1098, 418] on td "R$29,90" at bounding box center [1138, 404] width 112 height 27
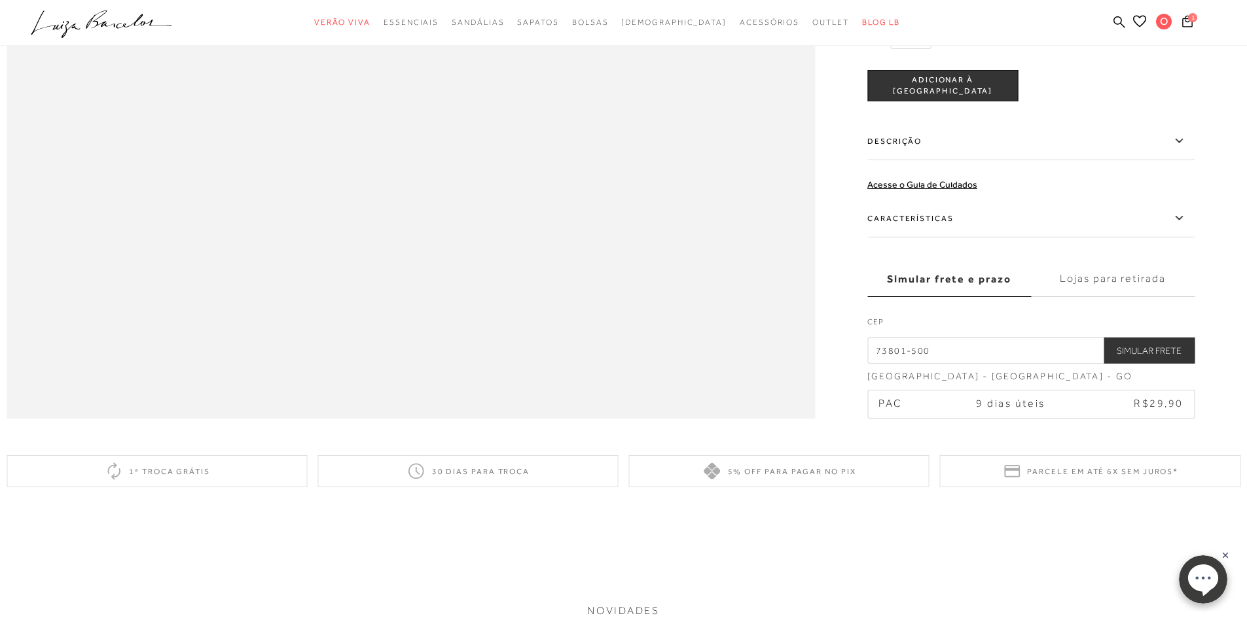
click at [1093, 418] on td "R$29,90" at bounding box center [1138, 404] width 112 height 27
click at [1094, 418] on td "R$29,90" at bounding box center [1138, 404] width 112 height 27
